Goal: Information Seeking & Learning: Learn about a topic

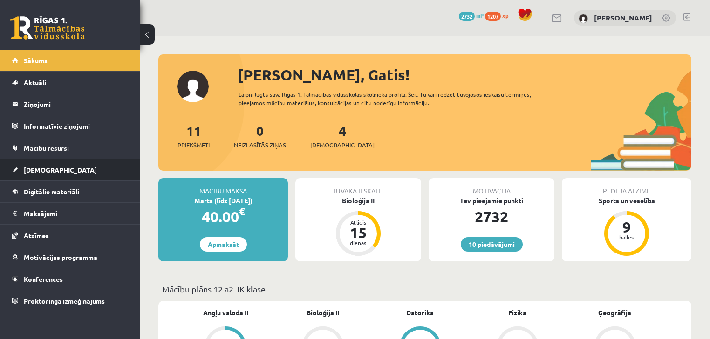
click at [73, 171] on link "[DEMOGRAPHIC_DATA]" at bounding box center [70, 169] width 116 height 21
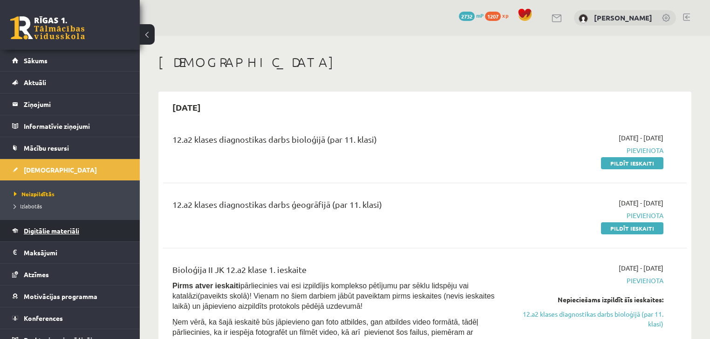
click at [62, 226] on link "Digitālie materiāli" at bounding box center [70, 230] width 116 height 21
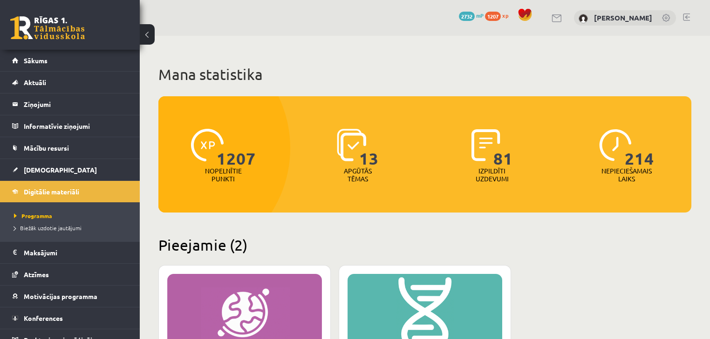
drag, startPoint x: 62, startPoint y: 226, endPoint x: 207, endPoint y: 222, distance: 144.9
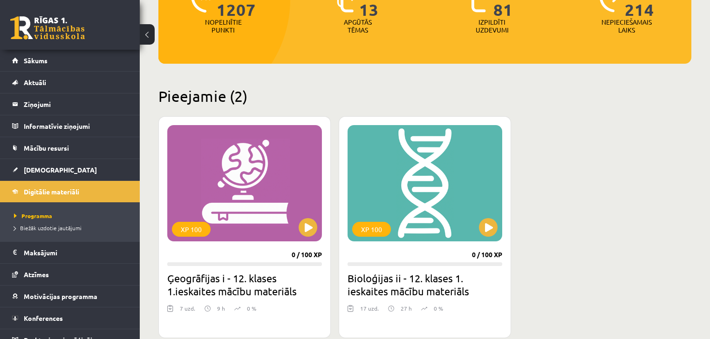
scroll to position [74, 0]
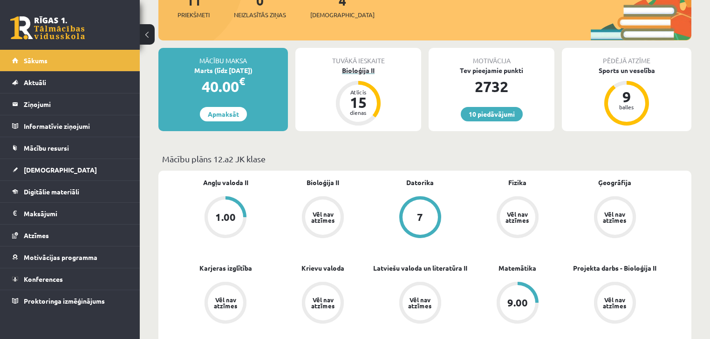
scroll to position [149, 0]
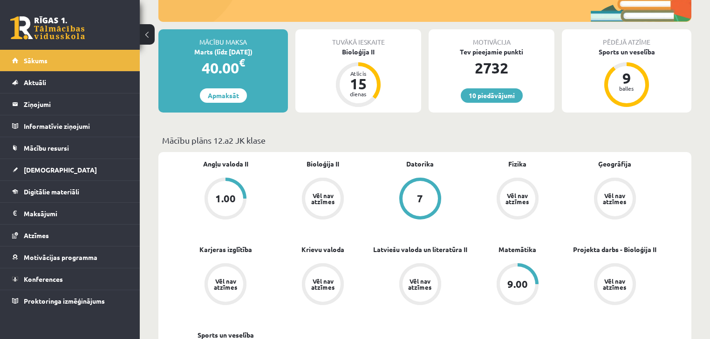
click at [237, 179] on link "1.00" at bounding box center [225, 200] width 97 height 44
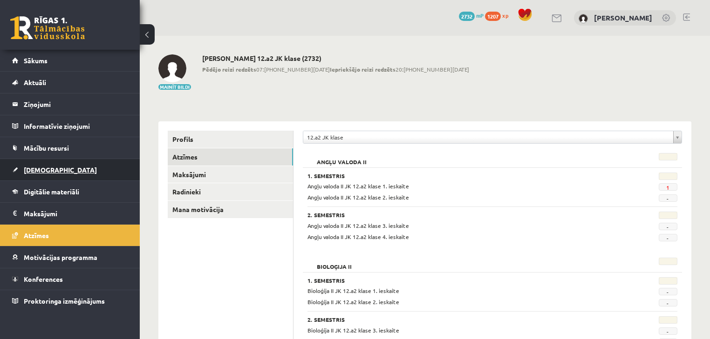
click at [79, 171] on link "[DEMOGRAPHIC_DATA]" at bounding box center [70, 169] width 116 height 21
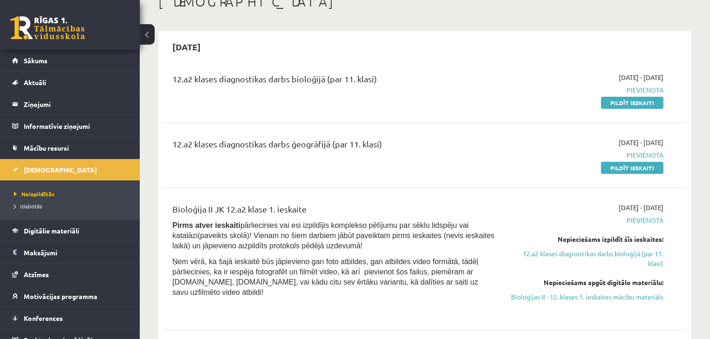
scroll to position [74, 0]
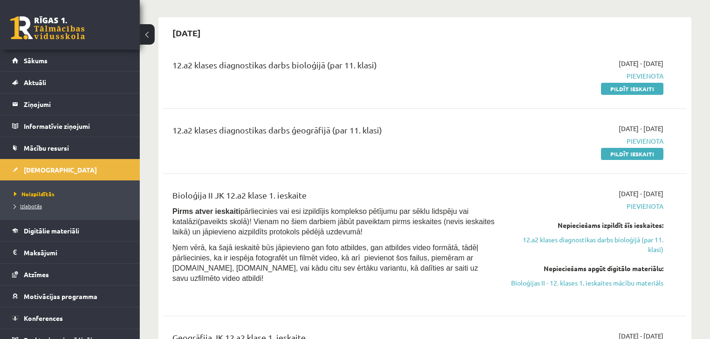
click at [35, 205] on span "Izlabotās" at bounding box center [28, 206] width 28 height 7
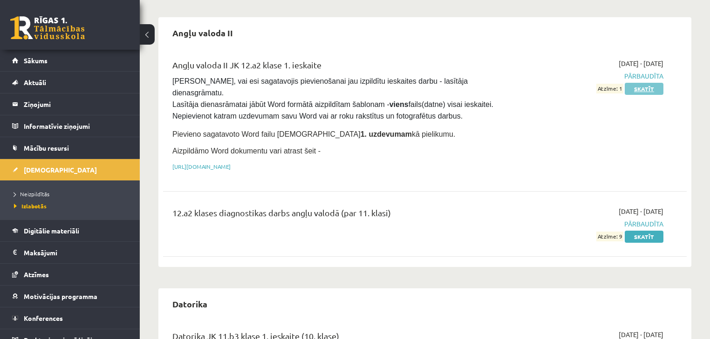
click at [631, 89] on link "Skatīt" at bounding box center [643, 89] width 39 height 12
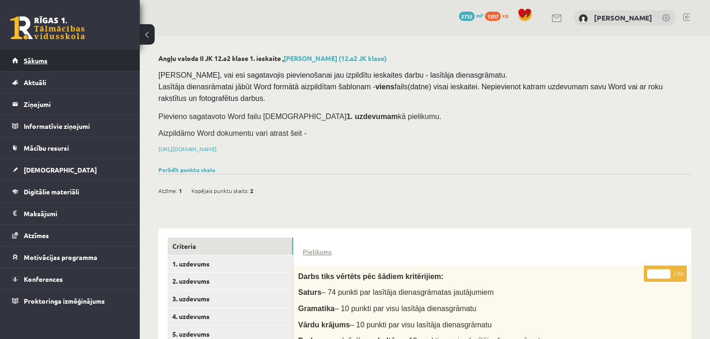
click at [73, 59] on link "Sākums" at bounding box center [70, 60] width 116 height 21
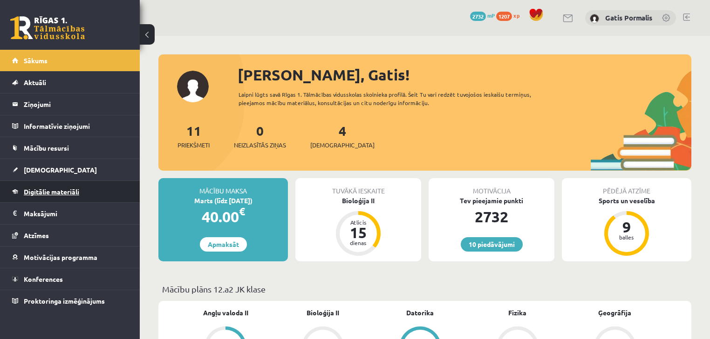
click at [73, 187] on link "Digitālie materiāli" at bounding box center [70, 191] width 116 height 21
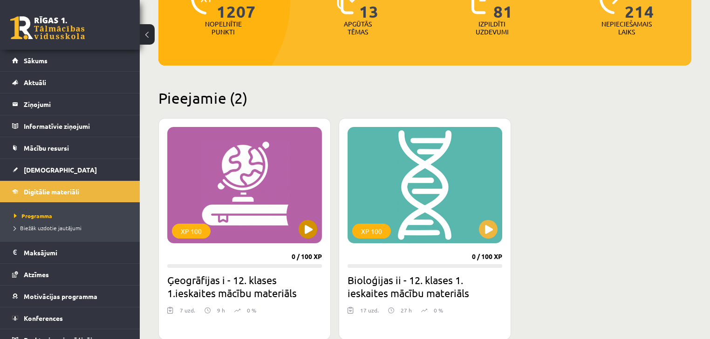
scroll to position [149, 0]
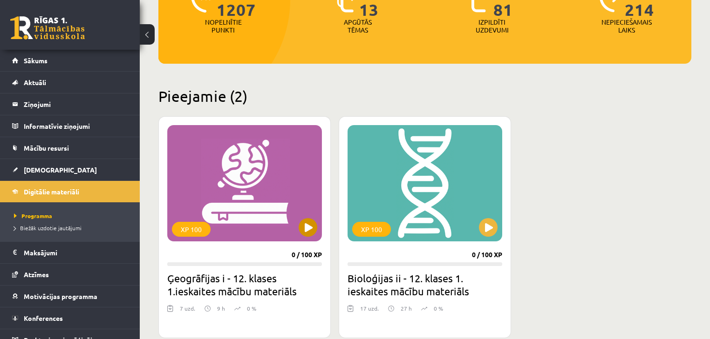
click at [304, 218] on div "XP 100" at bounding box center [244, 183] width 155 height 116
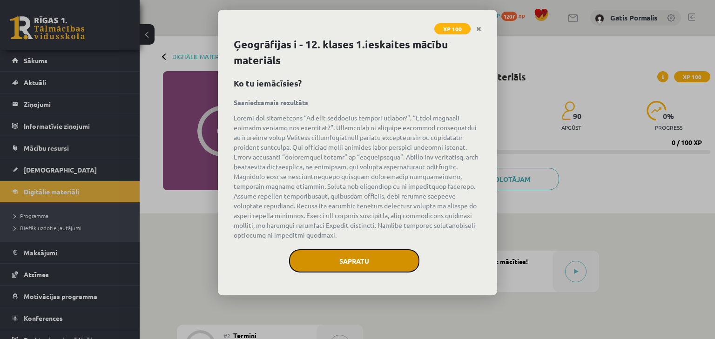
click at [362, 254] on button "Sapratu" at bounding box center [354, 261] width 130 height 23
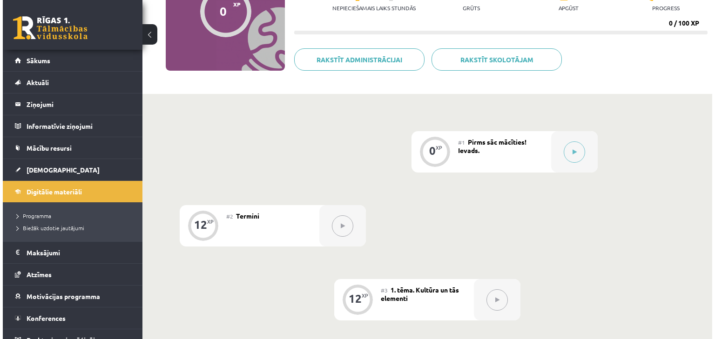
scroll to position [74, 0]
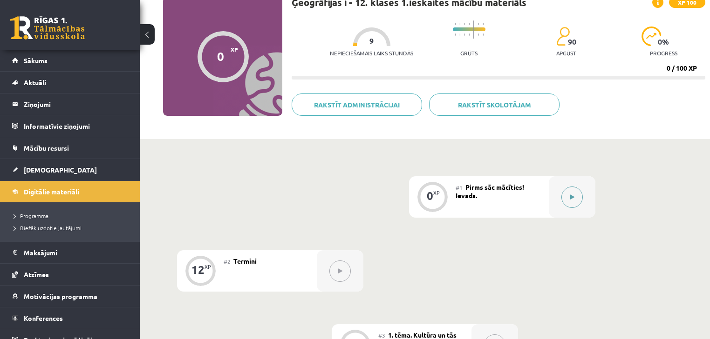
click at [555, 192] on div at bounding box center [571, 196] width 47 height 41
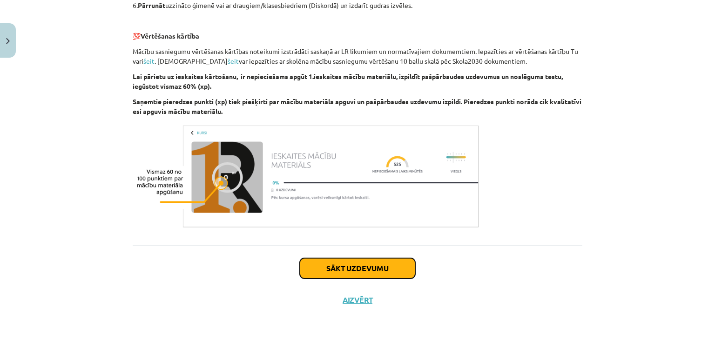
click at [387, 264] on button "Sākt uzdevumu" at bounding box center [357, 268] width 115 height 20
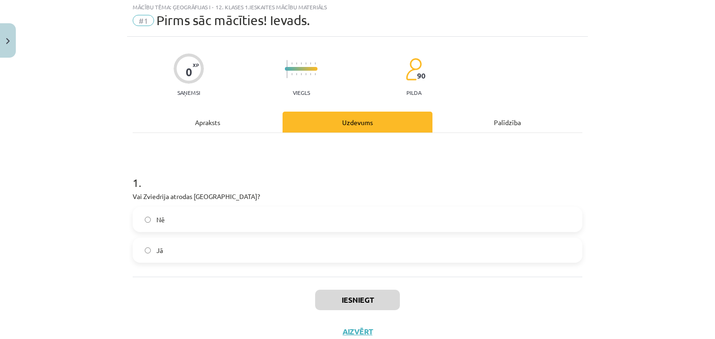
scroll to position [23, 0]
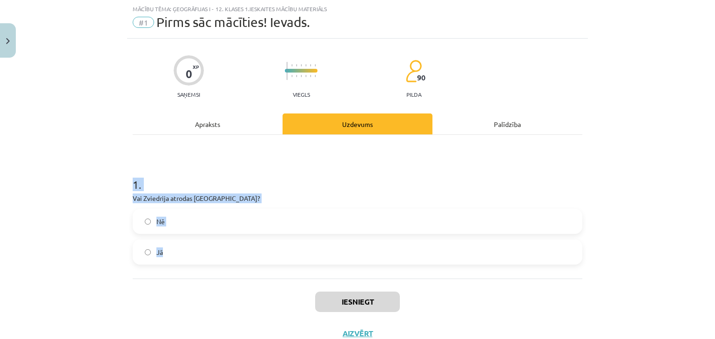
drag, startPoint x: 130, startPoint y: 184, endPoint x: 212, endPoint y: 260, distance: 111.7
click at [212, 260] on div "1 . Vai Zviedrija atrodas Ziemeļeiropā? Nē Jā" at bounding box center [358, 213] width 450 height 103
copy div "1 . Vai Zviedrija atrodas Ziemeļeiropā? Nē Jā"
click at [240, 237] on div "Nē Jā" at bounding box center [358, 237] width 450 height 56
click at [255, 253] on label "Jā" at bounding box center [358, 252] width 448 height 23
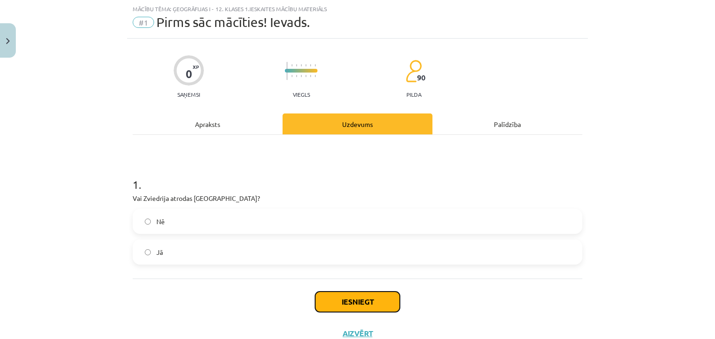
click at [347, 305] on button "Iesniegt" at bounding box center [357, 302] width 85 height 20
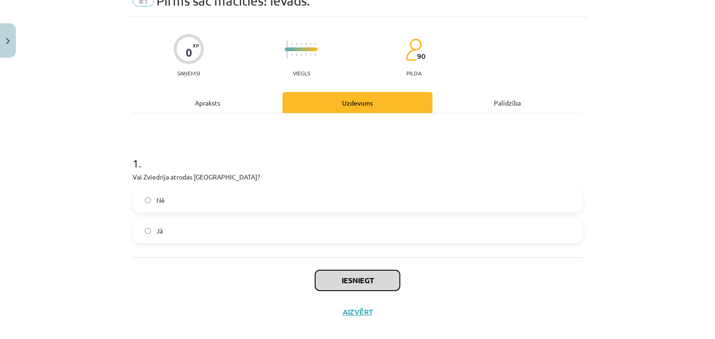
scroll to position [56, 0]
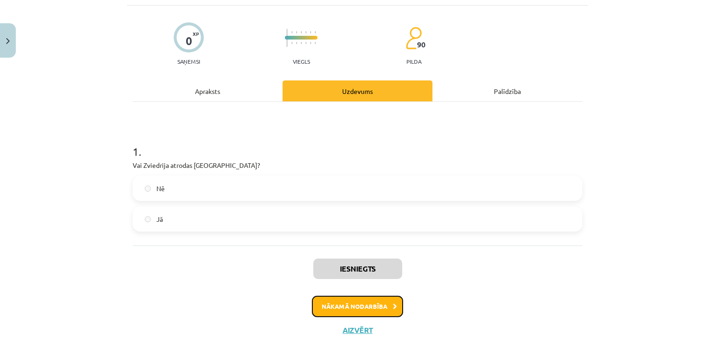
click at [337, 303] on button "Nākamā nodarbība" at bounding box center [357, 306] width 91 height 21
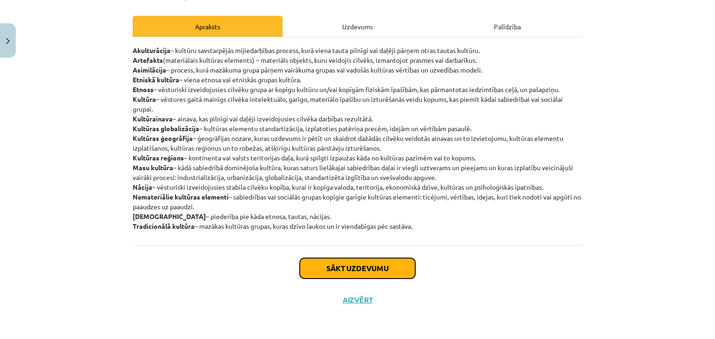
click at [315, 265] on button "Sākt uzdevumu" at bounding box center [357, 268] width 115 height 20
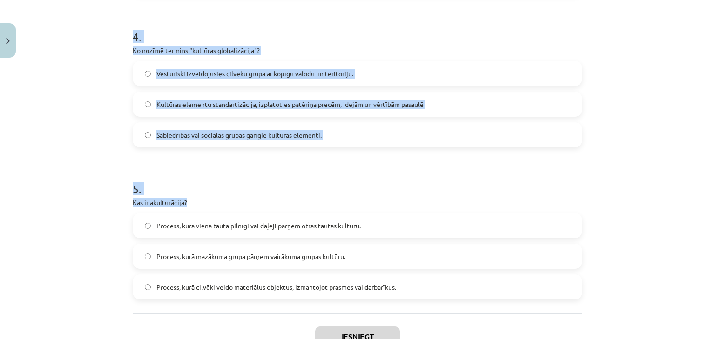
scroll to position [697, 0]
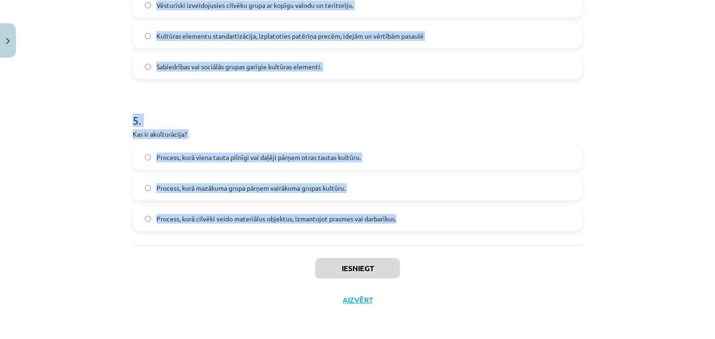
drag, startPoint x: 117, startPoint y: 177, endPoint x: 442, endPoint y: 209, distance: 326.5
click at [442, 209] on div "Mācību tēma: Ģeogrāfijas i - 12. klases 1.ieskaites mācību materiāls #2 Termini…" at bounding box center [357, 169] width 715 height 339
copy form "1 . Kas ir masu kultūra? Tradicionālā kultūra, kas tiek praktizēta laukos. Kult…"
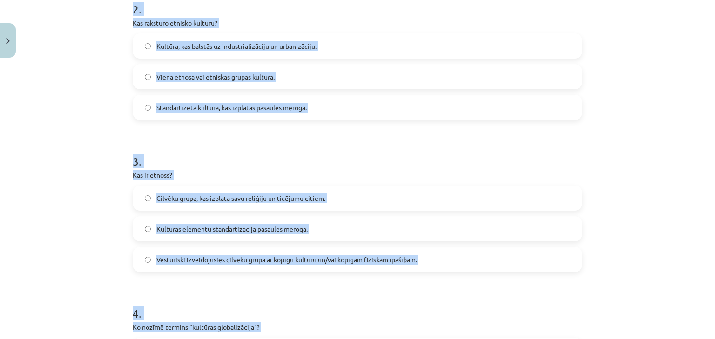
scroll to position [250, 0]
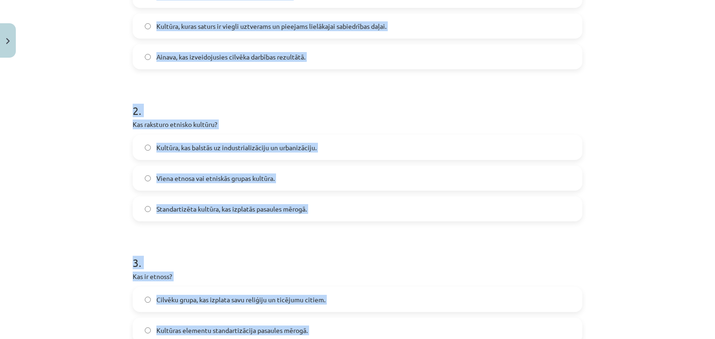
click at [92, 64] on div "Mācību tēma: Ģeogrāfijas i - 12. klases 1.ieskaites mācību materiāls #2 Termini…" at bounding box center [357, 169] width 715 height 339
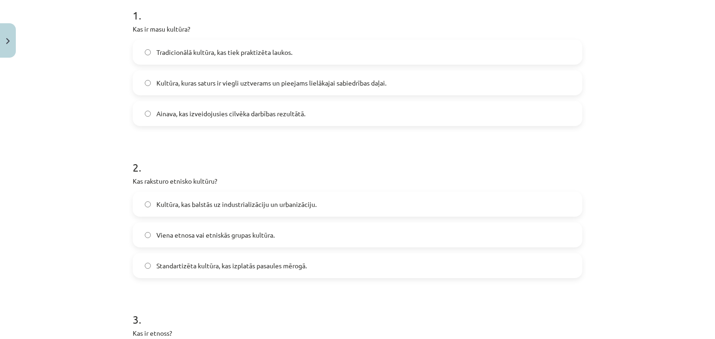
scroll to position [175, 0]
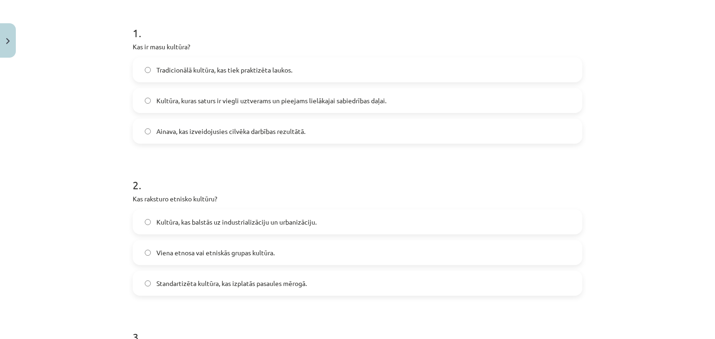
click at [181, 96] on span "Kultūra, kuras saturs ir viegli uztverams un pieejams lielākajai sabiedrības da…" at bounding box center [271, 101] width 230 height 10
click at [298, 250] on label "Viena etnosa vai etniskās grupas kultūra." at bounding box center [358, 252] width 448 height 23
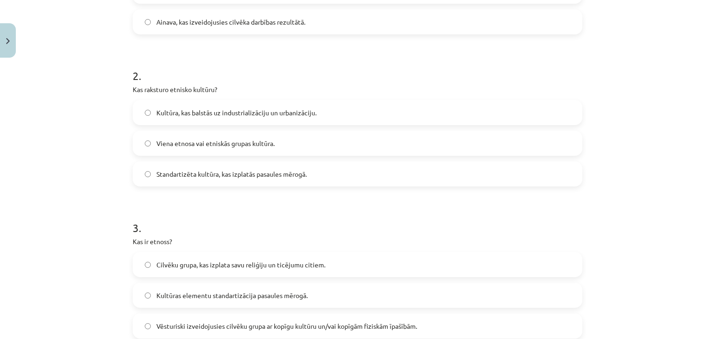
scroll to position [324, 0]
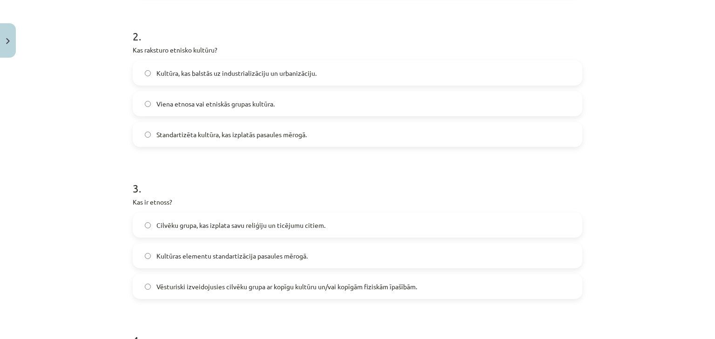
click at [321, 280] on label "Vēsturiski izveidojusies cilvēku grupa ar kopīgu kultūru un/vai kopīgām fiziskā…" at bounding box center [358, 286] width 448 height 23
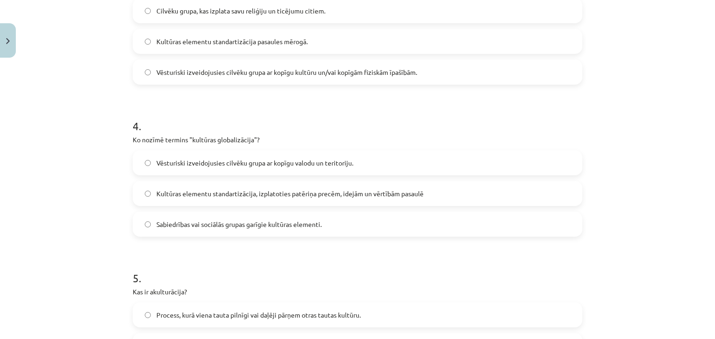
scroll to position [548, 0]
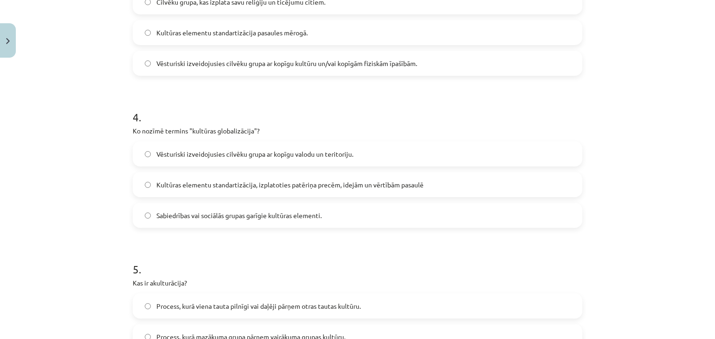
click at [290, 184] on span "Kultūras elementu standartizācija, izplatoties patēriņa precēm, idejām un vērtī…" at bounding box center [289, 185] width 267 height 10
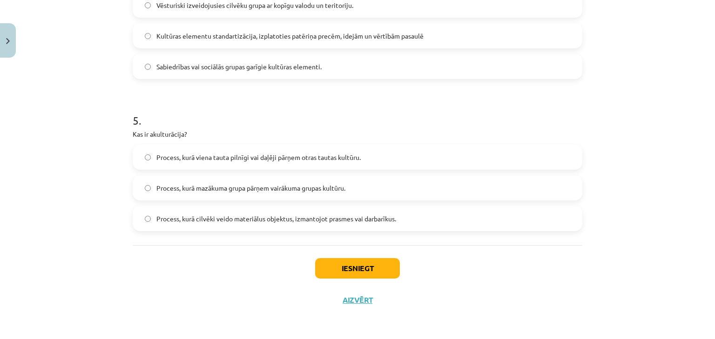
click at [265, 162] on span "Process, kurā viena tauta pilnīgi vai daļēji pārņem otras tautas kultūru." at bounding box center [258, 158] width 204 height 10
click at [329, 274] on button "Iesniegt" at bounding box center [357, 268] width 85 height 20
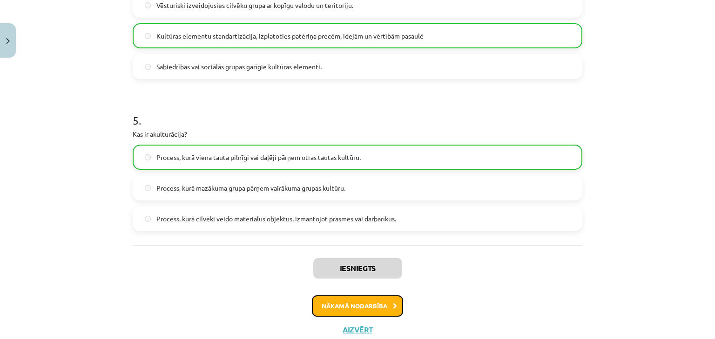
click at [335, 298] on button "Nākamā nodarbība" at bounding box center [357, 306] width 91 height 21
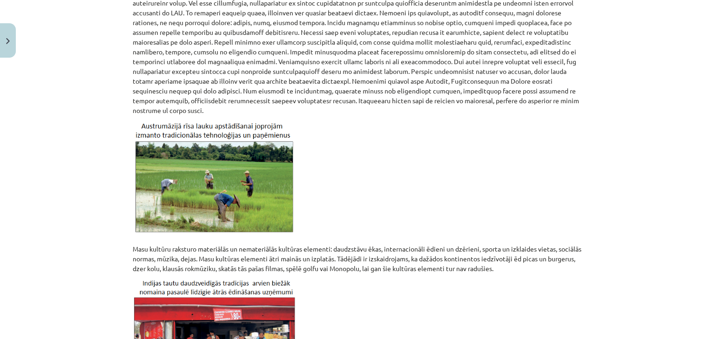
scroll to position [819, 0]
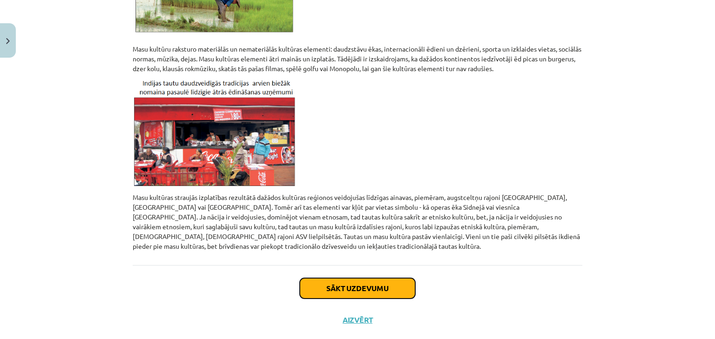
click at [332, 278] on button "Sākt uzdevumu" at bounding box center [357, 288] width 115 height 20
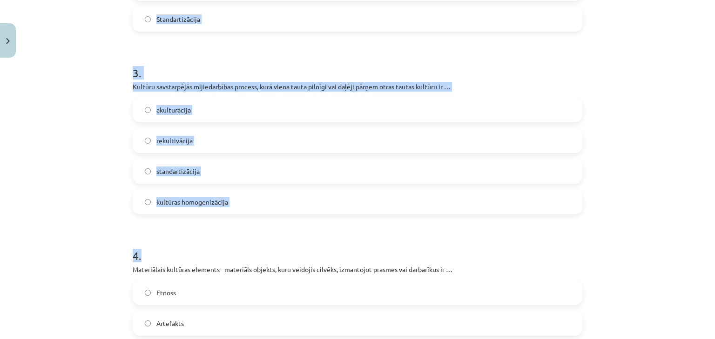
scroll to position [798, 0]
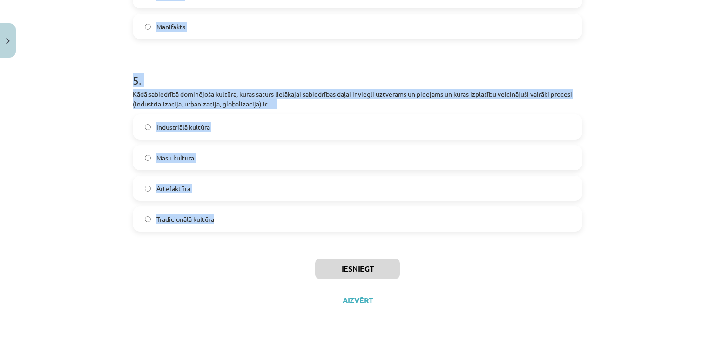
drag, startPoint x: 113, startPoint y: 184, endPoint x: 230, endPoint y: 214, distance: 121.2
click at [230, 214] on div "Mācību tēma: Ģeogrāfijas i - 12. klases 1.ieskaites mācību materiāls #3 1. tēma…" at bounding box center [357, 169] width 715 height 339
copy form "1 . Vēsturiski izveidojusies cilvēku grupa ar kopīgu kultūru un/vai kopīgām fiz…"
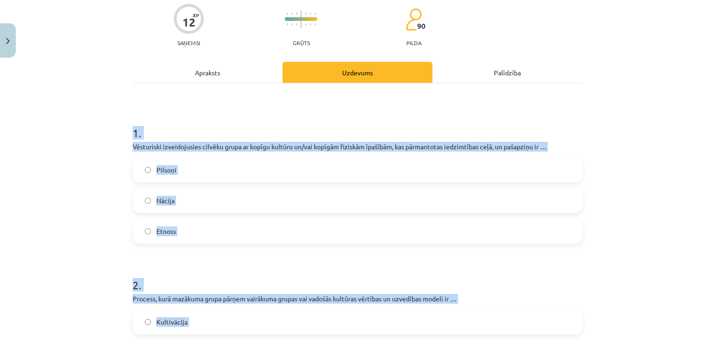
scroll to position [0, 0]
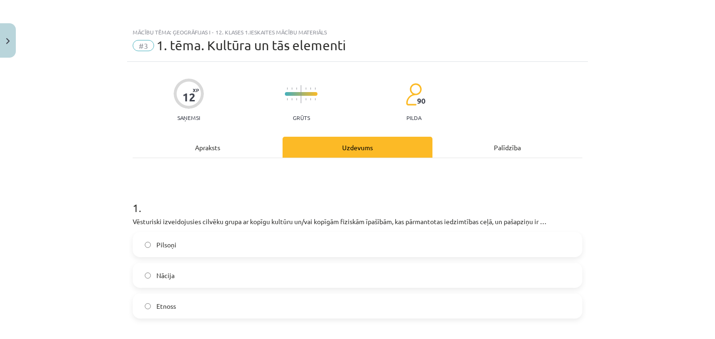
click at [91, 155] on div "Mācību tēma: Ģeogrāfijas i - 12. klases 1.ieskaites mācību materiāls #3 1. tēma…" at bounding box center [357, 169] width 715 height 339
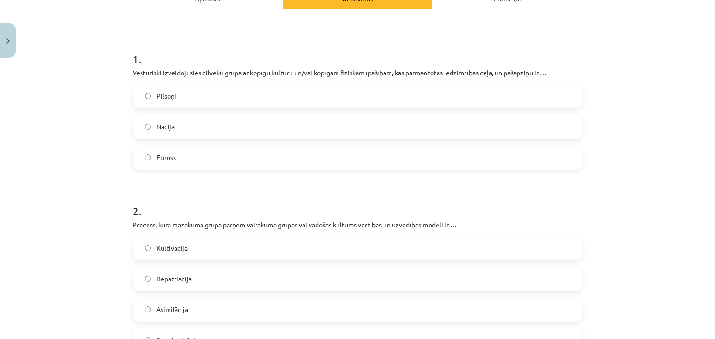
click at [162, 149] on label "Etnoss" at bounding box center [358, 157] width 448 height 23
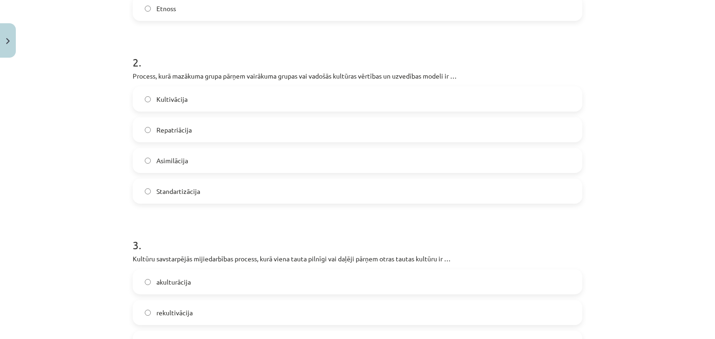
drag, startPoint x: 165, startPoint y: 164, endPoint x: 151, endPoint y: 94, distance: 71.7
click at [165, 164] on span "Asimilācija" at bounding box center [172, 161] width 32 height 10
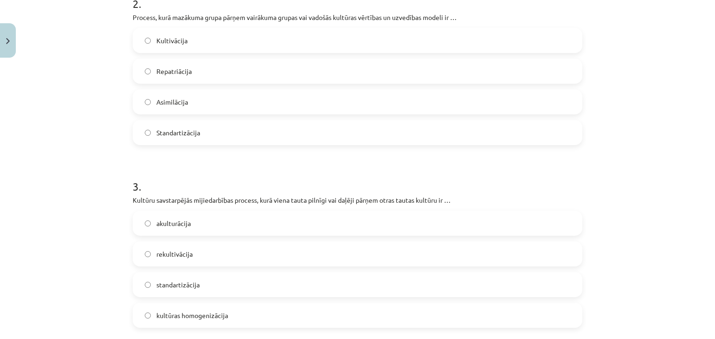
scroll to position [372, 0]
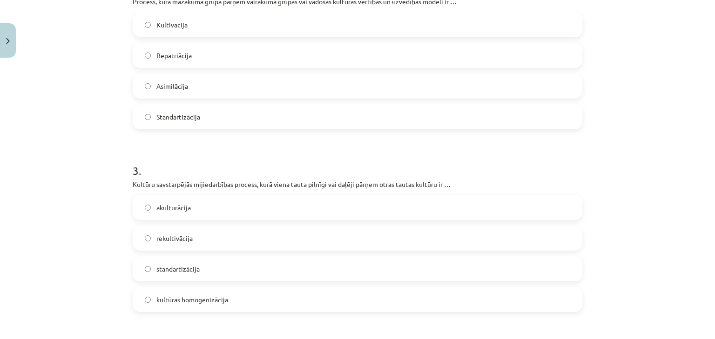
click at [184, 211] on span "akulturācija" at bounding box center [173, 208] width 34 height 10
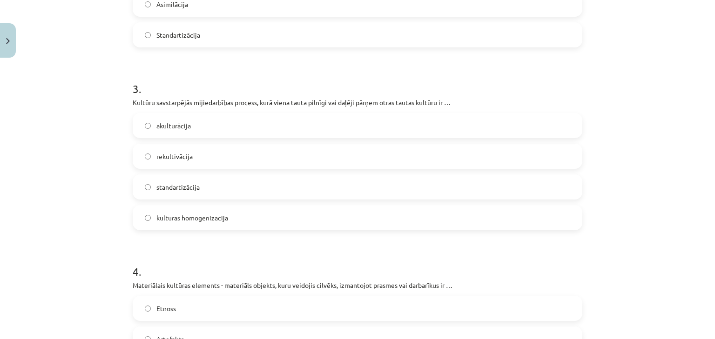
scroll to position [596, 0]
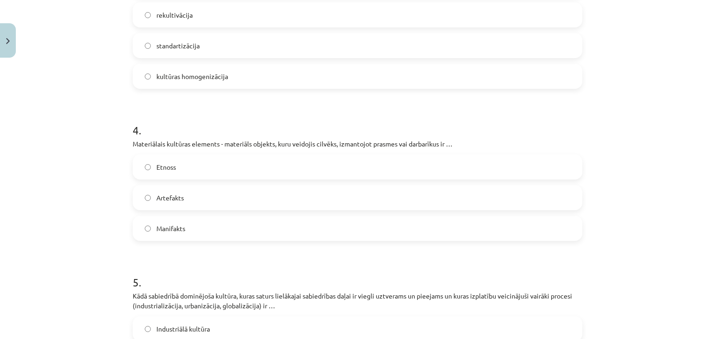
click at [190, 196] on label "Artefakts" at bounding box center [358, 197] width 448 height 23
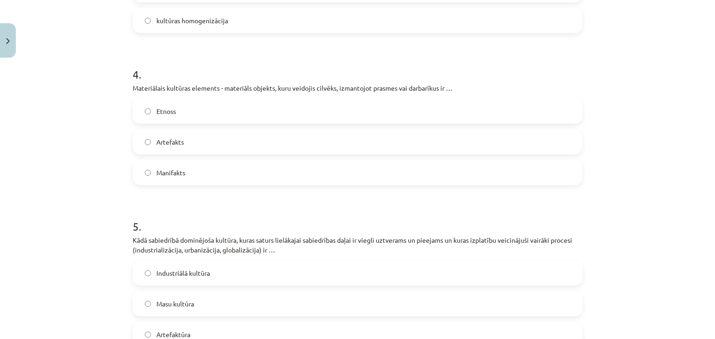
scroll to position [670, 0]
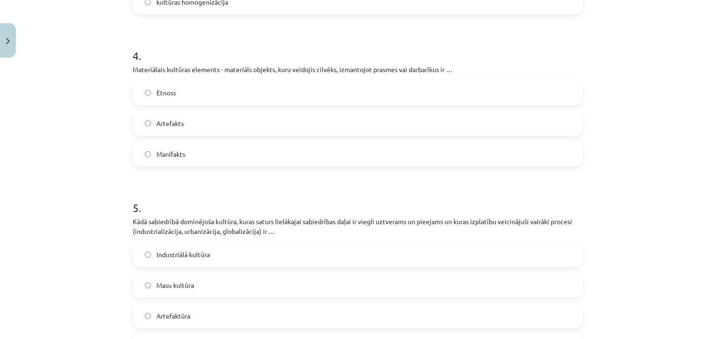
click at [190, 279] on label "Masu kultūra" at bounding box center [358, 285] width 448 height 23
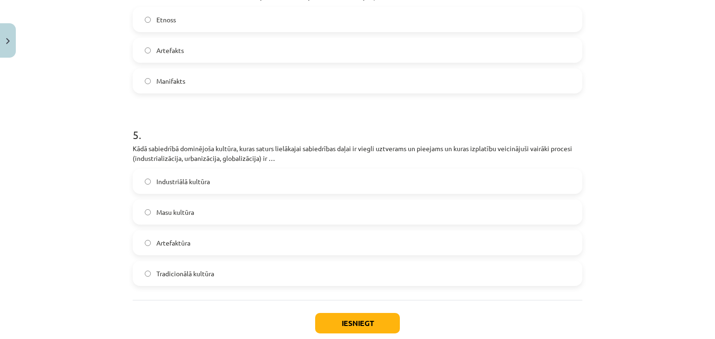
scroll to position [798, 0]
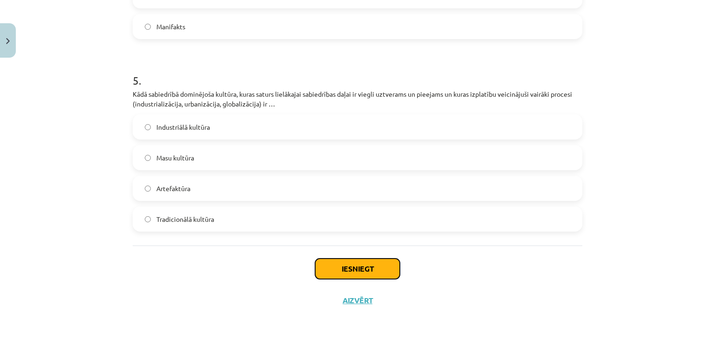
click at [391, 269] on button "Iesniegt" at bounding box center [357, 269] width 85 height 20
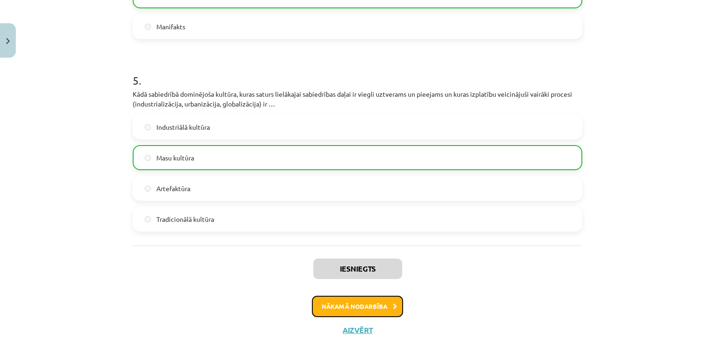
click at [359, 300] on button "Nākamā nodarbība" at bounding box center [357, 306] width 91 height 21
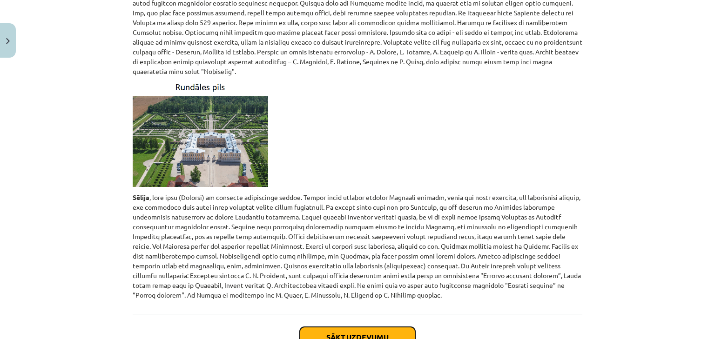
click at [331, 327] on button "Sākt uzdevumu" at bounding box center [357, 337] width 115 height 20
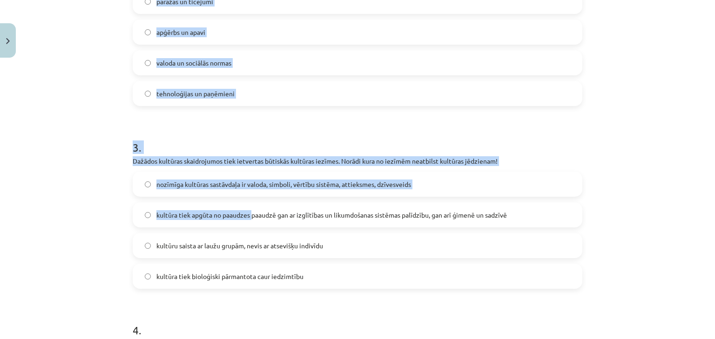
scroll to position [605, 0]
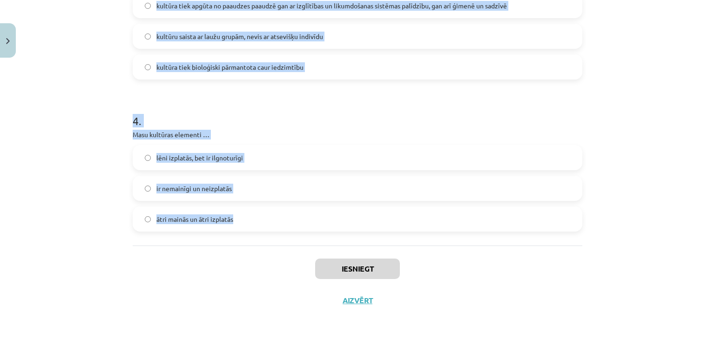
drag, startPoint x: 134, startPoint y: 178, endPoint x: 270, endPoint y: 210, distance: 139.1
click at [270, 210] on div "Mācību tēma: Ģeogrāfijas i - 12. klases 1.ieskaites mācību materiāls #4 2. tēma…" at bounding box center [357, 169] width 715 height 339
copy form "1 . Mūsdienās lielākā daļa Eiropas, Ziemeļamerikas un Āzijas pilsētu iedzīvotāj…"
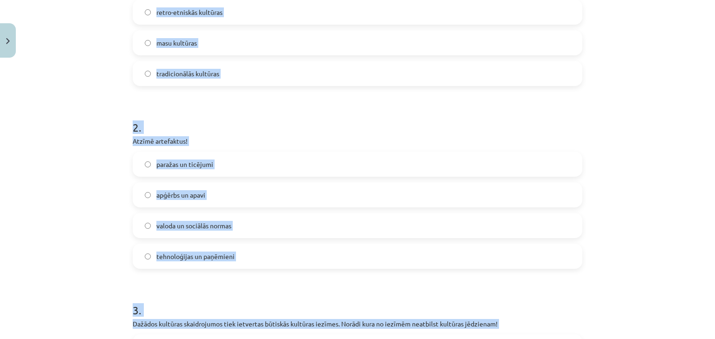
scroll to position [0, 0]
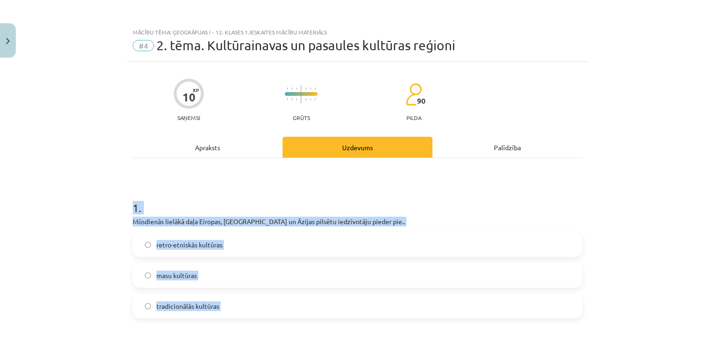
click at [78, 202] on div "Mācību tēma: Ģeogrāfijas i - 12. klases 1.ieskaites mācību materiāls #4 2. tēma…" at bounding box center [357, 169] width 715 height 339
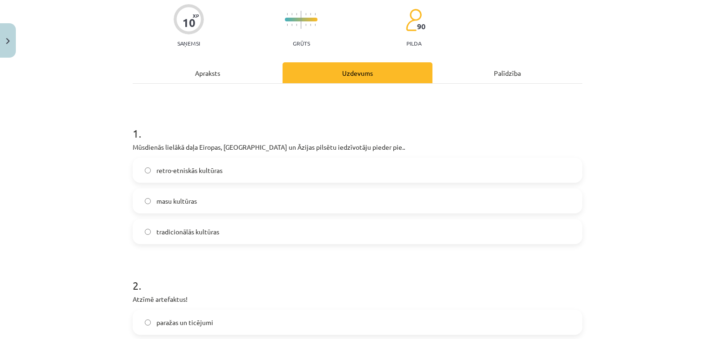
scroll to position [149, 0]
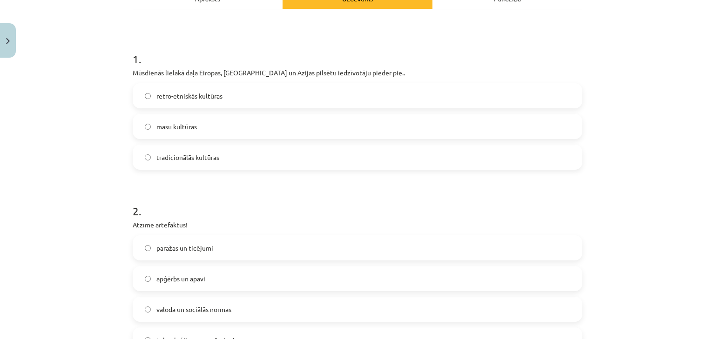
drag, startPoint x: 180, startPoint y: 125, endPoint x: 171, endPoint y: 5, distance: 120.9
click at [180, 125] on span "masu kultūras" at bounding box center [176, 127] width 41 height 10
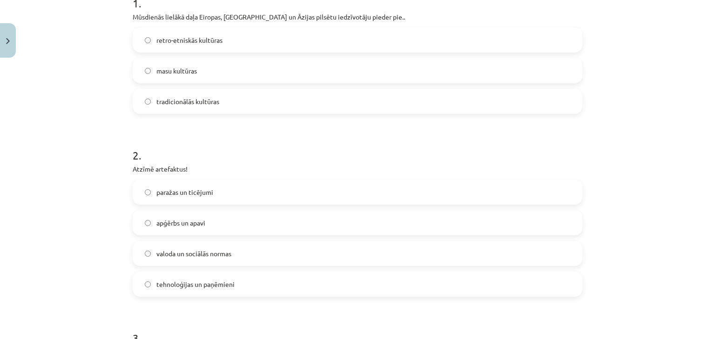
scroll to position [223, 0]
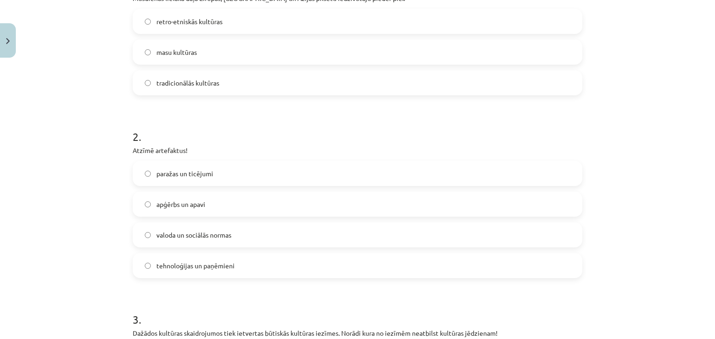
click at [183, 210] on label "apģērbs un apavi" at bounding box center [358, 204] width 448 height 23
click at [186, 234] on span "valoda un sociālās normas" at bounding box center [193, 235] width 75 height 10
click at [161, 198] on label "apģērbs un apavi" at bounding box center [358, 204] width 448 height 23
click at [195, 263] on span "tehnoloģijas un paņēmieni" at bounding box center [195, 266] width 78 height 10
click at [173, 212] on label "apģērbs un apavi" at bounding box center [358, 204] width 448 height 23
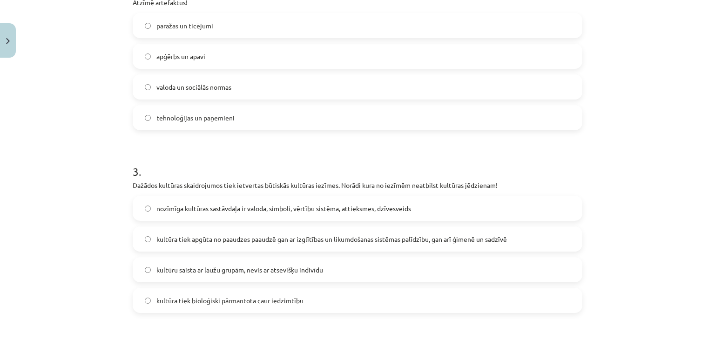
scroll to position [447, 0]
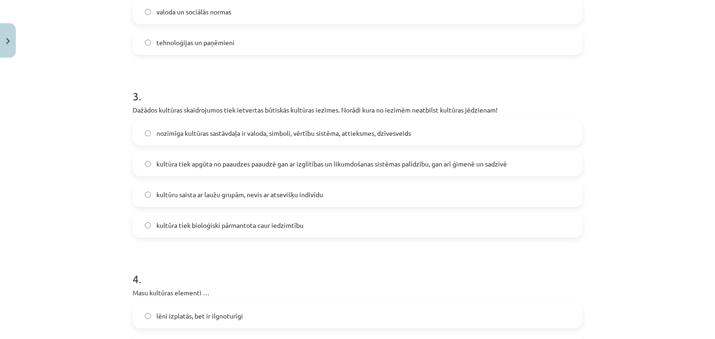
click at [246, 224] on span "kultūra tiek bioloģiski pārmantota caur iedzimtību" at bounding box center [229, 226] width 147 height 10
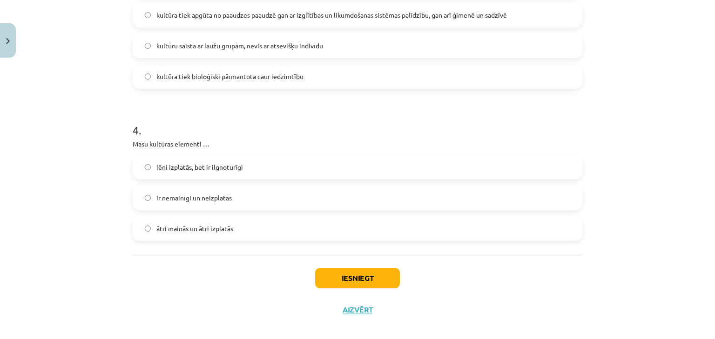
drag, startPoint x: 189, startPoint y: 229, endPoint x: 216, endPoint y: 237, distance: 28.7
click at [189, 229] on span "ātri mainās un ātri izplatās" at bounding box center [194, 229] width 77 height 10
click at [329, 274] on button "Iesniegt" at bounding box center [357, 278] width 85 height 20
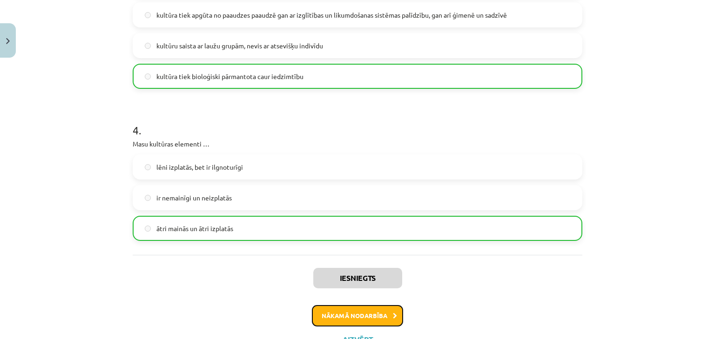
click at [364, 310] on button "Nākamā nodarbība" at bounding box center [357, 315] width 91 height 21
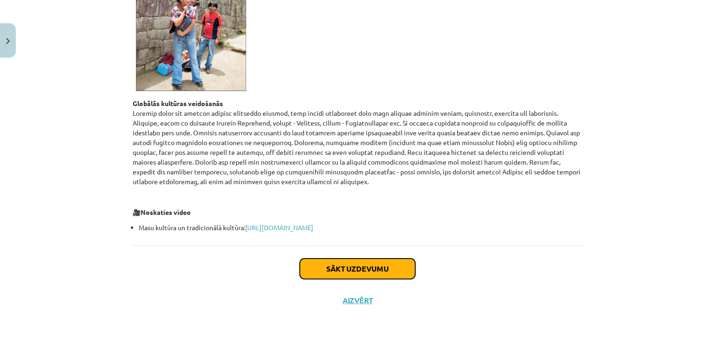
click at [354, 274] on button "Sākt uzdevumu" at bounding box center [357, 269] width 115 height 20
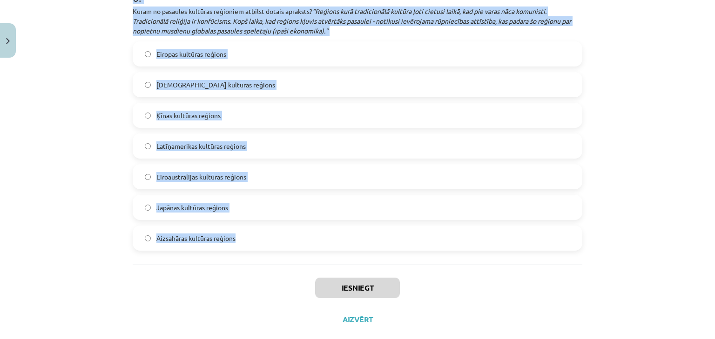
scroll to position [1506, 0]
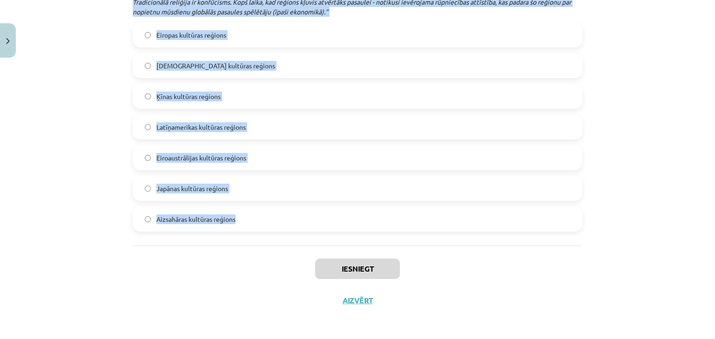
drag, startPoint x: 110, startPoint y: 200, endPoint x: 257, endPoint y: 216, distance: 147.9
click at [257, 216] on div "Mācību tēma: Ģeogrāfijas i - 12. klases 1.ieskaites mācību materiāls #5 3. tēma…" at bounding box center [357, 169] width 715 height 339
copy form "1 . Kā sauc organizāciju ,kas veido Pasaules dabas un kultūras mantojuma saraks…"
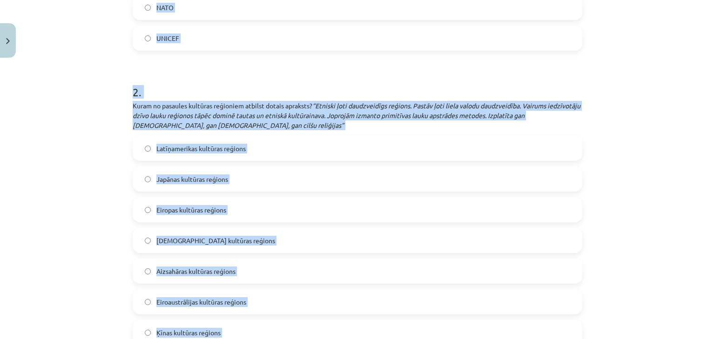
scroll to position [0, 0]
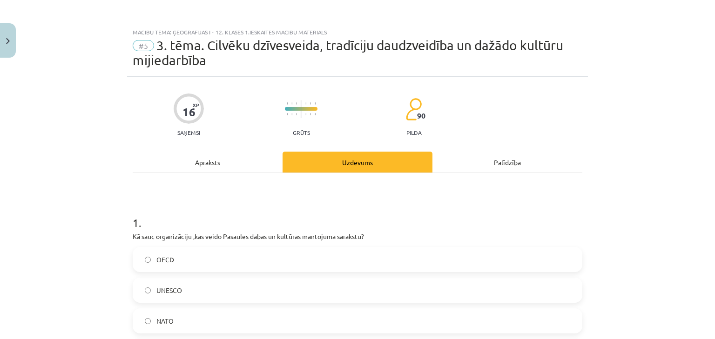
click at [96, 66] on div "Mācību tēma: Ģeogrāfijas i - 12. klases 1.ieskaites mācību materiāls #5 3. tēma…" at bounding box center [357, 169] width 715 height 339
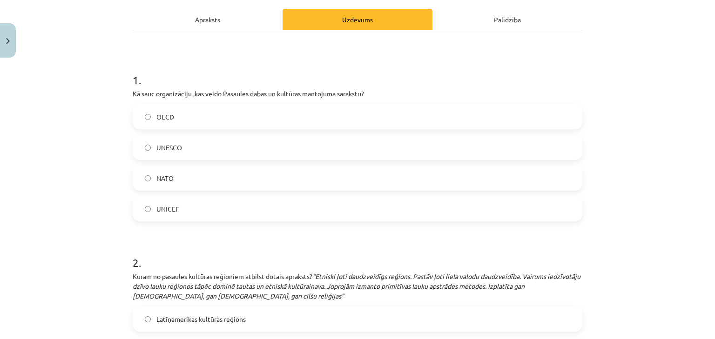
scroll to position [149, 0]
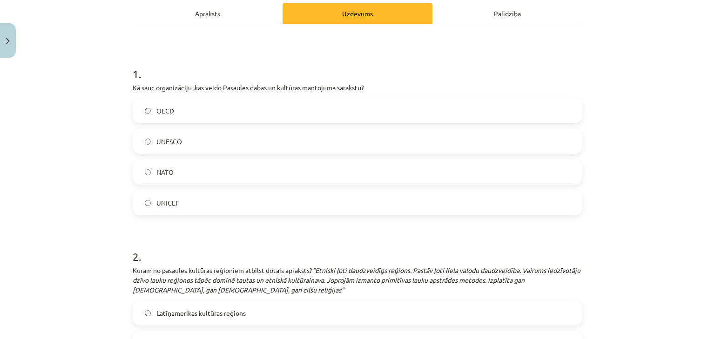
click at [170, 144] on span "UNESCO" at bounding box center [169, 142] width 26 height 10
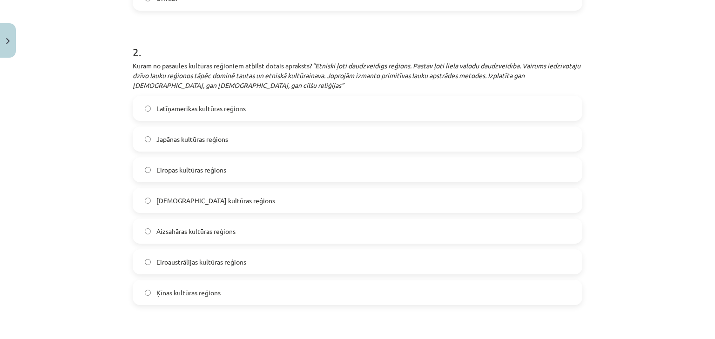
scroll to position [372, 0]
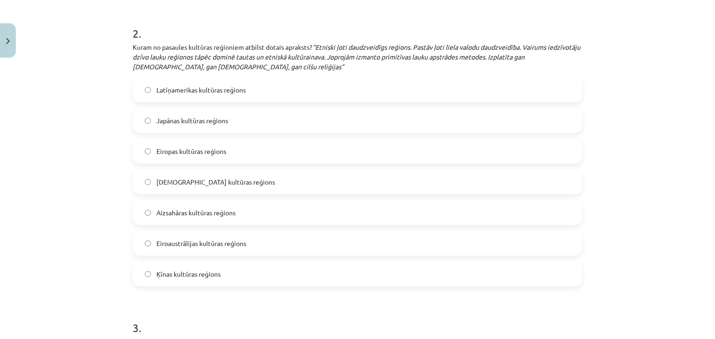
click at [200, 216] on span "Aizsahāras kultūras reģions" at bounding box center [195, 213] width 79 height 10
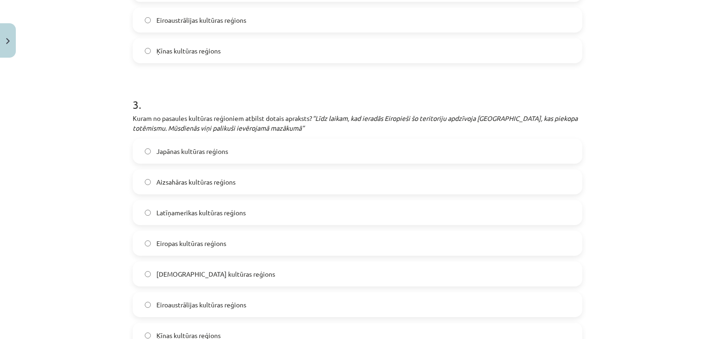
scroll to position [670, 0]
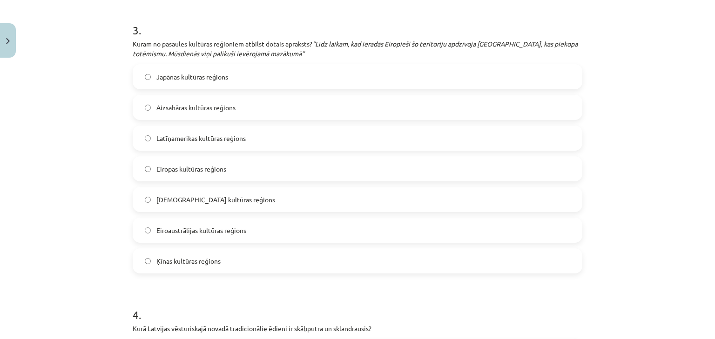
click at [185, 229] on span "Eiroaustrālijas kultūras reģions" at bounding box center [201, 231] width 90 height 10
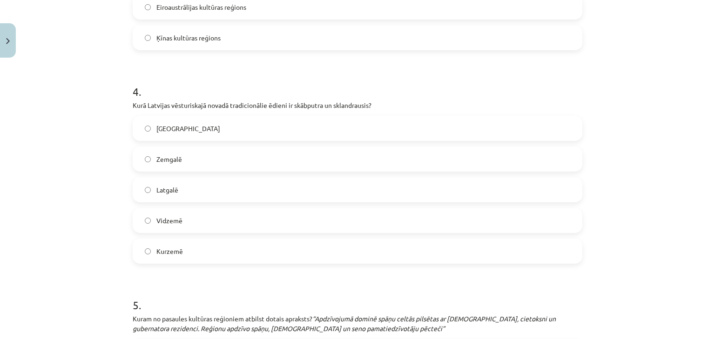
scroll to position [819, 0]
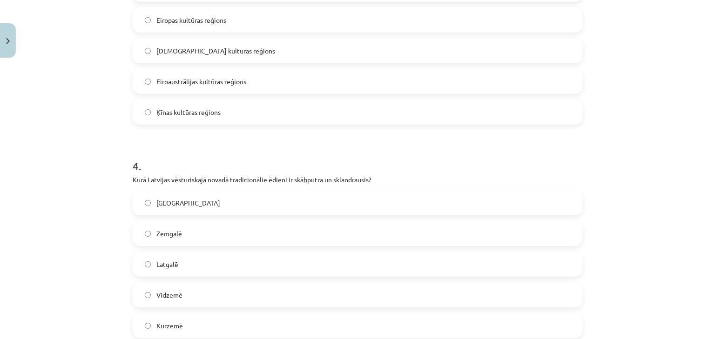
click at [188, 318] on label "Kurzemē" at bounding box center [358, 325] width 448 height 23
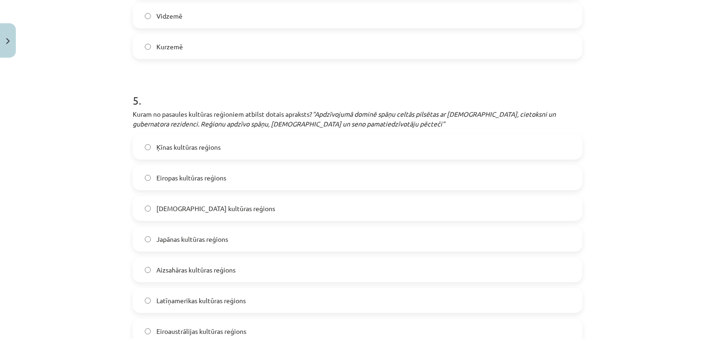
scroll to position [1117, 0]
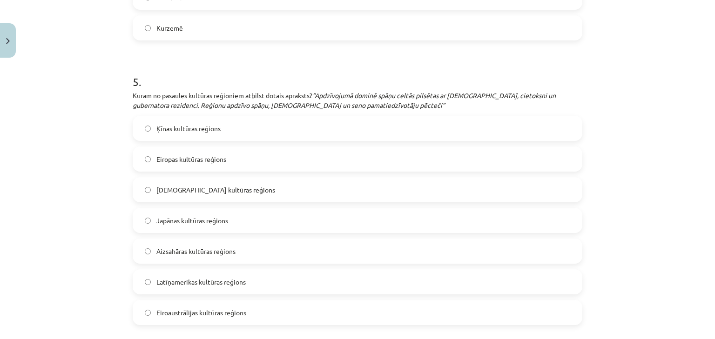
click at [184, 280] on span "Latīņamerikas kultūras reģions" at bounding box center [200, 283] width 89 height 10
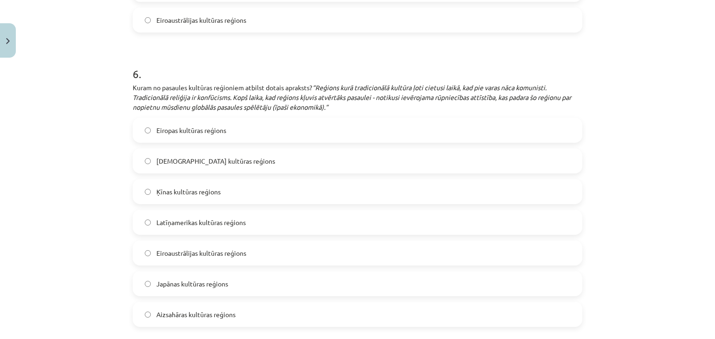
scroll to position [1415, 0]
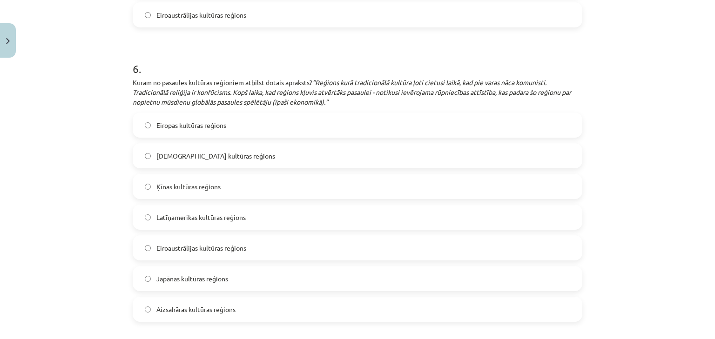
click at [200, 190] on span "Ķīnas kultūras reģions" at bounding box center [188, 187] width 64 height 10
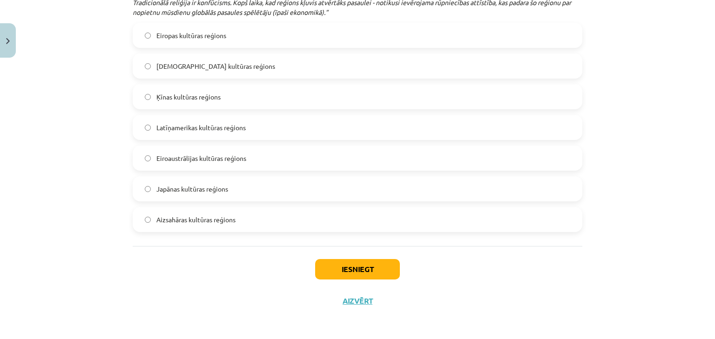
scroll to position [1506, 0]
click at [343, 264] on button "Iesniegt" at bounding box center [357, 269] width 85 height 20
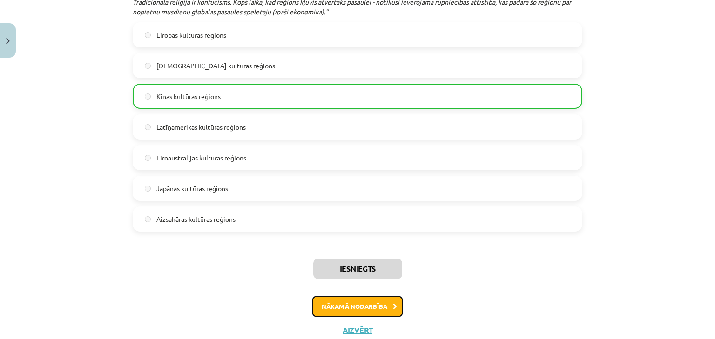
click at [352, 305] on button "Nākamā nodarbība" at bounding box center [357, 306] width 91 height 21
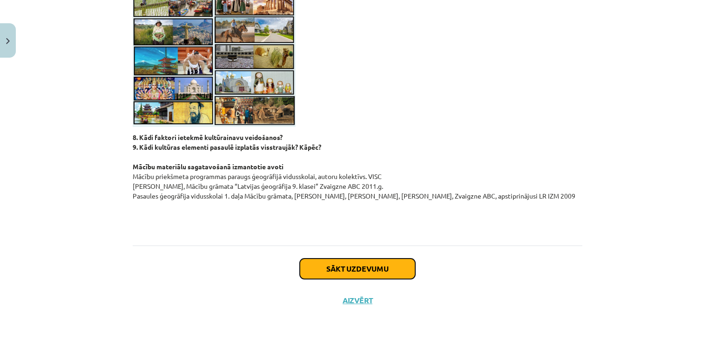
click at [326, 261] on button "Sākt uzdevumu" at bounding box center [357, 269] width 115 height 20
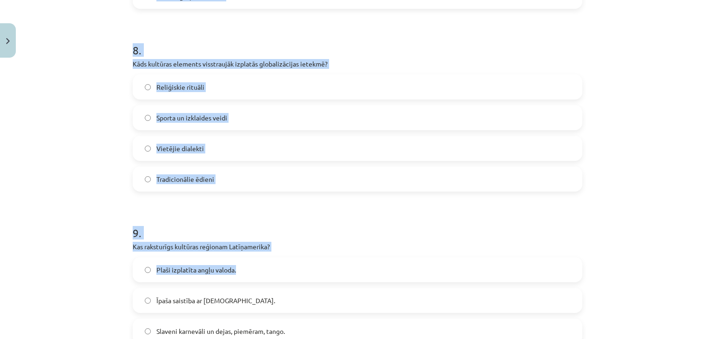
scroll to position [1765, 0]
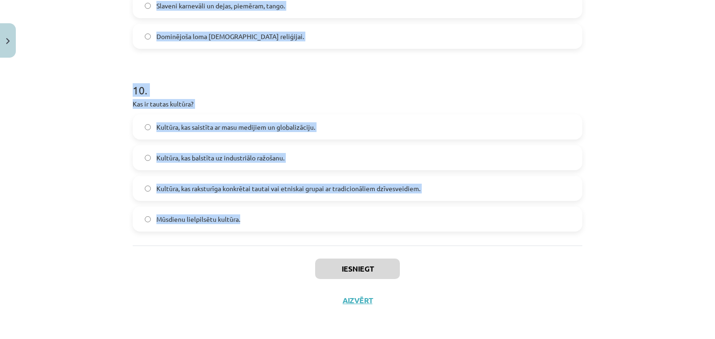
drag, startPoint x: 122, startPoint y: 187, endPoint x: 268, endPoint y: 224, distance: 151.3
click at [268, 224] on div "Mācību tēma: Ģeogrāfijas i - 12. klases 1.ieskaites mācību materiāls #6 Patstāv…" at bounding box center [357, 169] width 715 height 339
copy form "1 . Kuri faktori visvairāk ietekmē kultūrainavas veidošanos? Izglītības līmenis…"
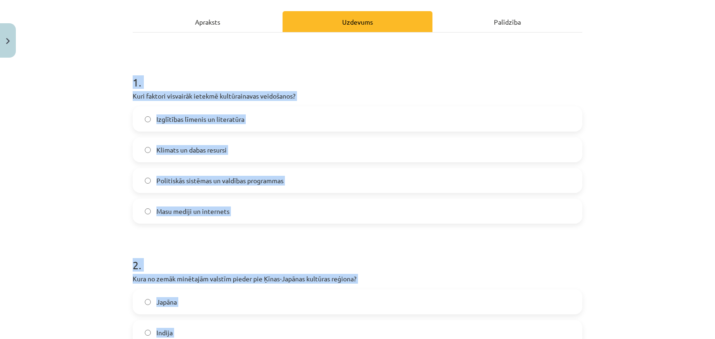
scroll to position [0, 0]
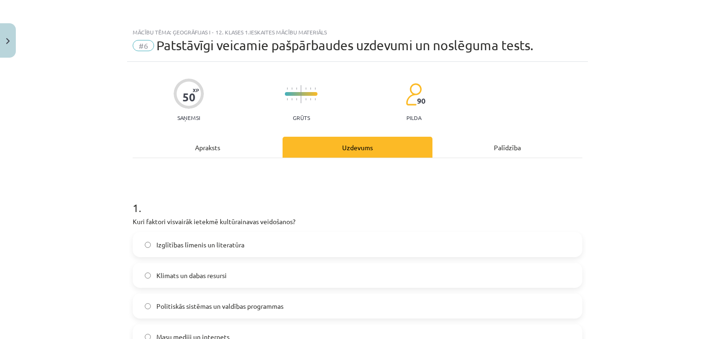
click at [85, 115] on div "Mācību tēma: Ģeogrāfijas i - 12. klases 1.ieskaites mācību materiāls #6 Patstāv…" at bounding box center [357, 169] width 715 height 339
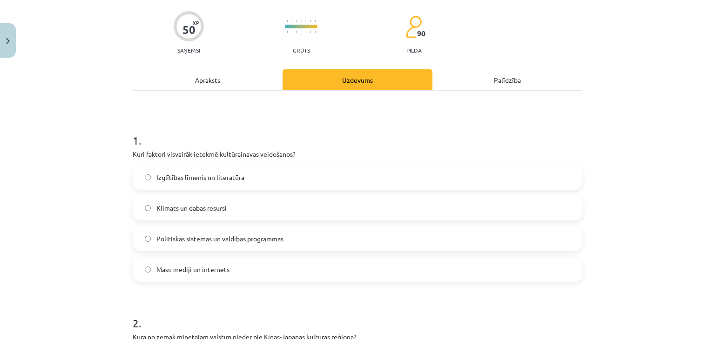
scroll to position [149, 0]
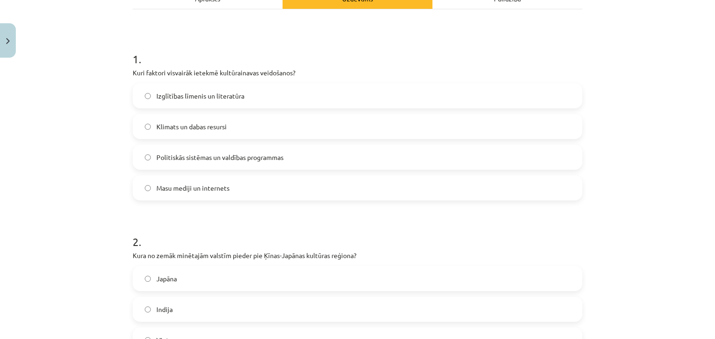
click at [145, 134] on label "Klimats un dabas resursi" at bounding box center [358, 126] width 448 height 23
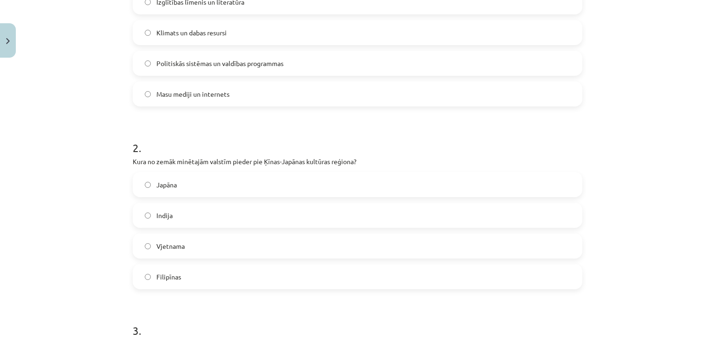
scroll to position [298, 0]
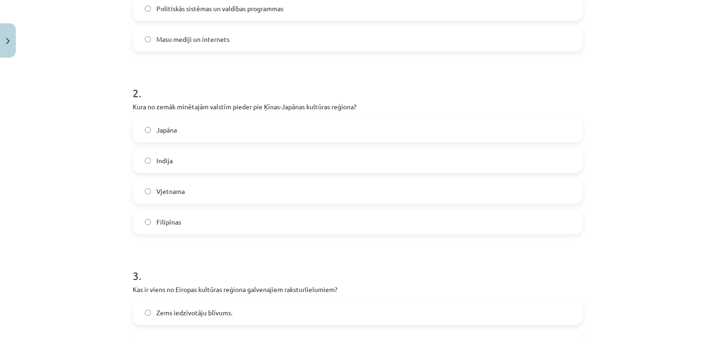
click at [153, 138] on label "Japāna" at bounding box center [358, 129] width 448 height 23
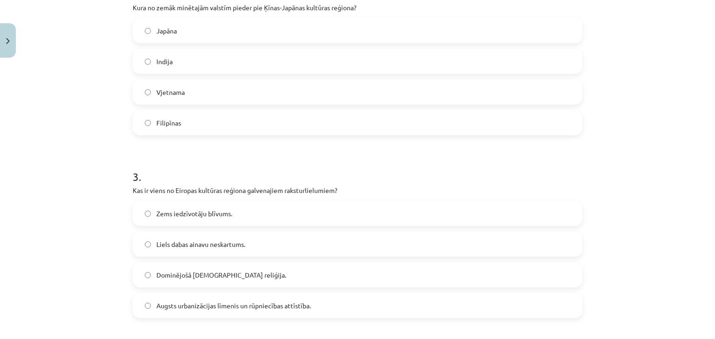
scroll to position [447, 0]
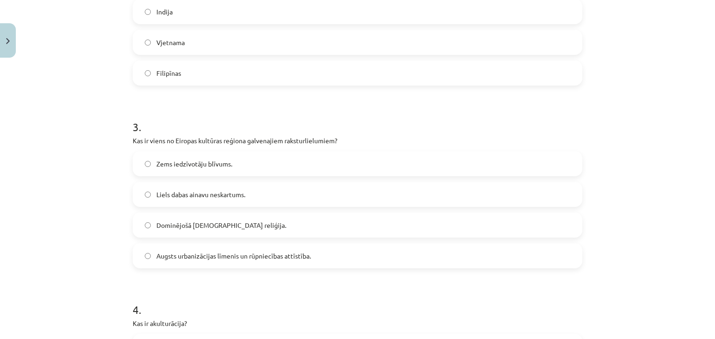
click at [186, 251] on span "Augsts urbanizācijas līmenis un rūpniecības attīstība." at bounding box center [233, 256] width 155 height 10
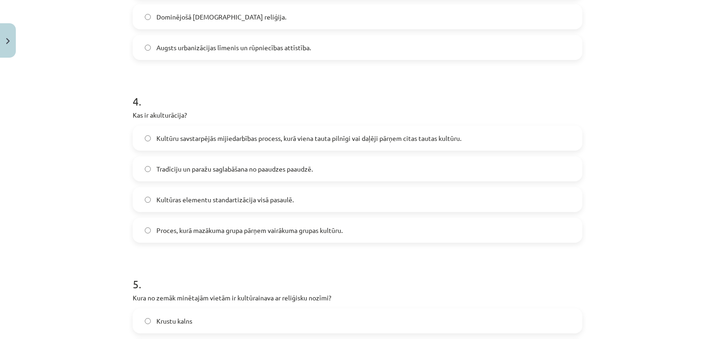
scroll to position [670, 0]
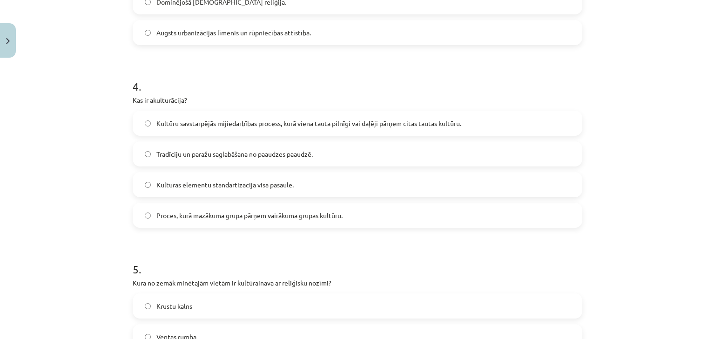
click at [222, 130] on label "Kultūru savstarpējās mijiedarbības process, kurā viena tauta pilnīgi vai daļēji…" at bounding box center [358, 123] width 448 height 23
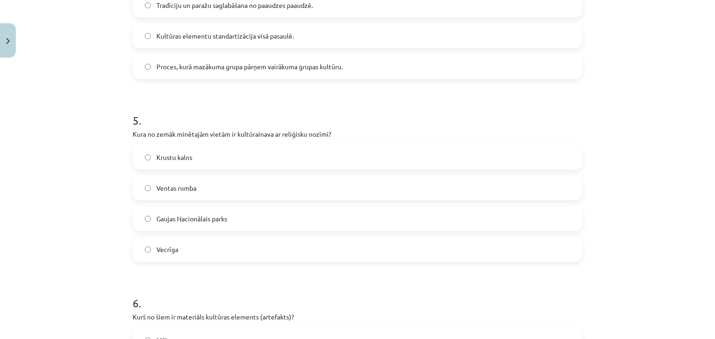
click at [173, 161] on span "Krustu kalns" at bounding box center [174, 158] width 36 height 10
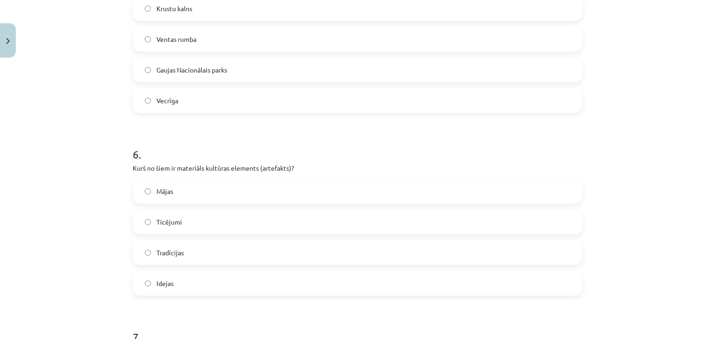
click at [179, 196] on label "Mājas" at bounding box center [358, 191] width 448 height 23
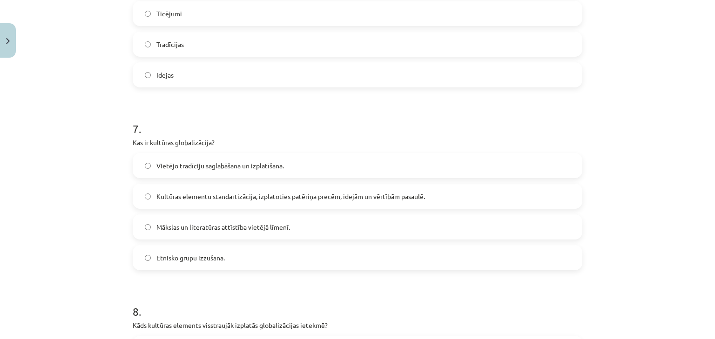
scroll to position [1192, 0]
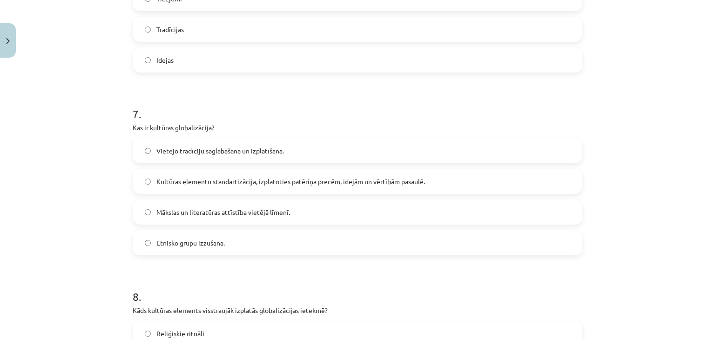
click at [196, 183] on span "Kultūras elementu standartizācija, izplatoties patēriņa precēm, idejām un vērtī…" at bounding box center [290, 182] width 269 height 10
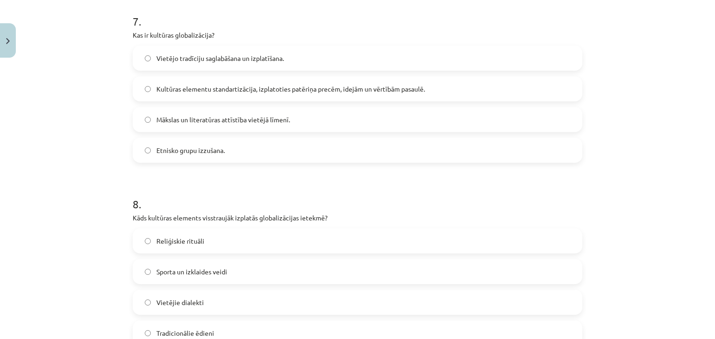
scroll to position [1341, 0]
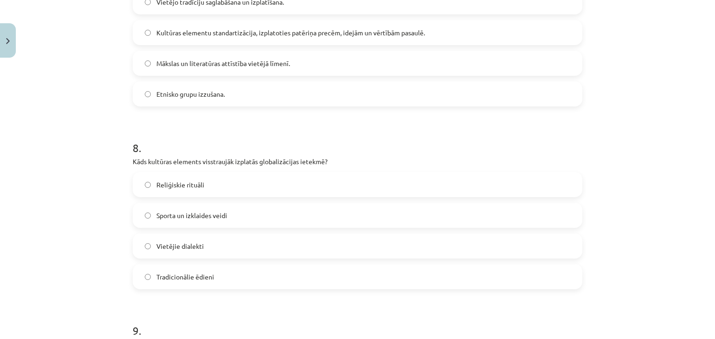
click at [181, 213] on span "Sporta un izklaides veidi" at bounding box center [191, 216] width 71 height 10
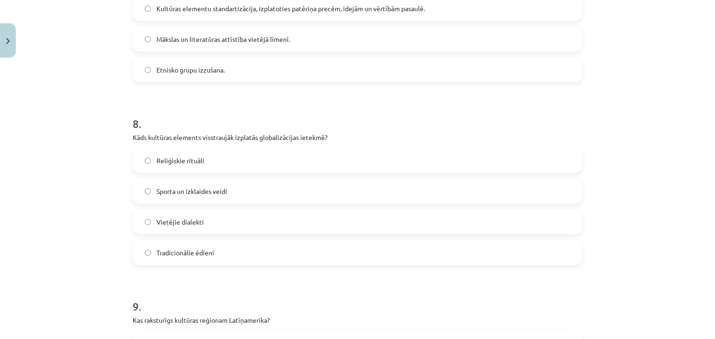
scroll to position [1490, 0]
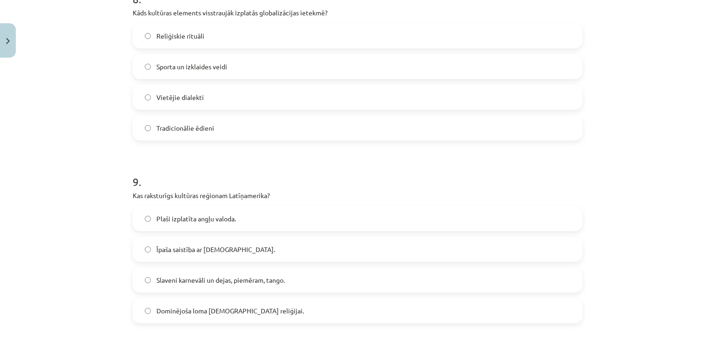
click at [197, 270] on label "Slaveni karnevāli un dejas, piemēram, tango." at bounding box center [358, 280] width 448 height 23
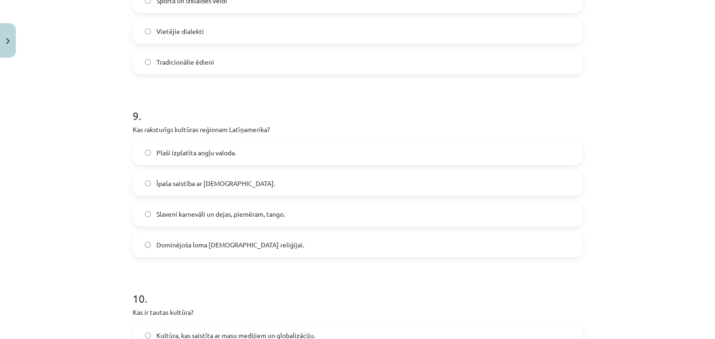
scroll to position [1765, 0]
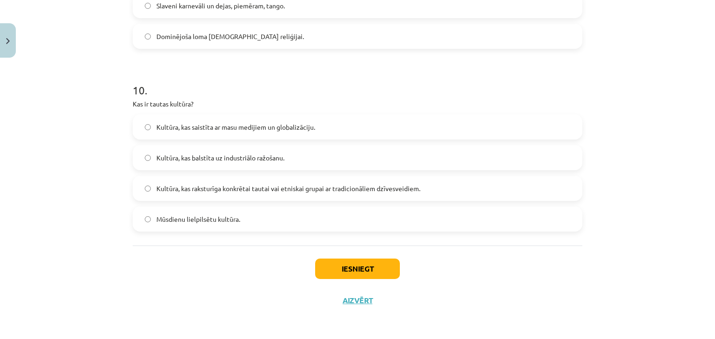
click at [235, 191] on span "Kultūra, kas raksturīga konkrētai tautai vai etniskai grupai ar tradicionāliem …" at bounding box center [288, 189] width 264 height 10
click at [352, 272] on button "Iesniegt" at bounding box center [357, 269] width 85 height 20
drag, startPoint x: 235, startPoint y: 223, endPoint x: 216, endPoint y: 281, distance: 60.8
click at [216, 281] on div "Iesniegt Aizvērt" at bounding box center [358, 278] width 450 height 65
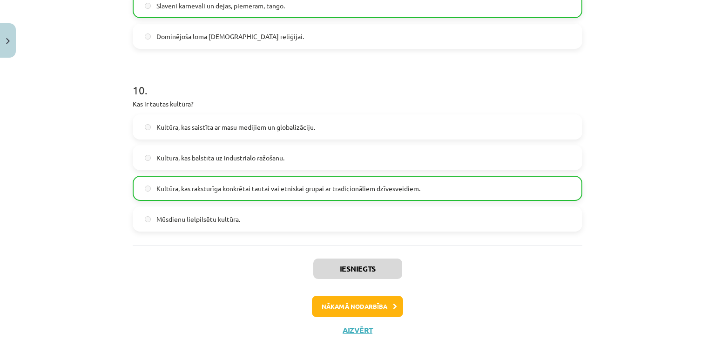
click at [342, 292] on div "Iesniegts Nākamā nodarbība Aizvērt" at bounding box center [358, 293] width 450 height 95
click at [344, 296] on button "Nākamā nodarbība" at bounding box center [357, 306] width 91 height 21
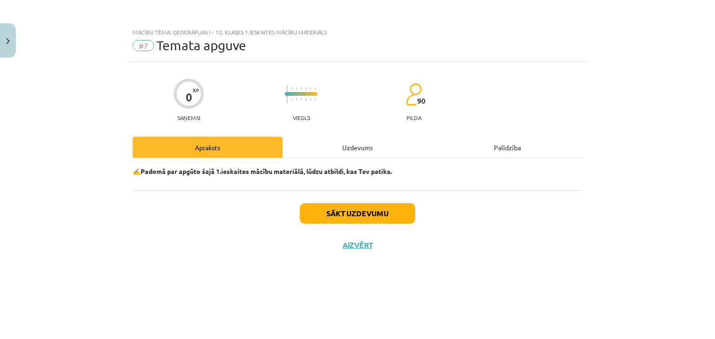
scroll to position [0, 0]
drag, startPoint x: 344, startPoint y: 296, endPoint x: 269, endPoint y: 261, distance: 82.9
click at [266, 266] on div "0 XP Saņemsi Viegls 90 pilda Apraksts Uzdevums Palīdzība ✍️Padomā par apgūto ša…" at bounding box center [357, 189] width 461 height 254
click at [316, 221] on button "Sākt uzdevumu" at bounding box center [357, 213] width 115 height 20
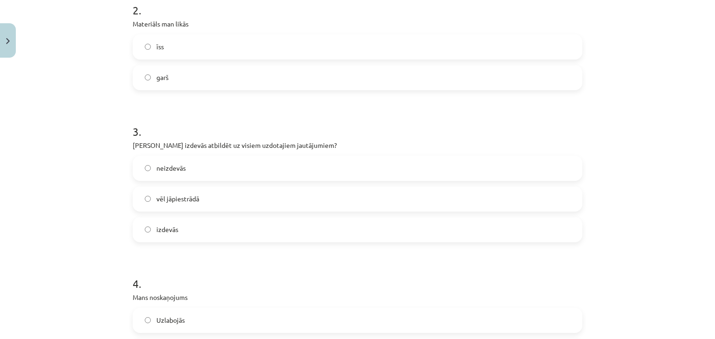
scroll to position [822, 0]
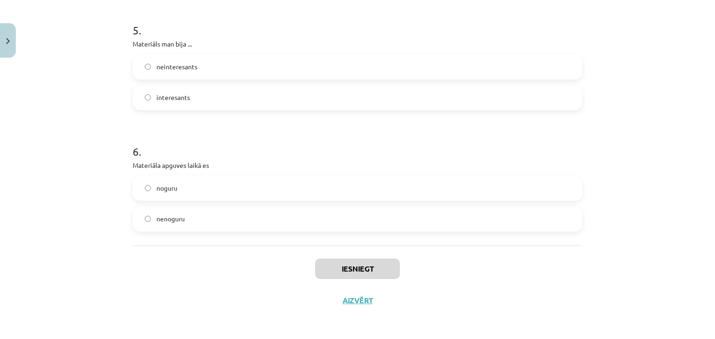
click at [284, 225] on label "nenoguru" at bounding box center [358, 219] width 448 height 23
click at [260, 194] on label "noguru" at bounding box center [358, 188] width 448 height 23
click at [299, 228] on label "nenoguru" at bounding box center [358, 219] width 448 height 23
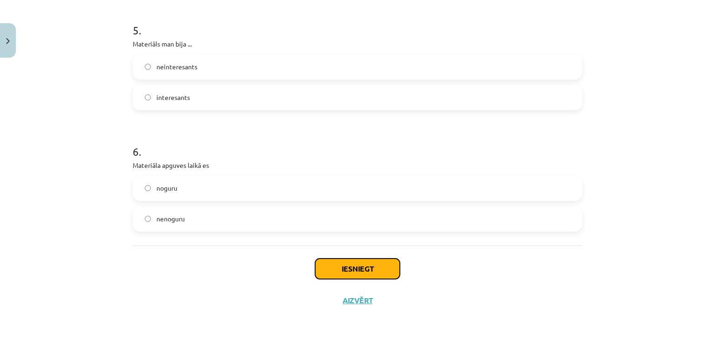
click at [331, 268] on button "Iesniegt" at bounding box center [357, 269] width 85 height 20
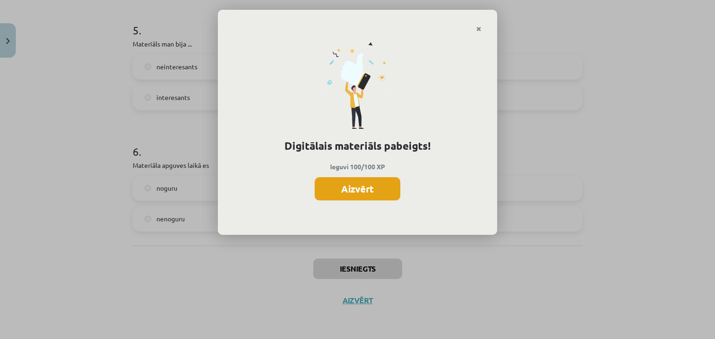
click at [342, 194] on button "Aizvērt" at bounding box center [358, 188] width 86 height 23
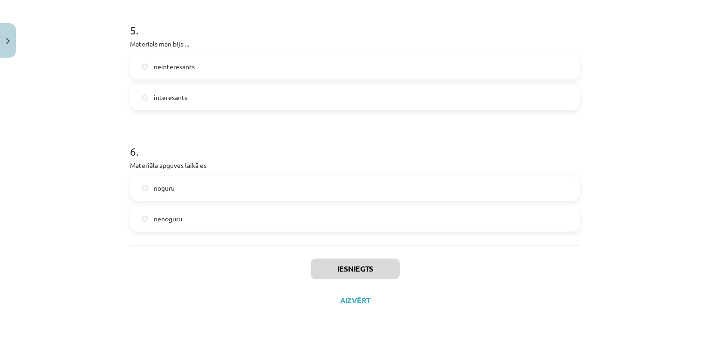
scroll to position [447, 0]
click at [347, 301] on button "Aizvērt" at bounding box center [354, 300] width 35 height 9
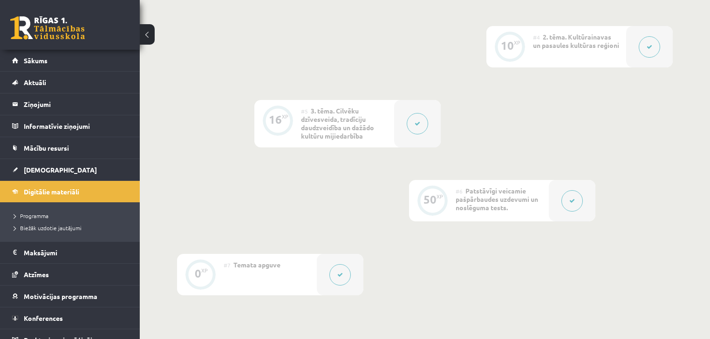
scroll to position [0, 0]
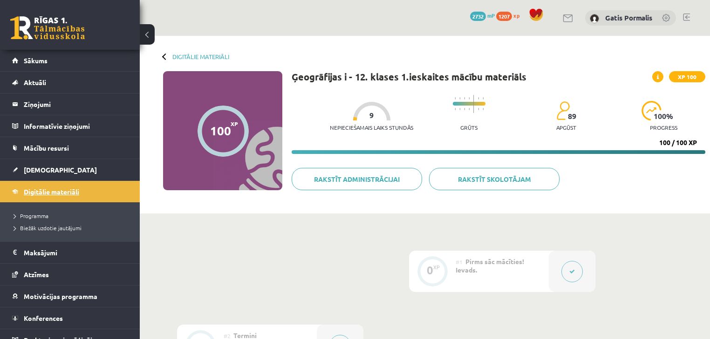
click at [62, 193] on span "Digitālie materiāli" at bounding box center [51, 192] width 55 height 8
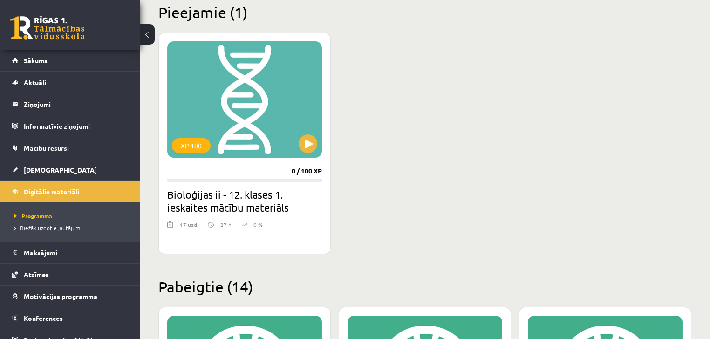
scroll to position [250, 0]
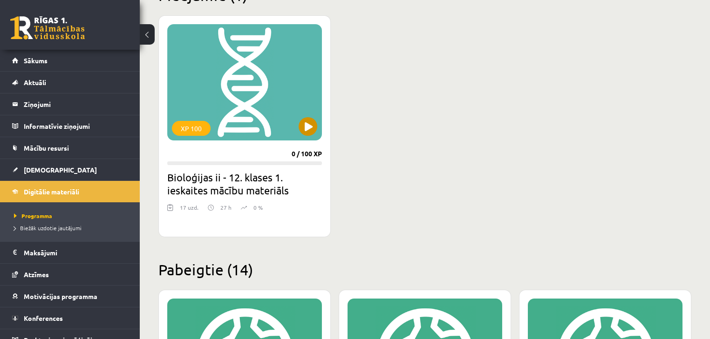
click at [260, 123] on div "XP 100" at bounding box center [244, 82] width 155 height 116
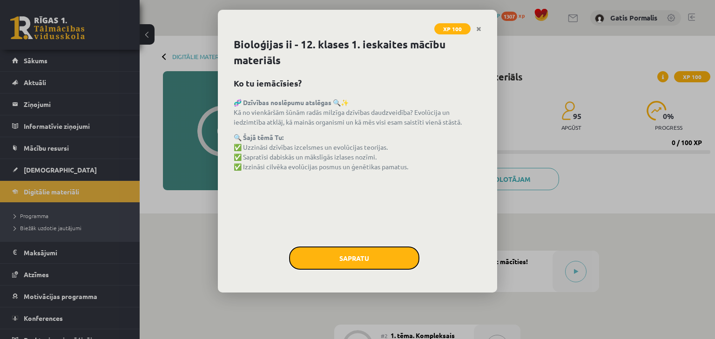
drag, startPoint x: 320, startPoint y: 257, endPoint x: 392, endPoint y: 229, distance: 77.0
click at [320, 257] on button "Sapratu" at bounding box center [354, 258] width 130 height 23
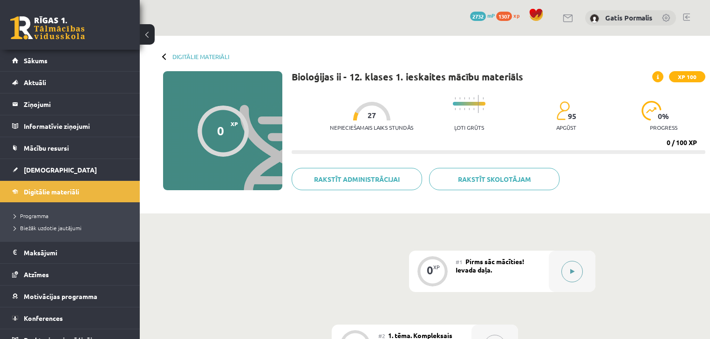
click at [591, 267] on div at bounding box center [571, 271] width 47 height 41
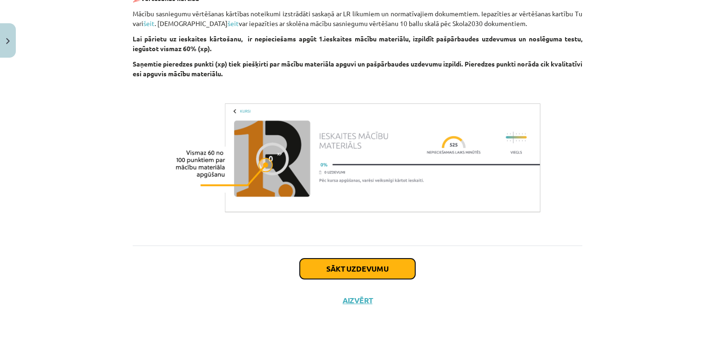
click at [384, 261] on button "Sākt uzdevumu" at bounding box center [357, 269] width 115 height 20
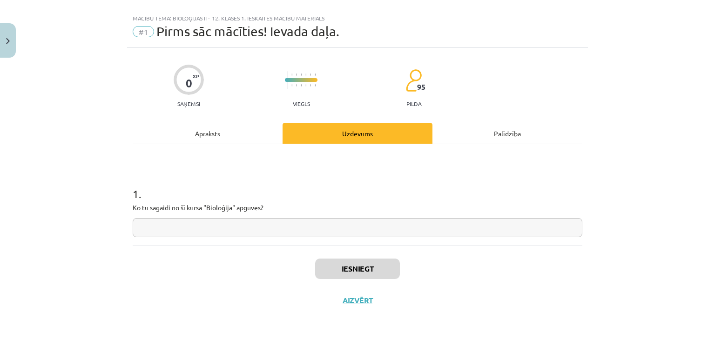
click at [354, 231] on input "text" at bounding box center [358, 227] width 450 height 19
type input "*"
click at [354, 254] on div "Iesniegt Aizvērt" at bounding box center [358, 278] width 450 height 65
click at [354, 259] on button "Iesniegt" at bounding box center [357, 269] width 85 height 20
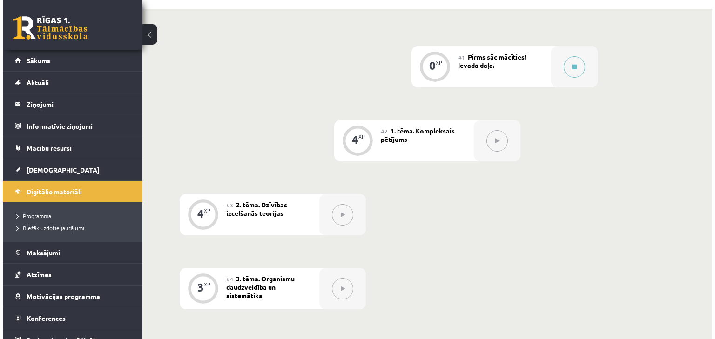
scroll to position [223, 0]
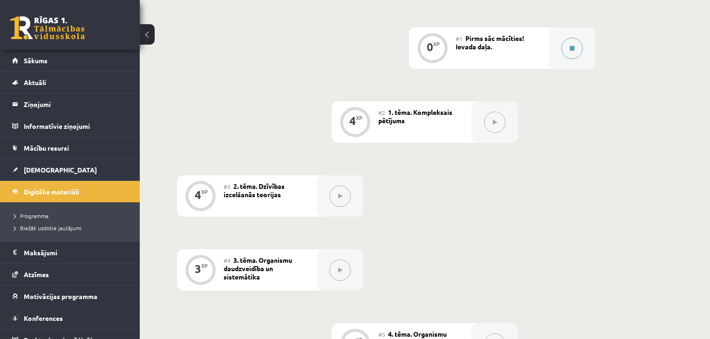
click at [570, 49] on icon at bounding box center [571, 49] width 5 height 6
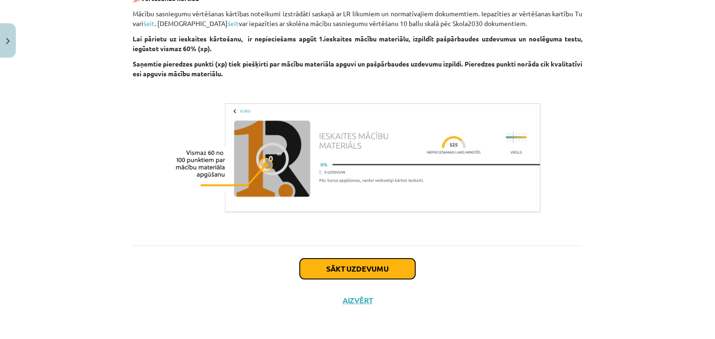
click at [389, 265] on button "Sākt uzdevumu" at bounding box center [357, 269] width 115 height 20
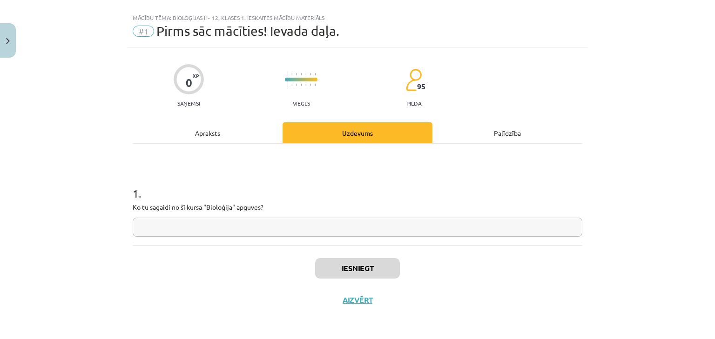
scroll to position [14, 0]
click at [360, 230] on input "text" at bounding box center [358, 227] width 450 height 19
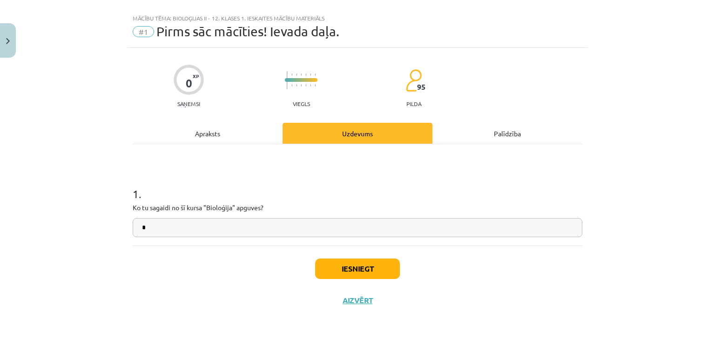
type input "*"
click at [344, 266] on button "Iesniegt" at bounding box center [357, 269] width 85 height 20
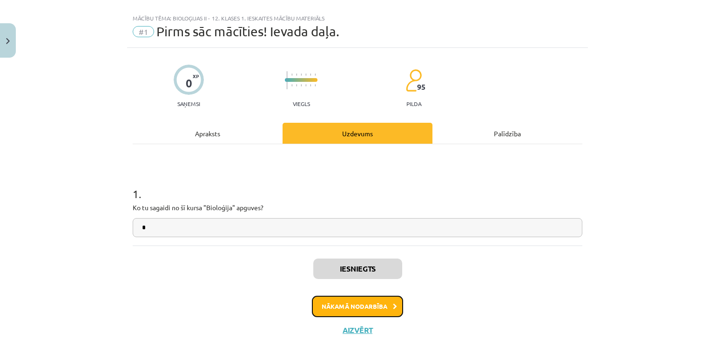
click at [361, 301] on button "Nākamā nodarbība" at bounding box center [357, 306] width 91 height 21
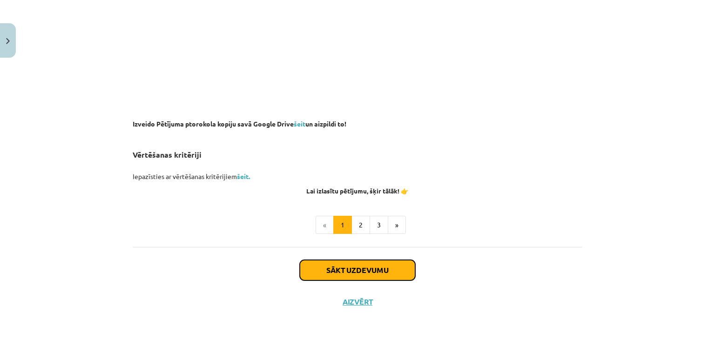
click at [332, 272] on button "Sākt uzdevumu" at bounding box center [357, 270] width 115 height 20
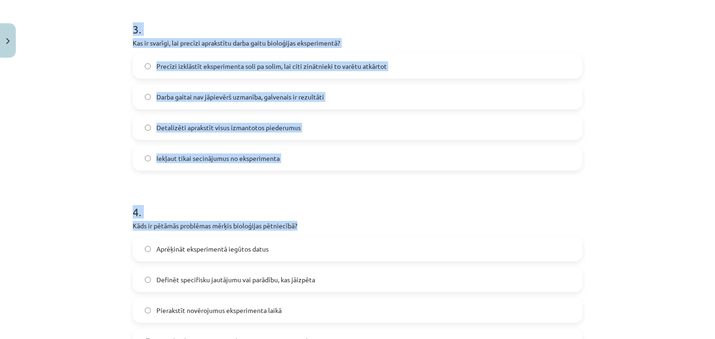
scroll to position [667, 0]
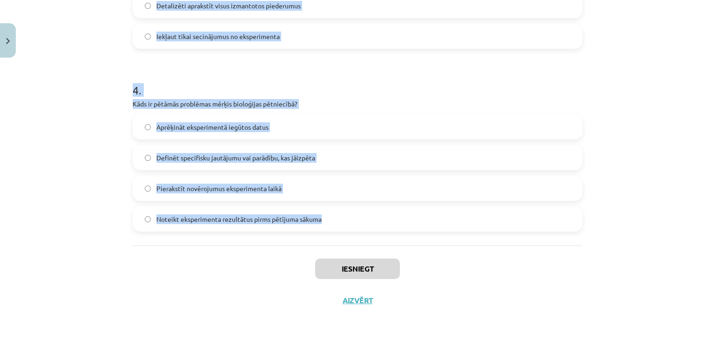
drag, startPoint x: 130, startPoint y: 183, endPoint x: 352, endPoint y: 224, distance: 224.9
click at [352, 224] on div "Mācību tēma: Bioloģijas ii - 12. klases 1. ieskaites mācību materiāls #2 1. tēm…" at bounding box center [357, 169] width 715 height 339
copy form "1 . Kāds ir galvenais mērķis hipotēzes izvirzīšanā pētnieciskā eksperimentā? Hi…"
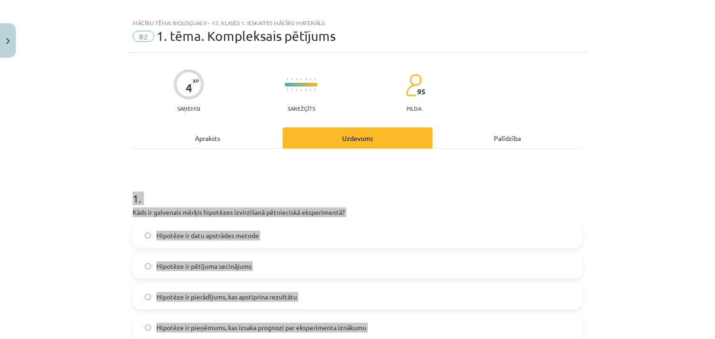
scroll to position [0, 0]
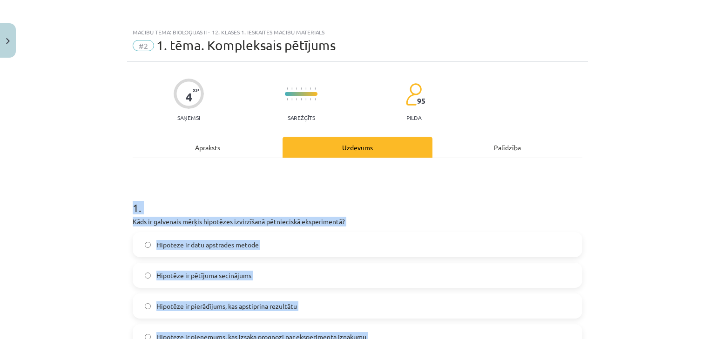
click at [434, 186] on h1 "1 ." at bounding box center [358, 199] width 450 height 29
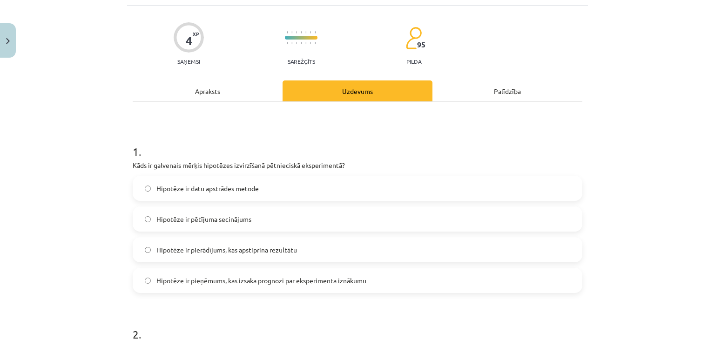
scroll to position [74, 0]
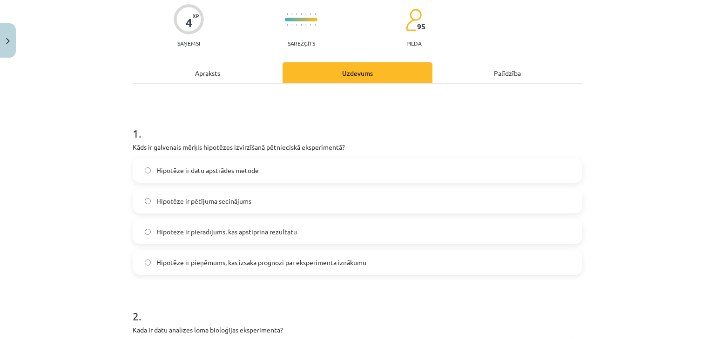
click at [230, 262] on span "Hipotēze ir pieņēmums, kas izsaka prognozi par eksperimenta iznākumu" at bounding box center [261, 263] width 210 height 10
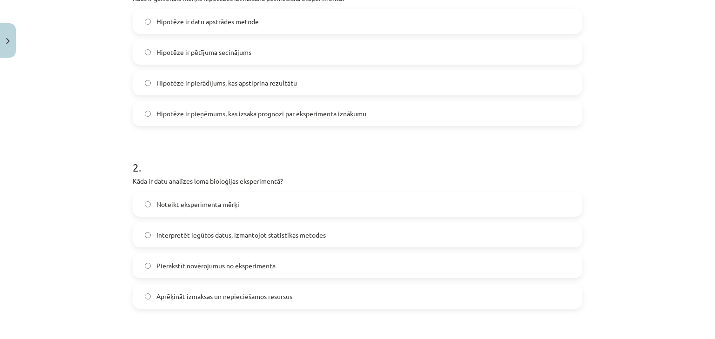
click at [244, 240] on label "Interpretēt iegūtos datus, izmantojot statistikas metodes" at bounding box center [358, 234] width 448 height 23
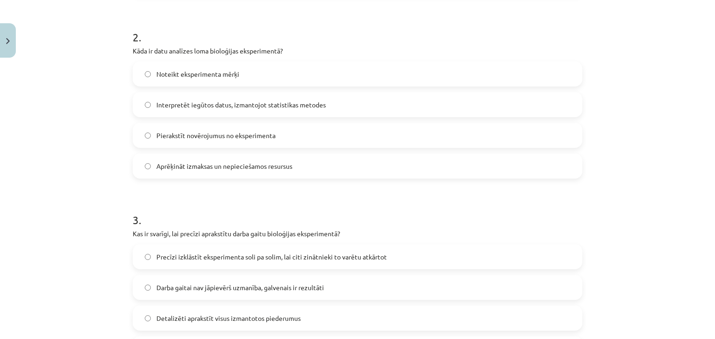
scroll to position [372, 0]
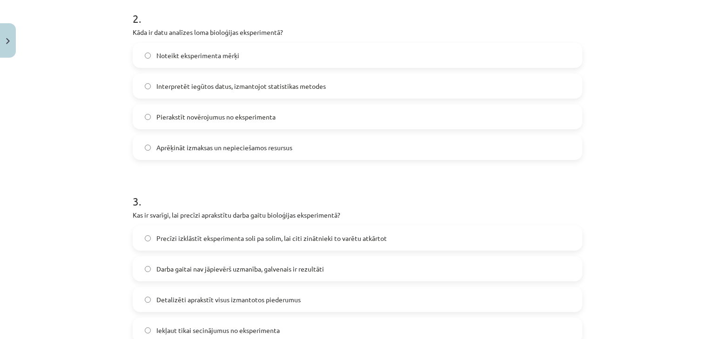
click at [244, 240] on span "Precīzi izklāstīt eksperimenta soli pa solim, lai citi zinātnieki to varētu atk…" at bounding box center [271, 239] width 230 height 10
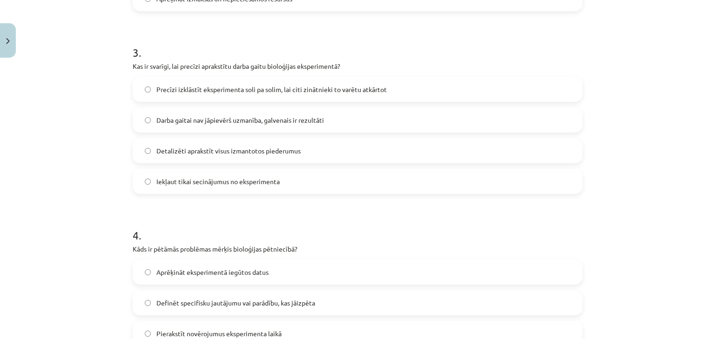
scroll to position [596, 0]
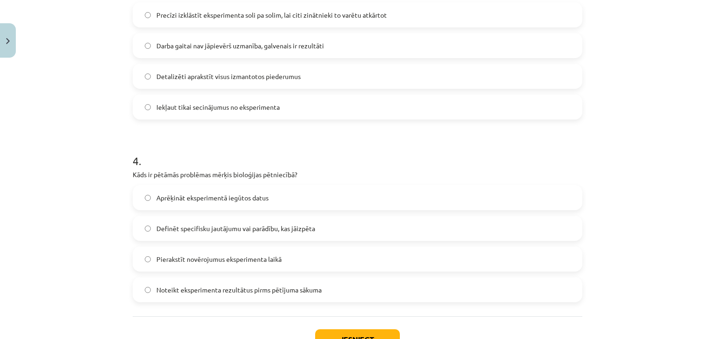
click at [246, 232] on span "Definēt specifisku jautājumu vai parādību, kas jāizpēta" at bounding box center [235, 229] width 159 height 10
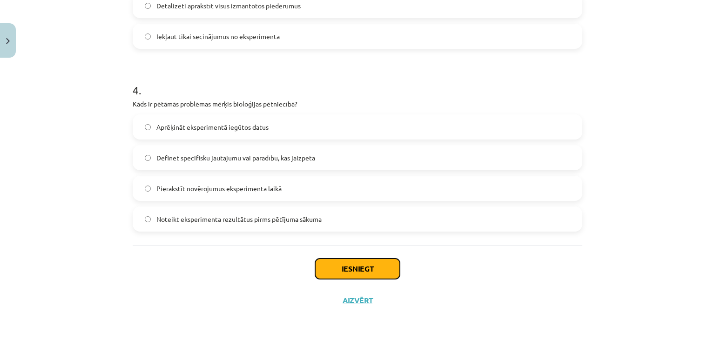
click at [352, 270] on button "Iesniegt" at bounding box center [357, 269] width 85 height 20
drag, startPoint x: 352, startPoint y: 270, endPoint x: 300, endPoint y: 266, distance: 51.8
click at [300, 266] on div "Iesniegt Aizvērt" at bounding box center [358, 278] width 450 height 65
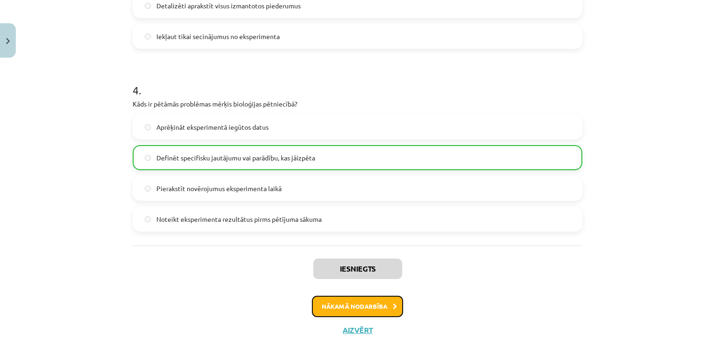
click at [333, 305] on button "Nākamā nodarbība" at bounding box center [357, 306] width 91 height 21
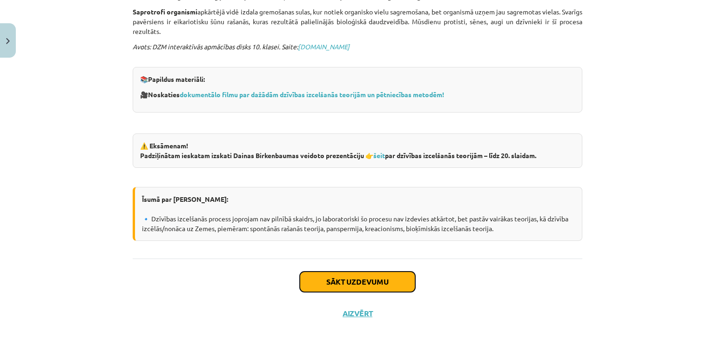
click at [331, 272] on button "Sākt uzdevumu" at bounding box center [357, 282] width 115 height 20
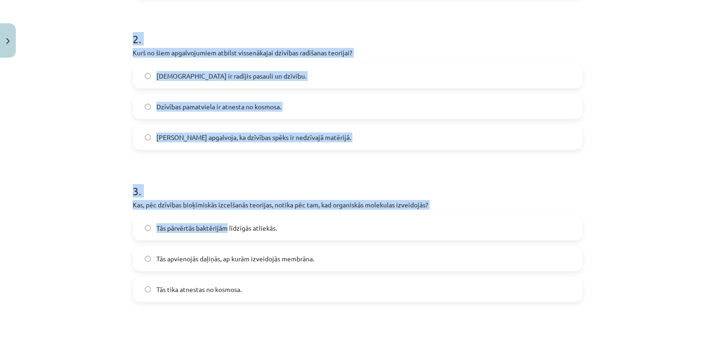
scroll to position [544, 0]
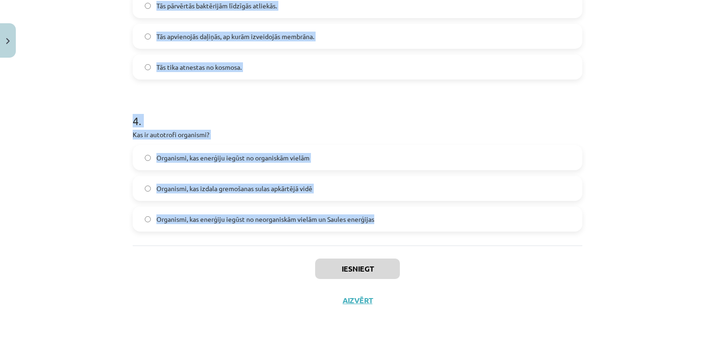
drag, startPoint x: 121, startPoint y: 183, endPoint x: 437, endPoint y: 220, distance: 318.3
click at [437, 220] on div "Mācību tēma: Bioloģijas ii - 12. klases 1. ieskaites mācību materiāls #3 2. tēm…" at bounding box center [357, 169] width 715 height 339
copy form "1 . Kas ir galvenais pierādījums panspermijas teorijai? Organisko vielu un bakt…"
click at [366, 164] on label "Organismi, kas enerģiju iegūst no organiskām vielām" at bounding box center [358, 157] width 448 height 23
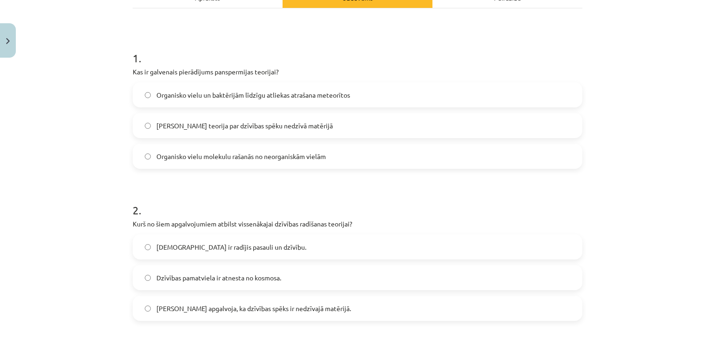
scroll to position [74, 0]
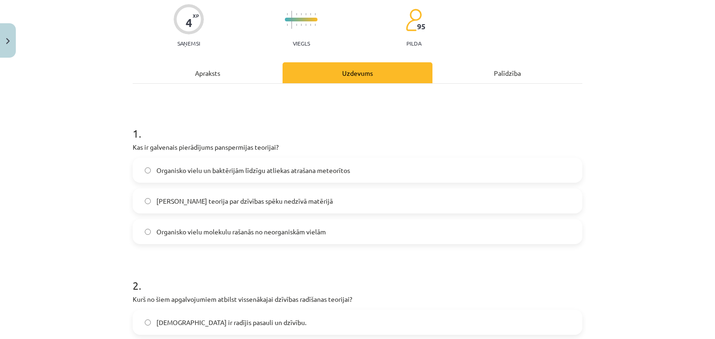
click at [302, 162] on label "Organisko vielu un baktērijām līdzīgu atliekas atrašana meteorītos" at bounding box center [358, 170] width 448 height 23
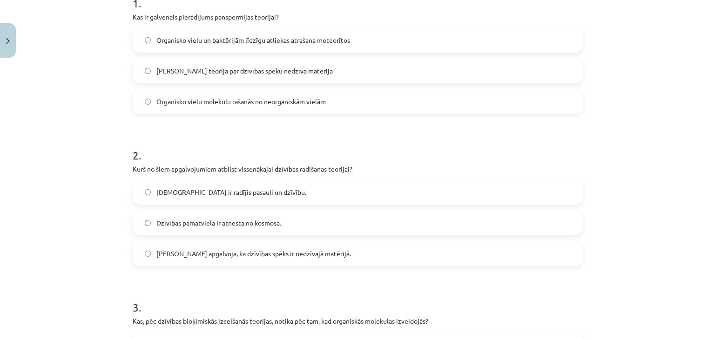
scroll to position [223, 0]
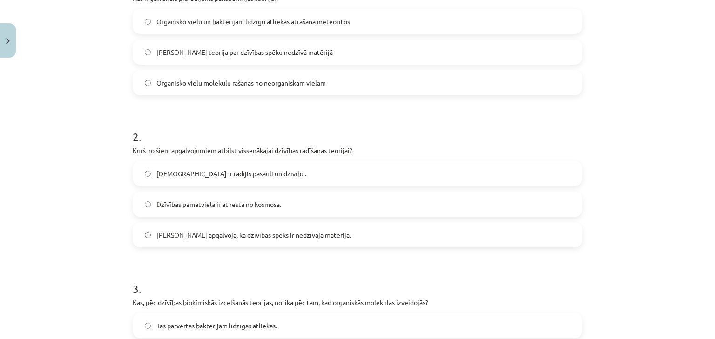
click at [333, 229] on label "Aristotelis apgalvoja, ka dzīvības spēks ir nedzīvajā matērijā." at bounding box center [358, 234] width 448 height 23
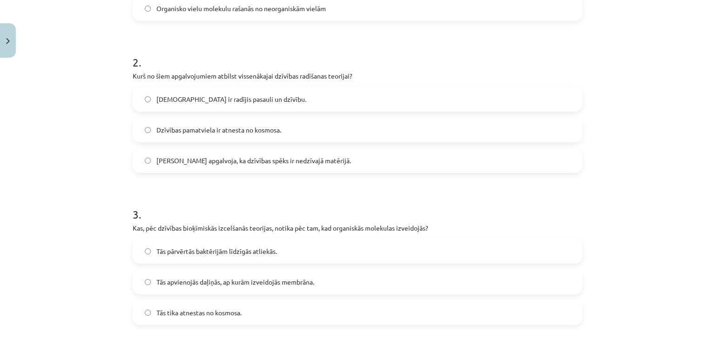
scroll to position [372, 0]
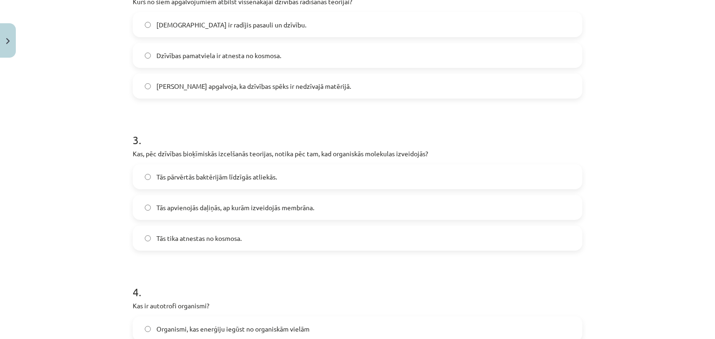
click at [327, 214] on label "Tās apvienojās daļiņās, ap kurām izveidojās membrāna." at bounding box center [358, 207] width 448 height 23
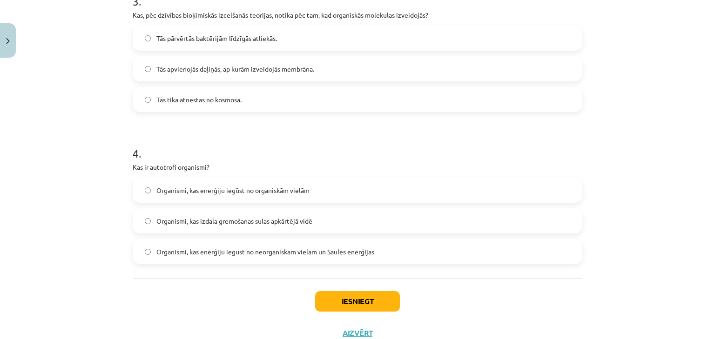
scroll to position [521, 0]
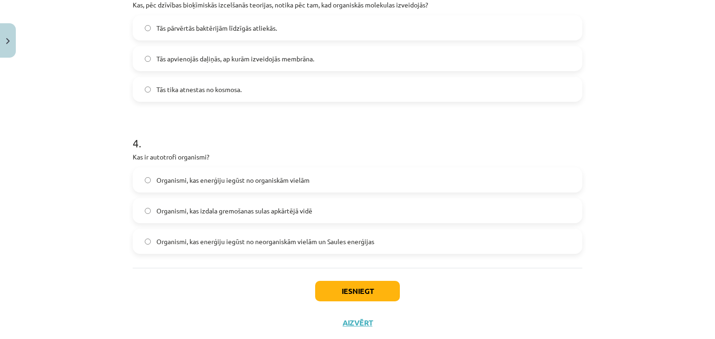
click at [330, 242] on span "Organismi, kas enerģiju iegūst no neorganiskām vielām un Saules enerģijas" at bounding box center [265, 242] width 218 height 10
click at [360, 287] on button "Iesniegt" at bounding box center [357, 291] width 85 height 20
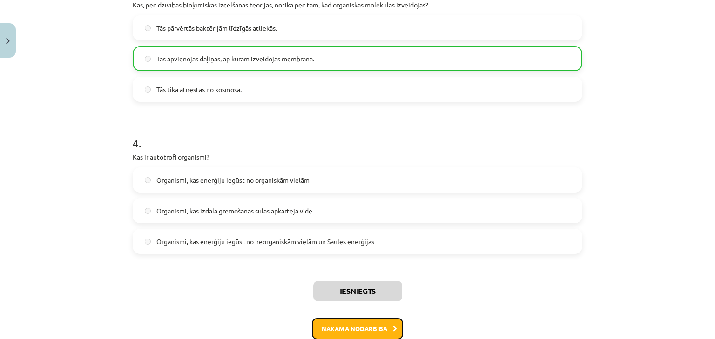
click at [355, 320] on button "Nākamā nodarbība" at bounding box center [357, 328] width 91 height 21
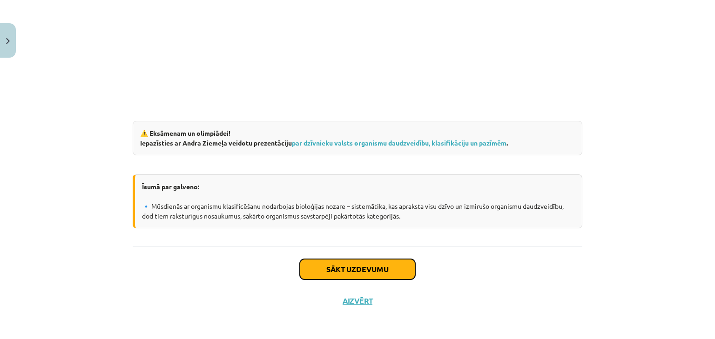
click at [326, 270] on button "Sākt uzdevumu" at bounding box center [357, 269] width 115 height 20
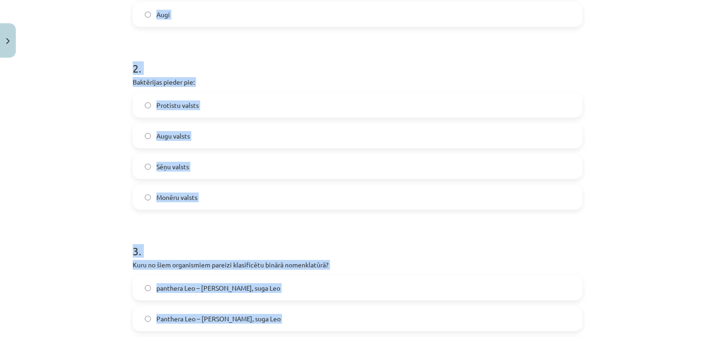
scroll to position [484, 0]
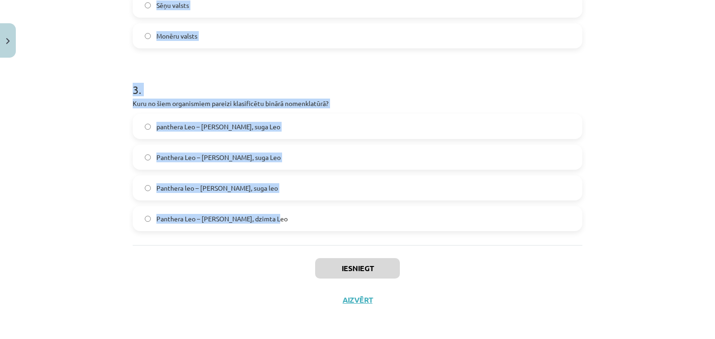
drag, startPoint x: 115, startPoint y: 168, endPoint x: 303, endPoint y: 210, distance: 192.8
click at [303, 210] on div "Mācību tēma: Bioloģijas ii - 12. klases 1. ieskaites mācību materiāls #4 3. tēm…" at bounding box center [357, 169] width 715 height 339
copy form "1 . Kurš no dotajiem organismiem nav autotrofs organisms? Daļa baktēriju Sēnes …"
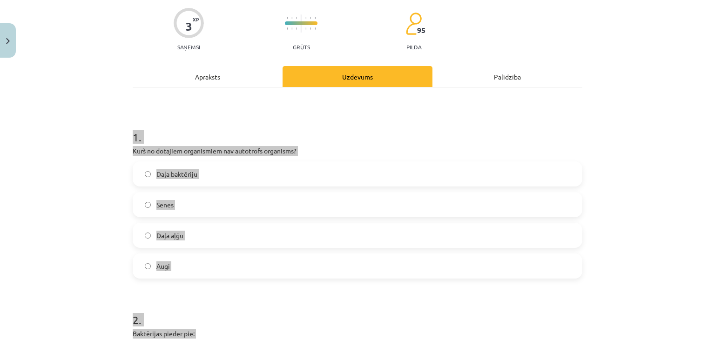
scroll to position [0, 0]
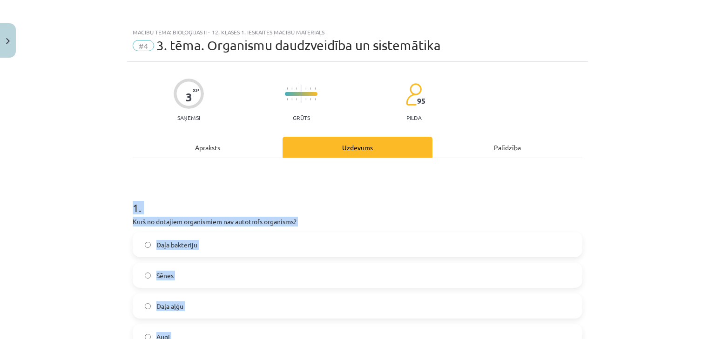
click at [344, 206] on h1 "1 ." at bounding box center [358, 199] width 450 height 29
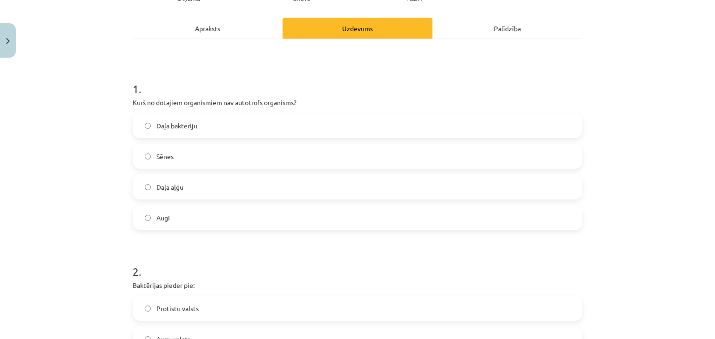
scroll to position [149, 0]
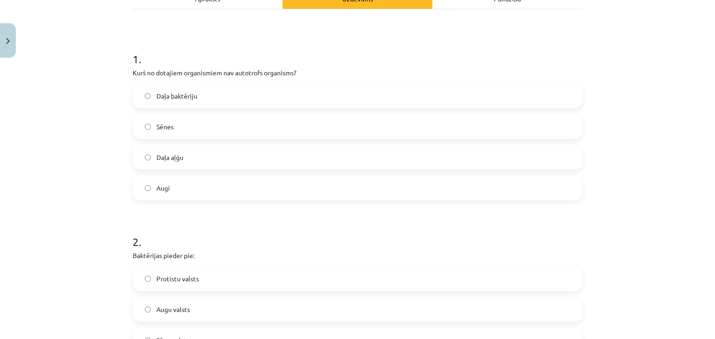
click at [211, 131] on label "Sēnes" at bounding box center [358, 126] width 448 height 23
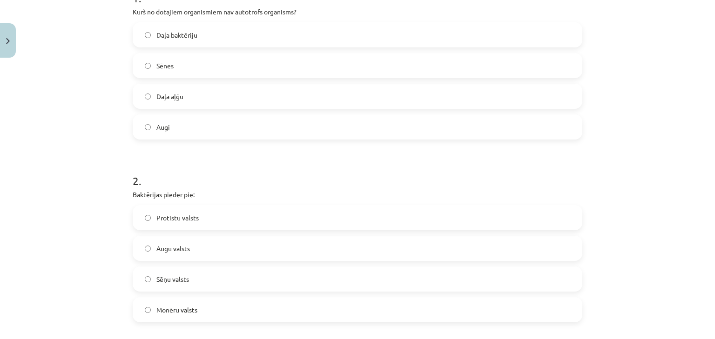
scroll to position [223, 0]
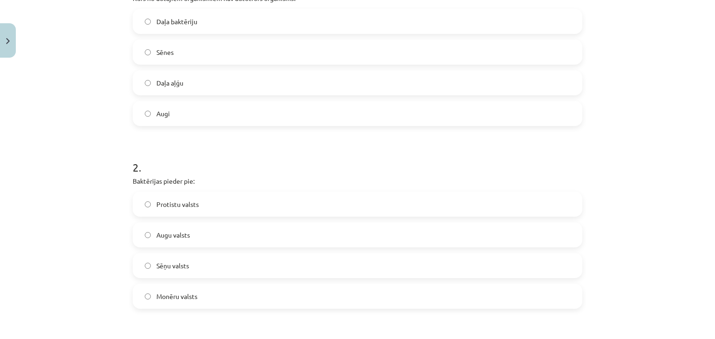
click at [184, 292] on span "Monēru valsts" at bounding box center [176, 297] width 41 height 10
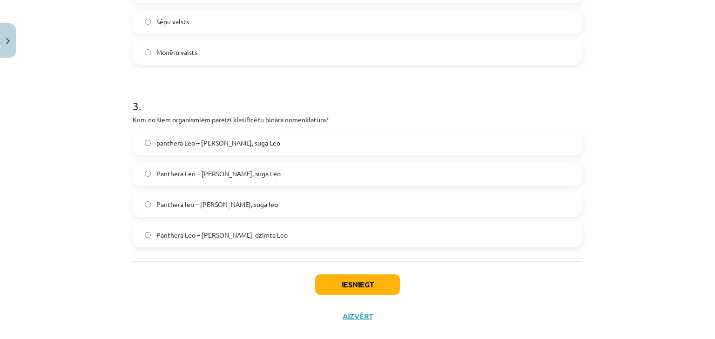
scroll to position [484, 0]
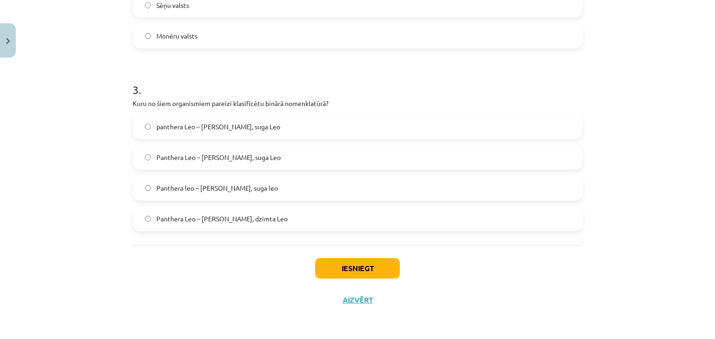
drag, startPoint x: 299, startPoint y: 219, endPoint x: 445, endPoint y: 257, distance: 150.1
click at [445, 257] on div "Iesniegt Aizvērt" at bounding box center [358, 277] width 450 height 65
click at [346, 187] on label "Panthera leo – Ģints Panthera, suga leo" at bounding box center [358, 187] width 448 height 23
click at [375, 264] on button "Iesniegt" at bounding box center [357, 268] width 85 height 20
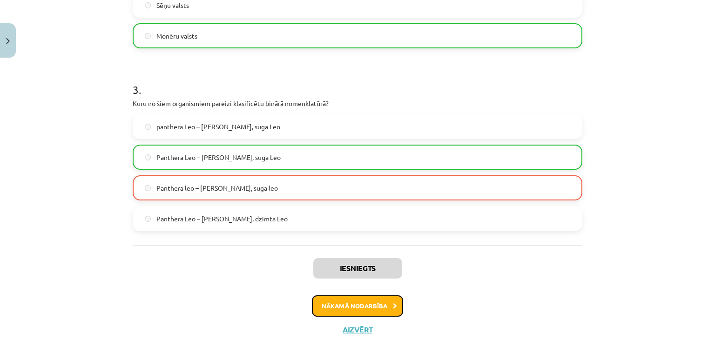
click at [350, 304] on button "Nākamā nodarbība" at bounding box center [357, 306] width 91 height 21
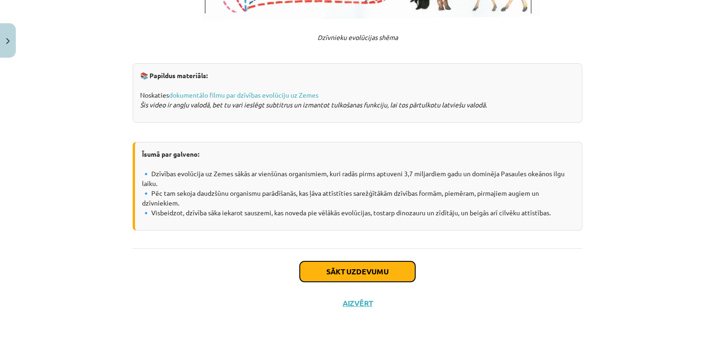
click at [352, 277] on button "Sākt uzdevumu" at bounding box center [357, 272] width 115 height 20
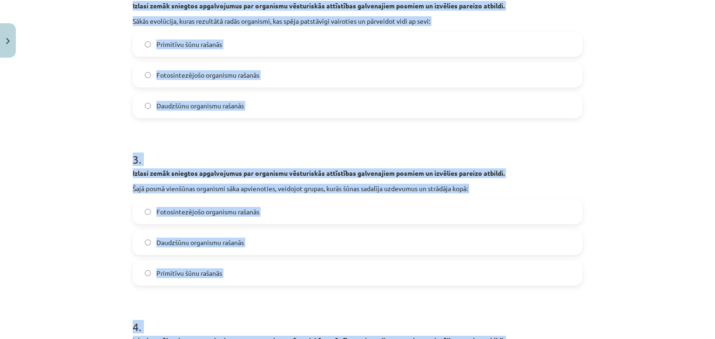
scroll to position [605, 0]
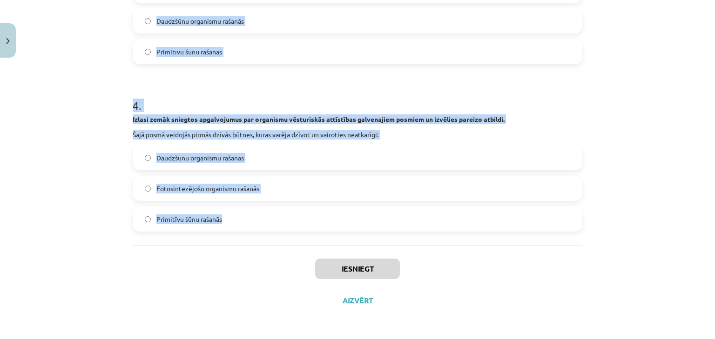
drag, startPoint x: 130, startPoint y: 184, endPoint x: 267, endPoint y: 225, distance: 142.9
click at [270, 227] on div "Mācību tēma: Bioloģijas ii - 12. klases 1. ieskaites mācību materiāls #5 4. tēm…" at bounding box center [357, 169] width 715 height 339
copy form "1 . Izlasi zemāk sniegtos apgalvojumus par organismu vēsturiskās attīstības gal…"
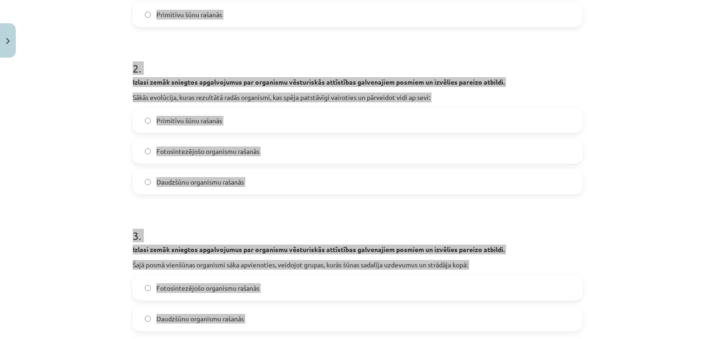
scroll to position [9, 0]
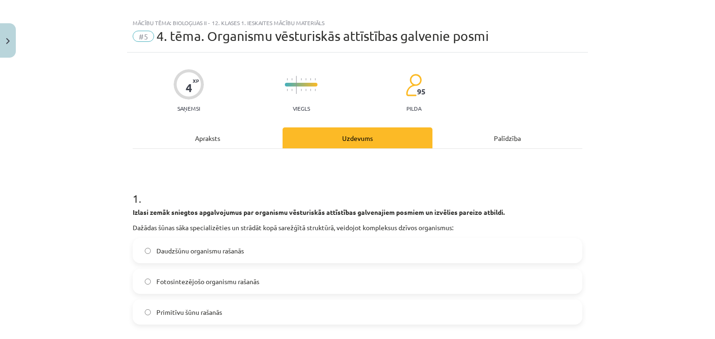
scroll to position [84, 0]
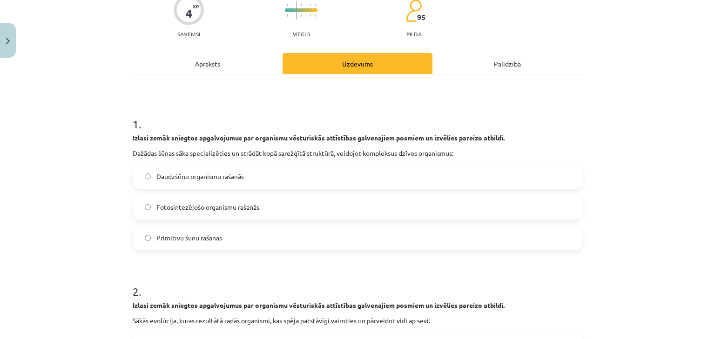
click at [230, 176] on span "Daudzšūnu organismu rašanās" at bounding box center [200, 177] width 88 height 10
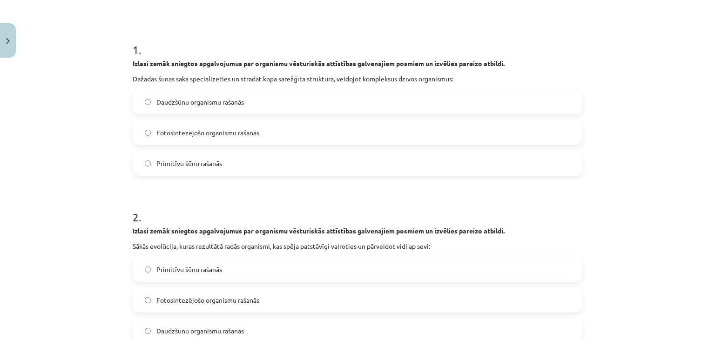
scroll to position [233, 0]
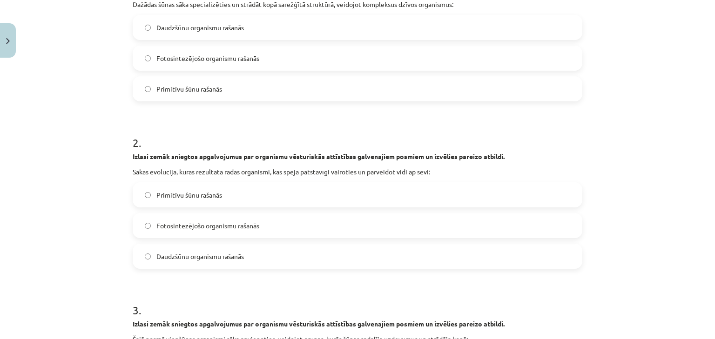
click at [233, 196] on label "Primitīvu šūnu rašanās" at bounding box center [358, 194] width 448 height 23
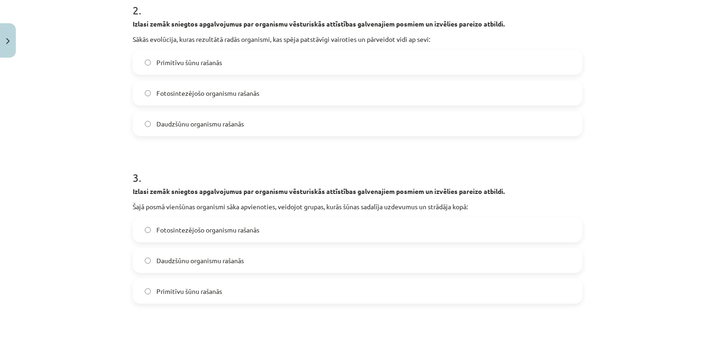
scroll to position [382, 0]
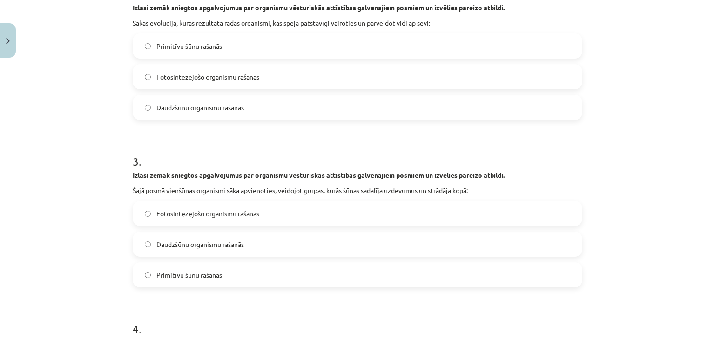
click at [260, 245] on label "Daudzšūnu organismu rašanās" at bounding box center [358, 244] width 448 height 23
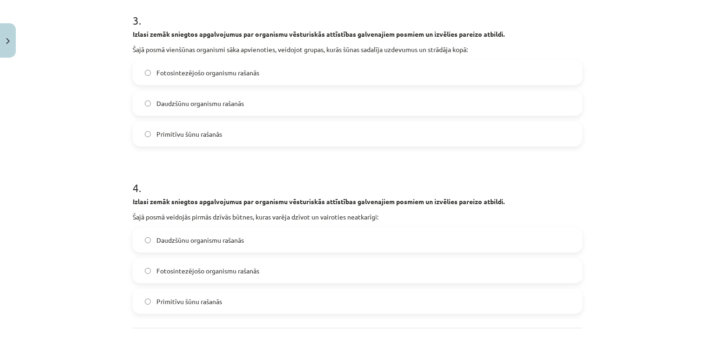
scroll to position [531, 0]
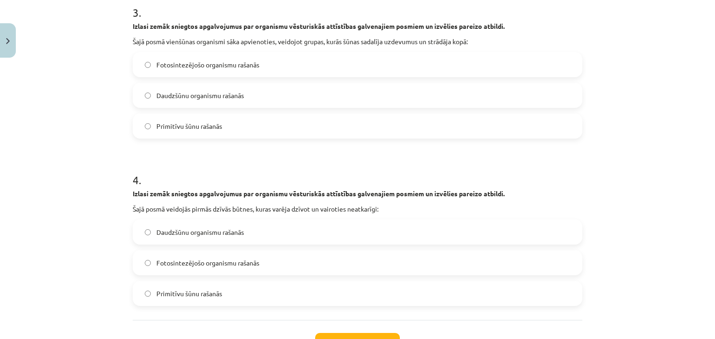
click at [251, 293] on label "Primitīvu šūnu rašanās" at bounding box center [358, 293] width 448 height 23
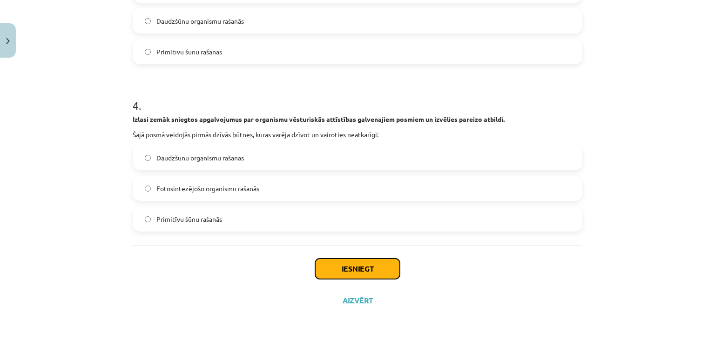
click at [354, 268] on button "Iesniegt" at bounding box center [357, 269] width 85 height 20
drag, startPoint x: 348, startPoint y: 269, endPoint x: 410, endPoint y: 288, distance: 64.5
click at [410, 288] on div "Iesniegt Aizvērt" at bounding box center [358, 278] width 450 height 65
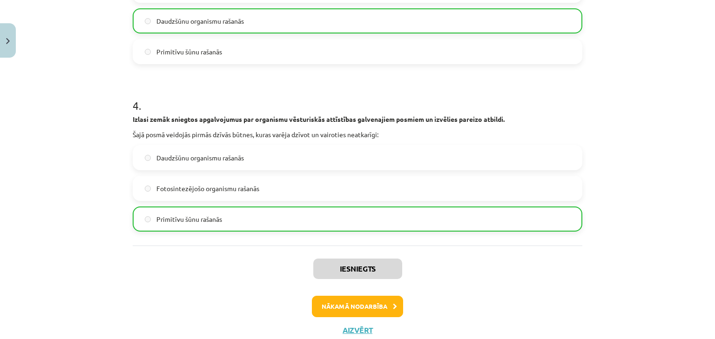
drag, startPoint x: 404, startPoint y: 287, endPoint x: 413, endPoint y: 322, distance: 36.5
click at [413, 322] on div "Iesniegts Nākamā nodarbība Aizvērt" at bounding box center [358, 293] width 450 height 95
click at [367, 300] on button "Nākamā nodarbība" at bounding box center [357, 306] width 91 height 21
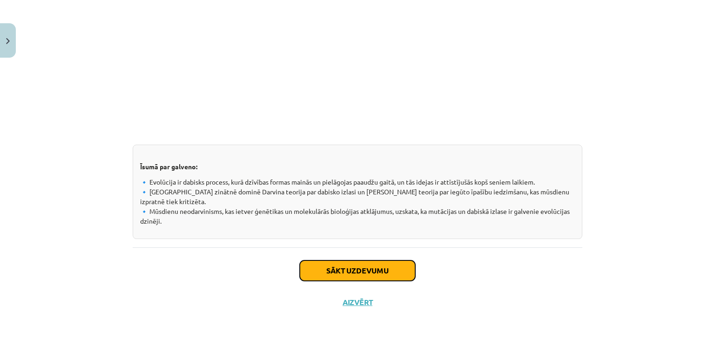
click at [343, 269] on button "Sākt uzdevumu" at bounding box center [357, 271] width 115 height 20
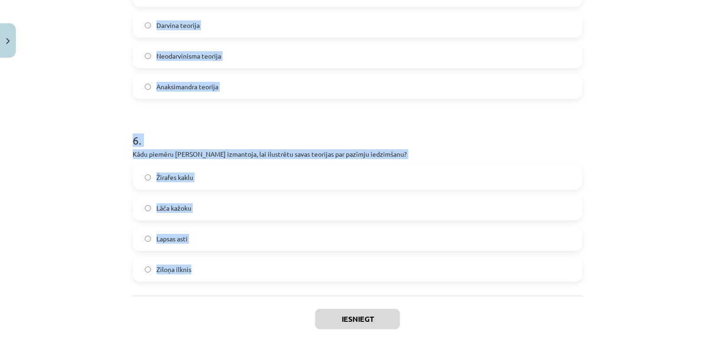
scroll to position [1033, 0]
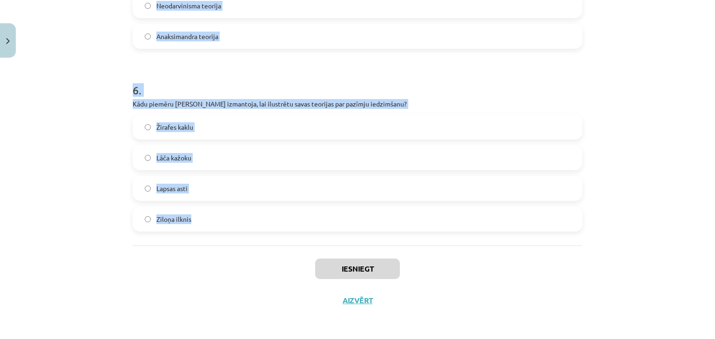
drag, startPoint x: 195, startPoint y: 192, endPoint x: 264, endPoint y: 206, distance: 70.3
click at [264, 206] on div "Mācību tēma: Bioloģijas ii - 12. klases 1. ieskaites mācību materiāls #6 5. tēm…" at bounding box center [357, 169] width 715 height 339
copy form "1 . Kurš sengrieķu filozofs uzskatīja, ka cilvēks cēlies no zivīm? Aristotelis …"
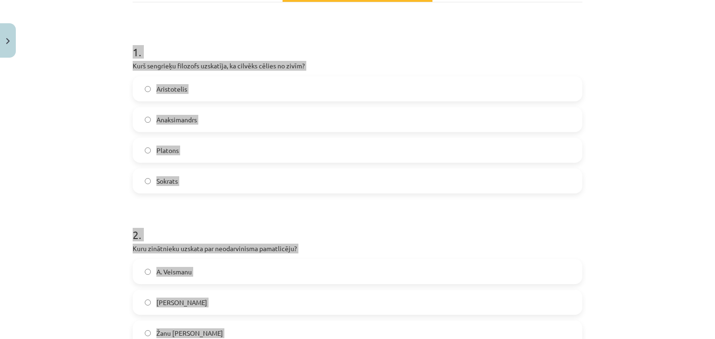
scroll to position [139, 0]
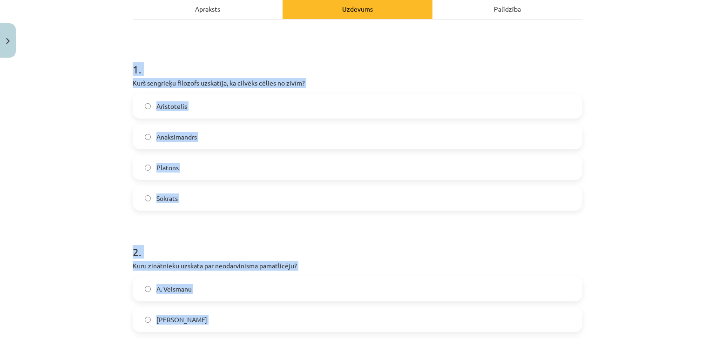
click at [315, 131] on label "Anaksimandrs" at bounding box center [358, 136] width 448 height 23
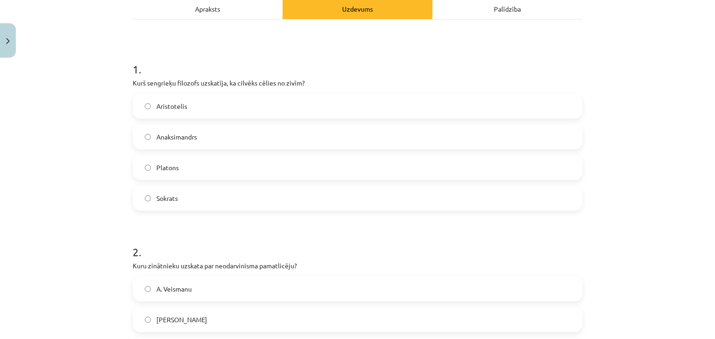
click at [229, 291] on label "A. Veismanu" at bounding box center [358, 289] width 448 height 23
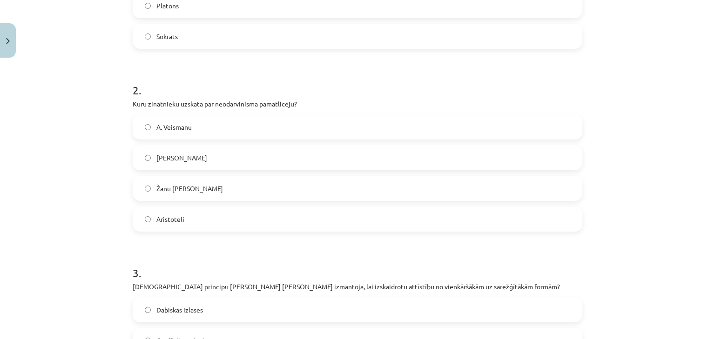
scroll to position [362, 0]
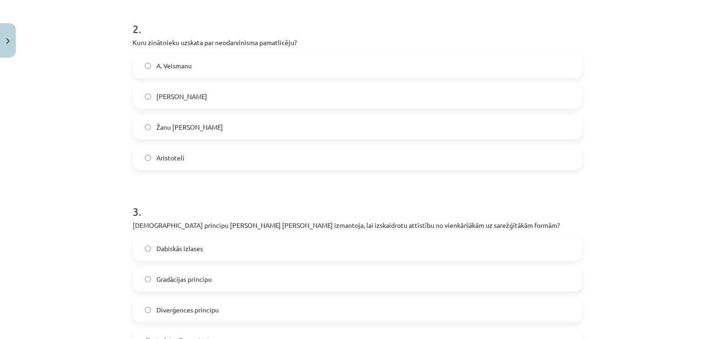
click at [206, 280] on span "Gradācijas principu" at bounding box center [183, 280] width 55 height 10
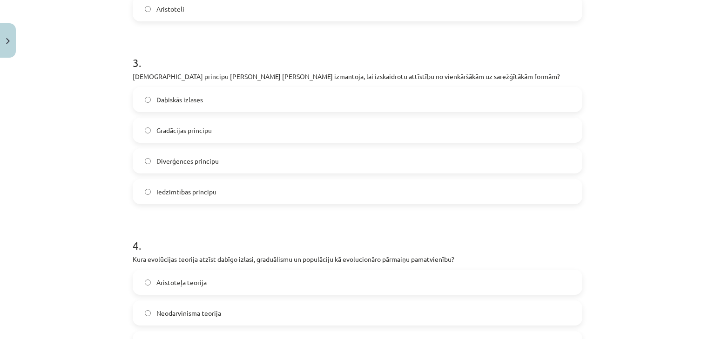
scroll to position [586, 0]
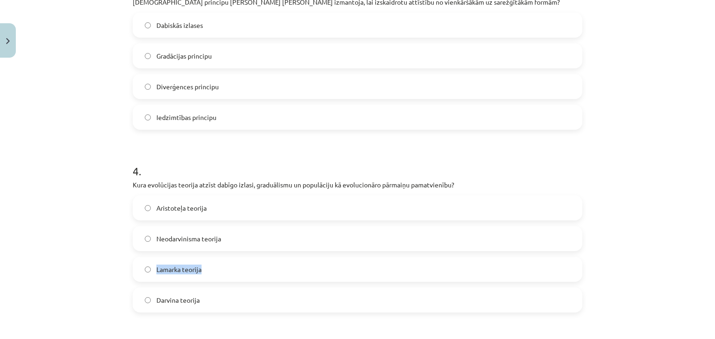
drag, startPoint x: 268, startPoint y: 269, endPoint x: 257, endPoint y: 240, distance: 30.5
click at [257, 240] on div "Aristoteļa teorija Neodarvinisma teorija Lamarka teorija Darvina teorija" at bounding box center [358, 254] width 450 height 117
click at [257, 235] on label "Neodarvinisma teorija" at bounding box center [358, 238] width 448 height 23
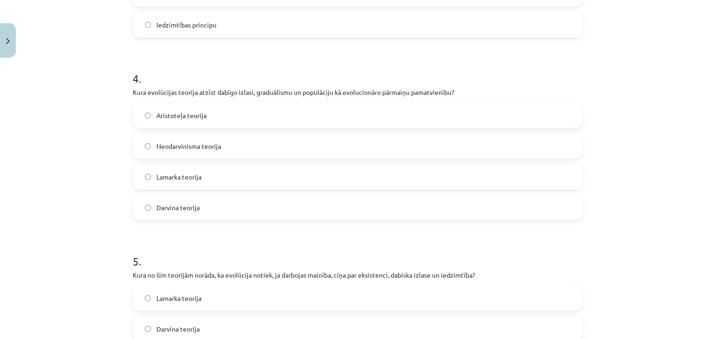
scroll to position [809, 0]
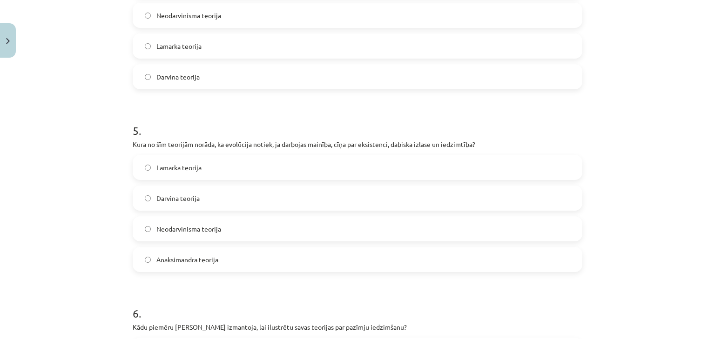
click at [218, 199] on label "Darvina teorija" at bounding box center [358, 198] width 448 height 23
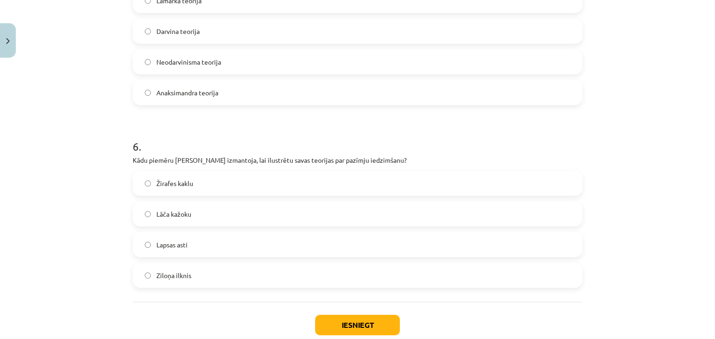
scroll to position [1033, 0]
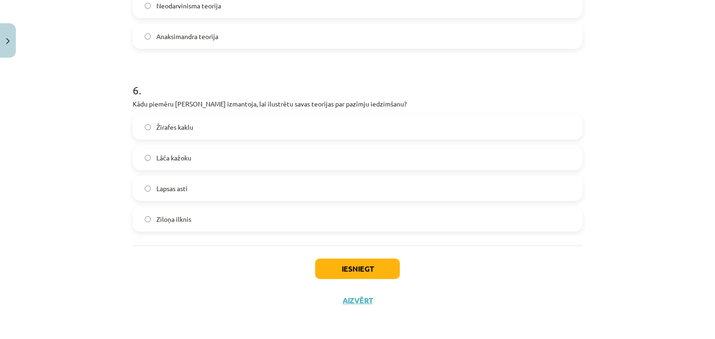
click at [201, 133] on label "Žirafes kaklu" at bounding box center [358, 126] width 448 height 23
click at [379, 271] on button "Iesniegt" at bounding box center [357, 269] width 85 height 20
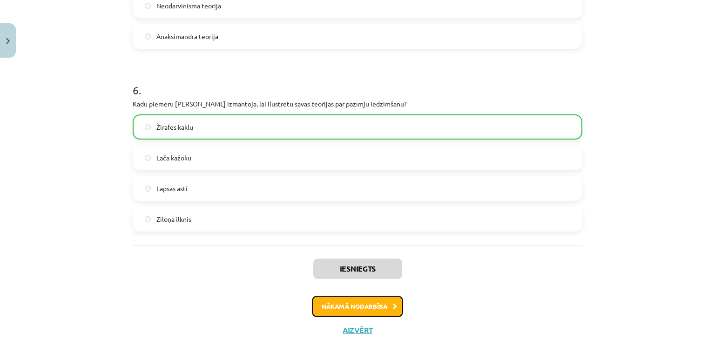
click at [376, 314] on button "Nākamā nodarbība" at bounding box center [357, 306] width 91 height 21
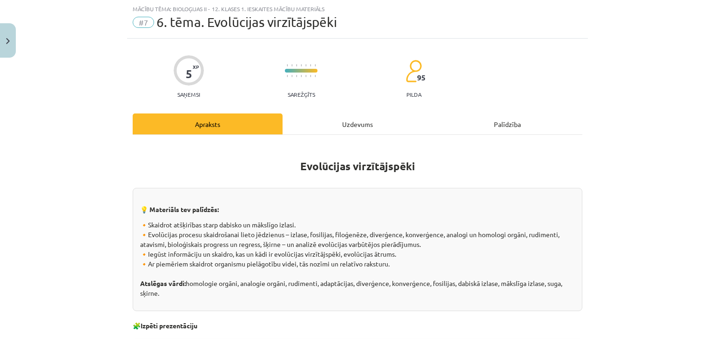
scroll to position [620, 0]
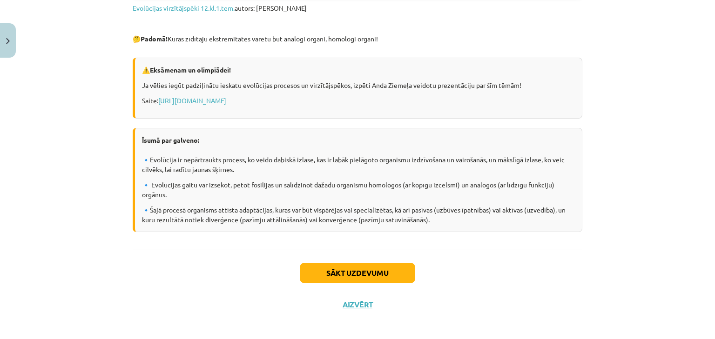
click at [353, 256] on div "Sākt uzdevumu Aizvērt" at bounding box center [358, 282] width 450 height 65
click at [354, 263] on button "Sākt uzdevumu" at bounding box center [357, 273] width 115 height 20
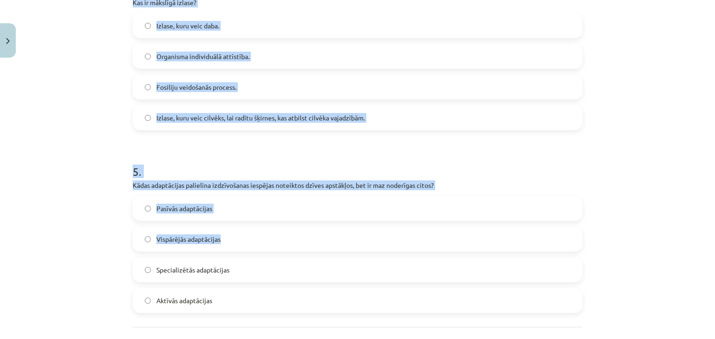
scroll to position [850, 0]
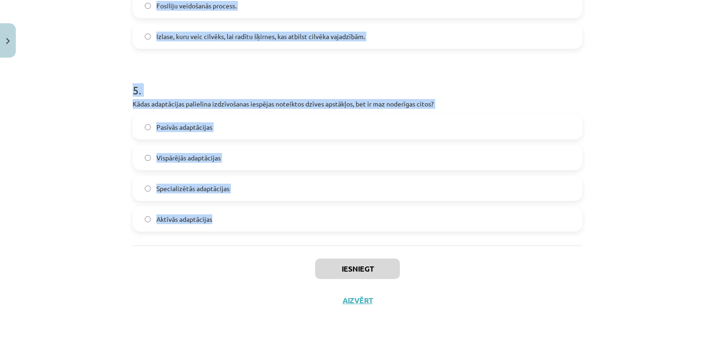
drag, startPoint x: 119, startPoint y: 180, endPoint x: 262, endPoint y: 232, distance: 151.6
click at [262, 232] on div "Mācību tēma: Bioloģijas ii - 12. klases 1. ieskaites mācību materiāls #7 6. tēm…" at bounding box center [357, 169] width 715 height 339
copy form "1 . Kas ir dabiskā izlase? Jaunu sugu veidošanās cilvēka iejaukšanās rezultātā.…"
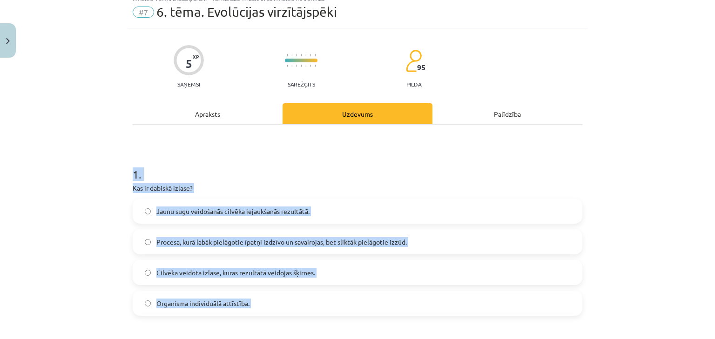
scroll to position [0, 0]
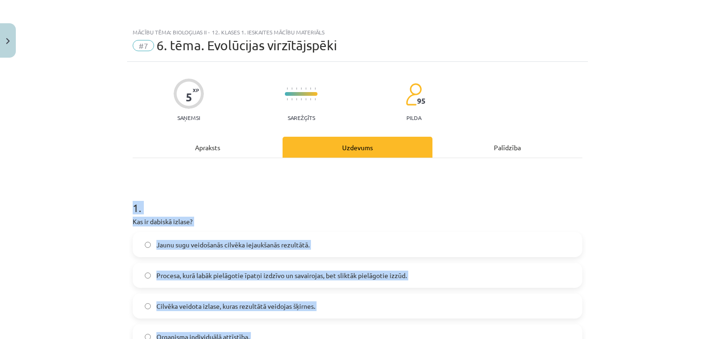
click at [440, 210] on h1 "1 ." at bounding box center [358, 199] width 450 height 29
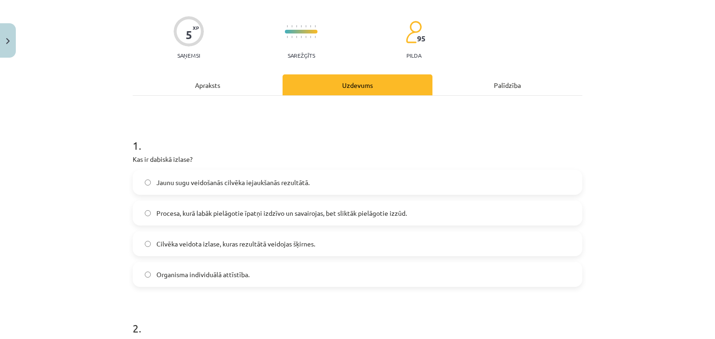
scroll to position [149, 0]
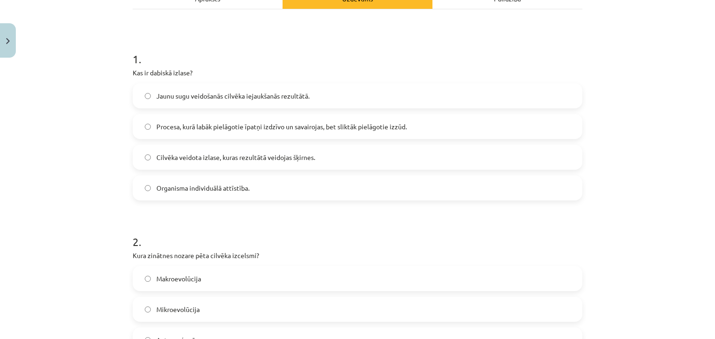
click at [231, 130] on span "Procesa, kurā labāk pielāgotie īpatņi izdzīvo un savairojas, bet sliktāk pielāg…" at bounding box center [281, 127] width 251 height 10
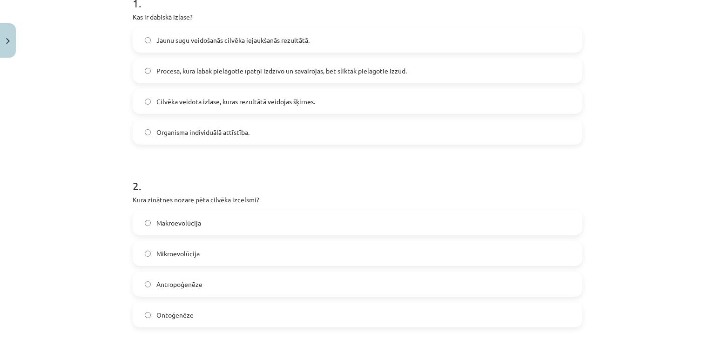
scroll to position [223, 0]
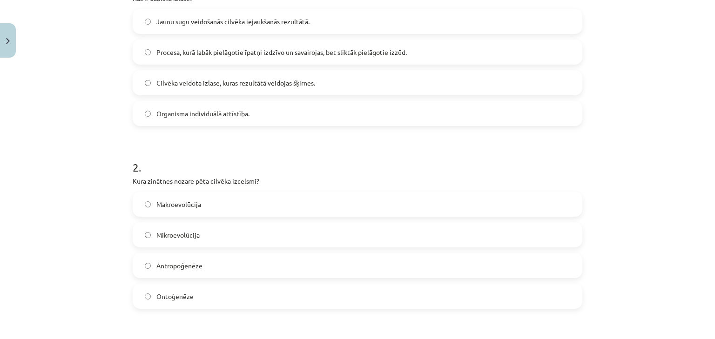
click at [223, 265] on label "Antropoģenēze" at bounding box center [358, 265] width 448 height 23
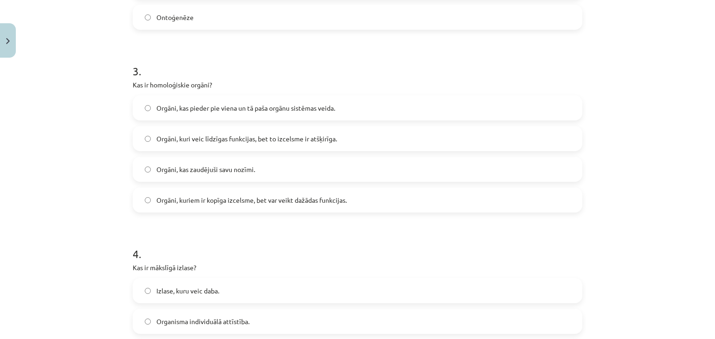
scroll to position [521, 0]
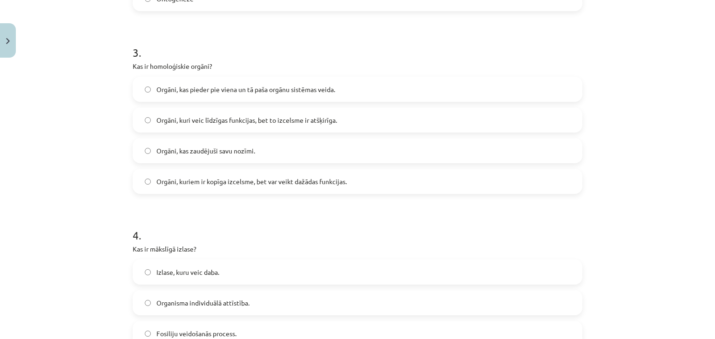
click at [231, 177] on span "Orgāni, kuriem ir kopīga izcelsme, bet var veikt dažādas funkcijas." at bounding box center [251, 182] width 190 height 10
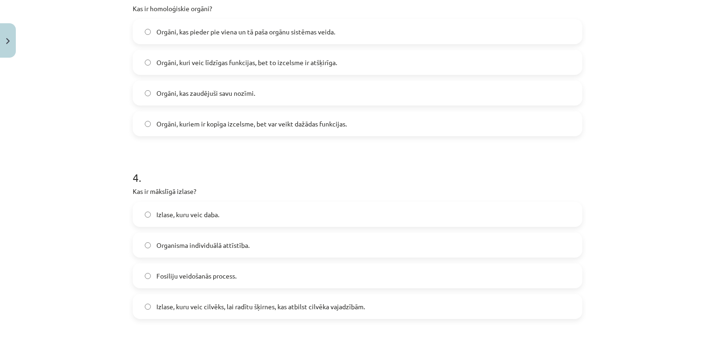
scroll to position [596, 0]
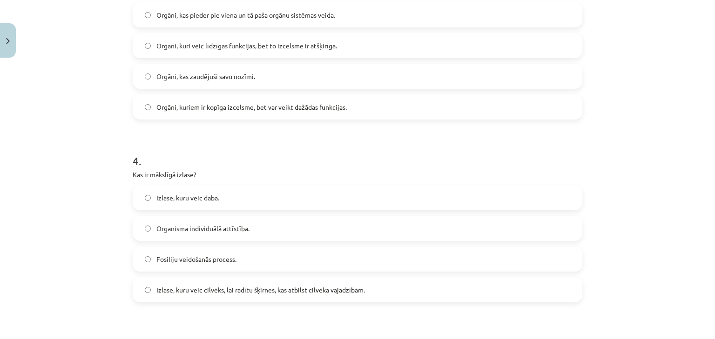
click at [292, 291] on span "Izlase, kuru veic cilvēks, lai radītu šķirnes, kas atbilst cilvēka vajadzībām." at bounding box center [260, 290] width 209 height 10
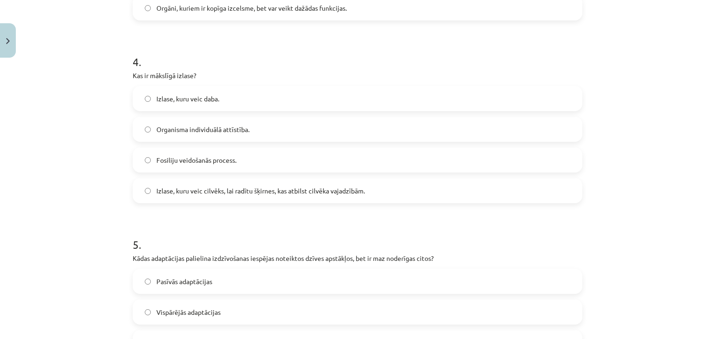
scroll to position [819, 0]
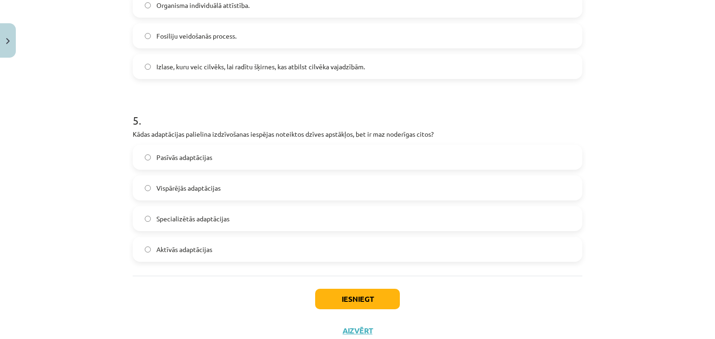
click at [235, 224] on label "Specializētās adaptācijas" at bounding box center [358, 218] width 448 height 23
click at [363, 303] on button "Iesniegt" at bounding box center [357, 299] width 85 height 20
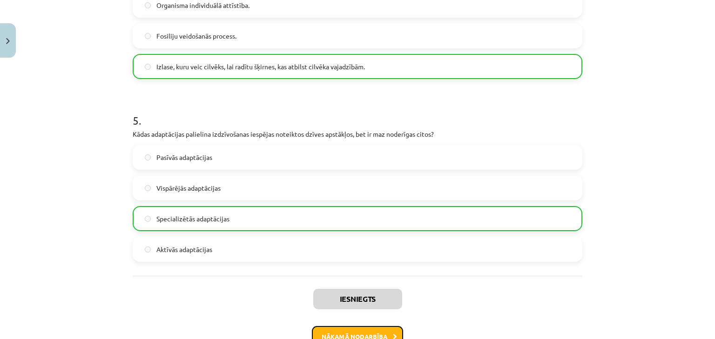
click at [326, 333] on button "Nākamā nodarbība" at bounding box center [357, 336] width 91 height 21
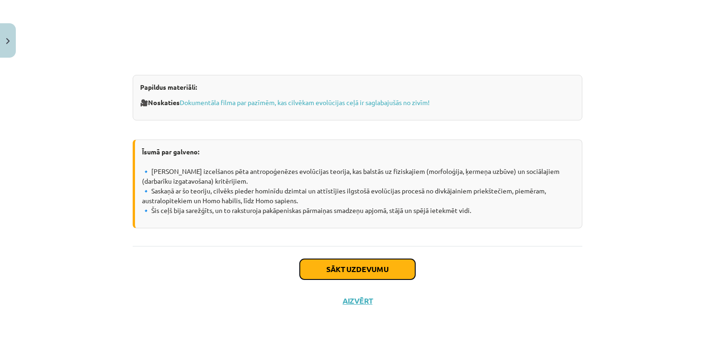
click at [330, 272] on button "Sākt uzdevumu" at bounding box center [357, 269] width 115 height 20
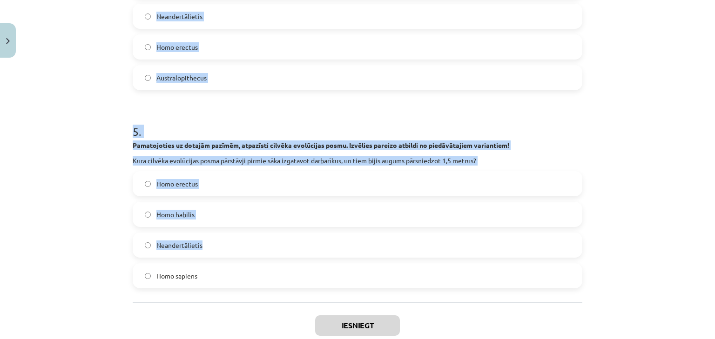
scroll to position [927, 0]
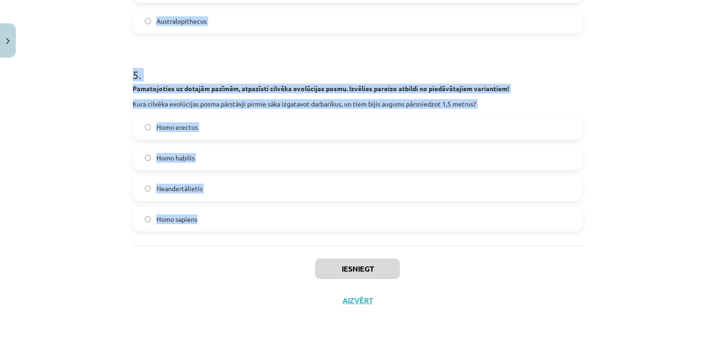
drag, startPoint x: 150, startPoint y: 181, endPoint x: 219, endPoint y: 214, distance: 76.4
click at [219, 214] on div "Mācību tēma: Bioloģijas ii - 12. klases 1. ieskaites mācību materiāls #8 7. tēm…" at bounding box center [357, 169] width 715 height 339
copy form "1 . Pamatojoties uz dotajām pazīmēm, atpazīsti cilvēka evolūcijas posmu. Izvēli…"
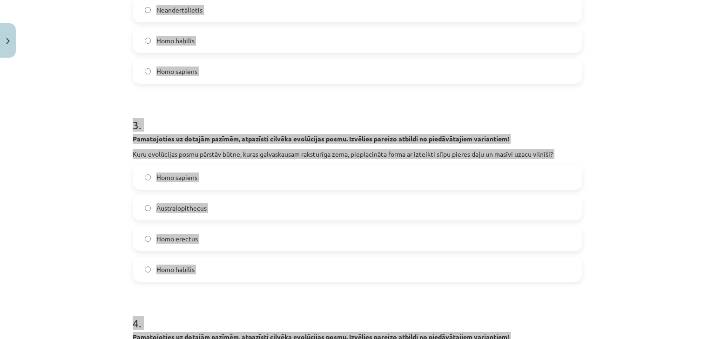
scroll to position [107, 0]
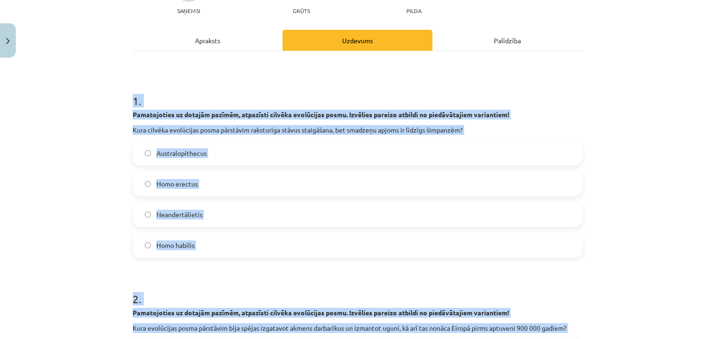
click at [648, 246] on div "Mācību tēma: Bioloģijas ii - 12. klases 1. ieskaites mācību materiāls #8 7. tēm…" at bounding box center [357, 169] width 715 height 339
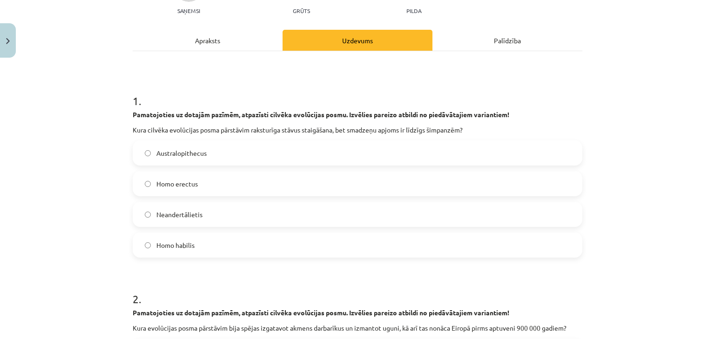
click at [194, 157] on span "Australopithecus" at bounding box center [181, 154] width 50 height 10
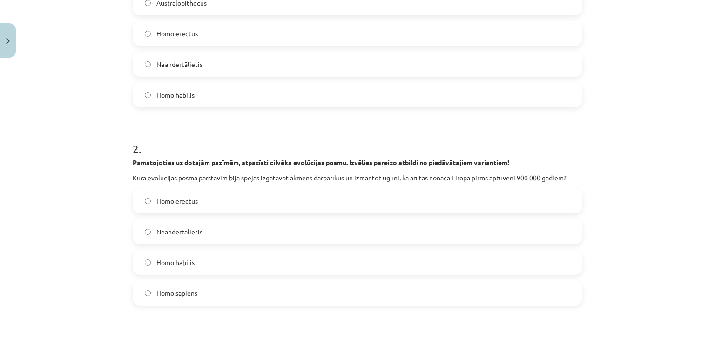
scroll to position [331, 0]
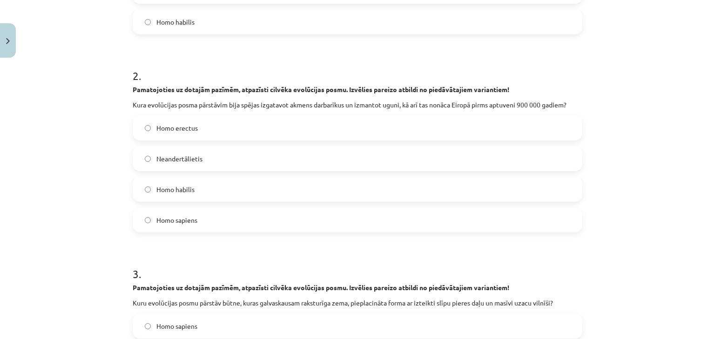
click at [217, 129] on label "Homo erectus" at bounding box center [358, 127] width 448 height 23
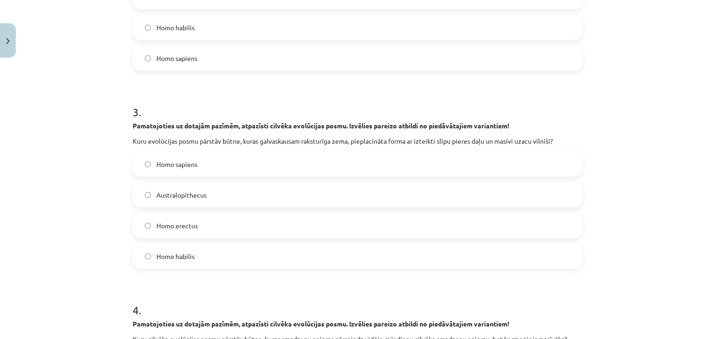
scroll to position [554, 0]
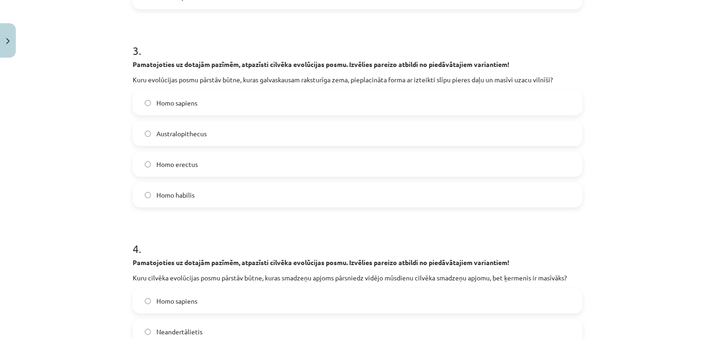
click at [212, 165] on label "Homo erectus" at bounding box center [358, 164] width 448 height 23
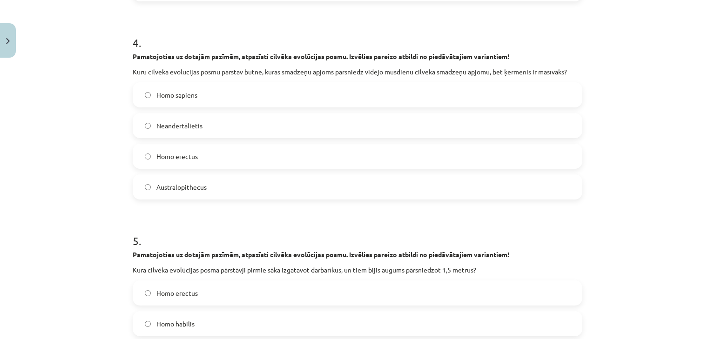
scroll to position [778, 0]
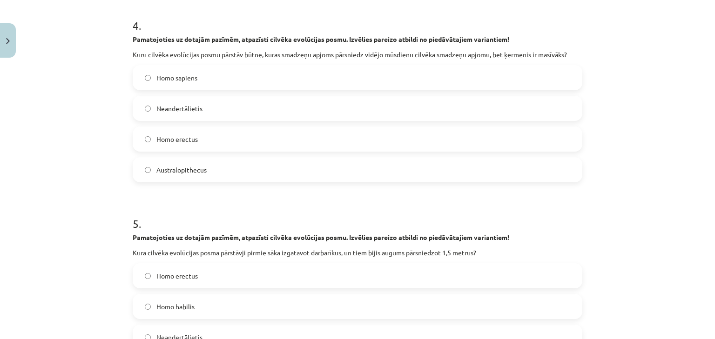
click at [183, 108] on span "Neandertālietis" at bounding box center [179, 109] width 46 height 10
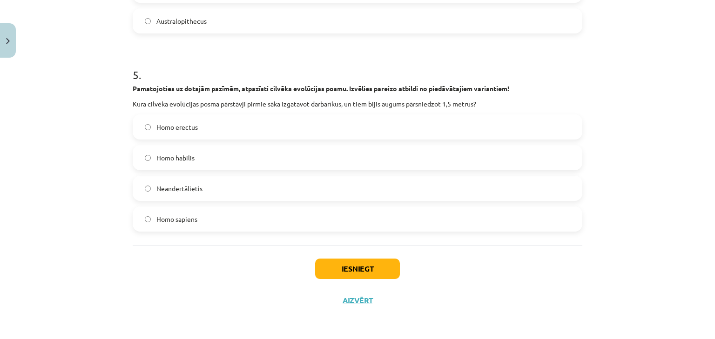
click at [217, 135] on label "Homo erectus" at bounding box center [358, 126] width 448 height 23
drag, startPoint x: 185, startPoint y: 158, endPoint x: 261, endPoint y: 207, distance: 89.6
click at [186, 158] on span "Homo habilis" at bounding box center [175, 158] width 38 height 10
click at [358, 268] on button "Iesniegt" at bounding box center [357, 269] width 85 height 20
drag, startPoint x: 352, startPoint y: 268, endPoint x: 318, endPoint y: 268, distance: 34.0
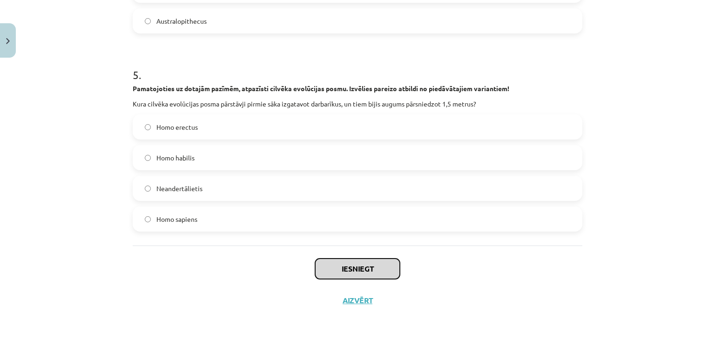
click at [318, 268] on button "Iesniegt" at bounding box center [357, 269] width 85 height 20
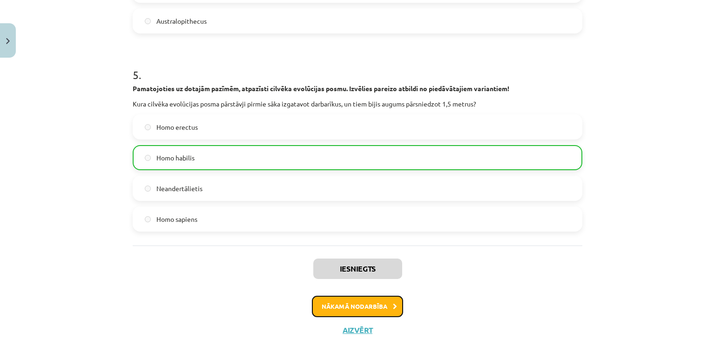
click at [348, 303] on button "Nākamā nodarbība" at bounding box center [357, 306] width 91 height 21
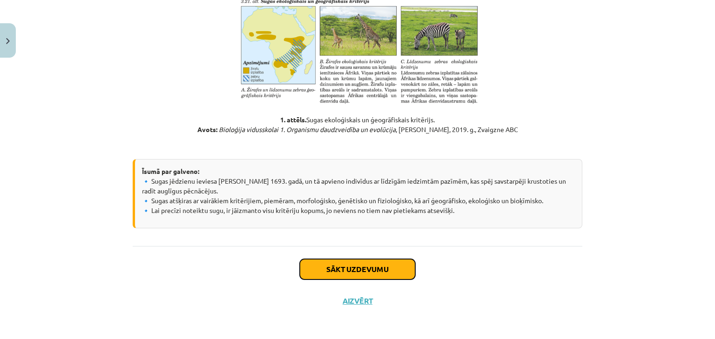
click at [339, 276] on button "Sākt uzdevumu" at bounding box center [357, 269] width 115 height 20
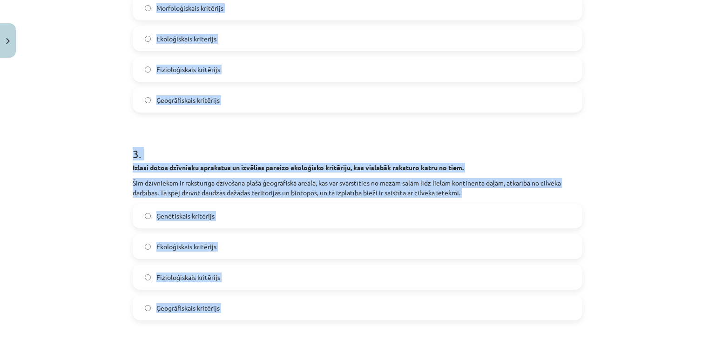
scroll to position [767, 0]
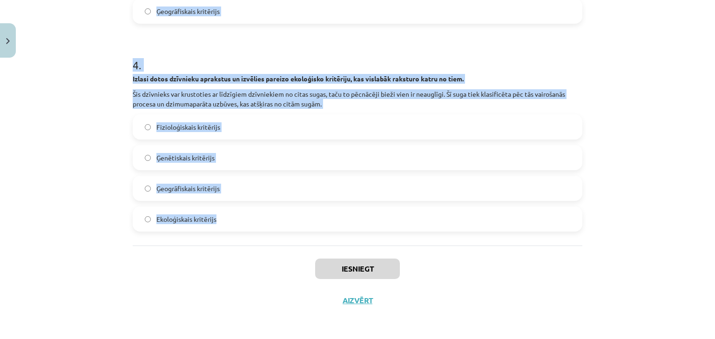
drag, startPoint x: 115, startPoint y: 164, endPoint x: 223, endPoint y: 203, distance: 114.9
click at [223, 203] on div "Mācību tēma: Bioloģijas ii - 12. klases 1. ieskaites mācību materiāls #9 8. tēm…" at bounding box center [357, 169] width 715 height 339
copy form "1 . Izlasi dotos dzīvnieku aprakstus un izvēlies pareizo ekoloģisko kritēriju, …"
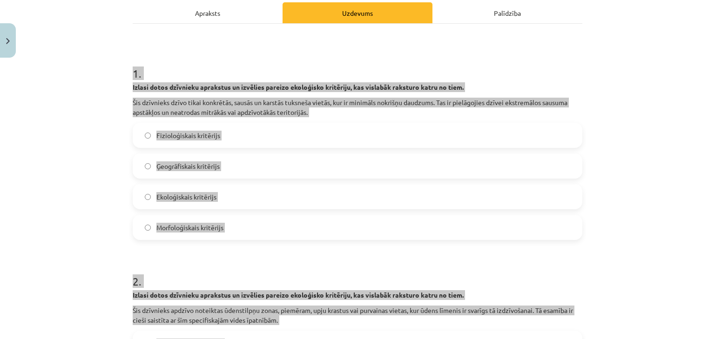
scroll to position [149, 0]
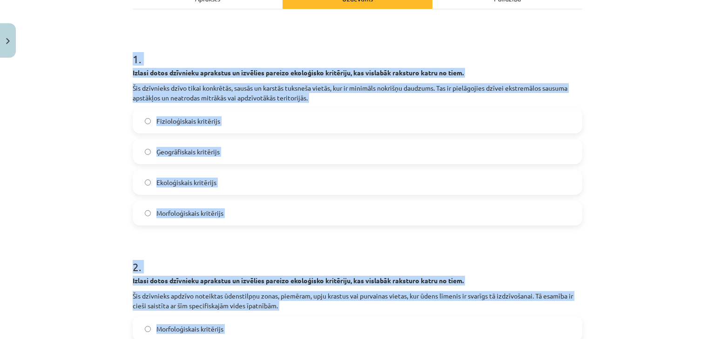
click at [248, 144] on label "Ģeogrāfiskais kritērijs" at bounding box center [358, 151] width 448 height 23
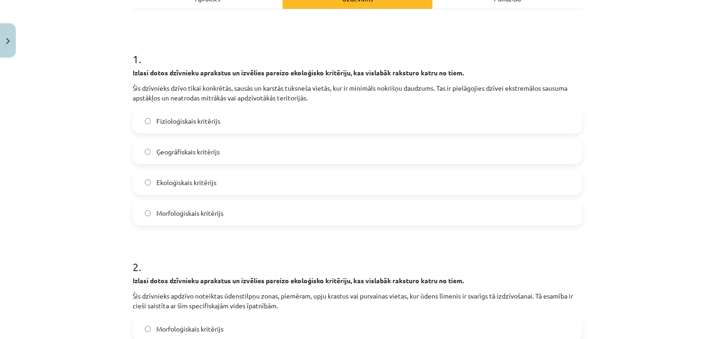
click at [244, 122] on label "Fizioloģiskais kritērijs" at bounding box center [358, 120] width 448 height 23
click at [250, 194] on div "Ekoloģiskais kritērijs" at bounding box center [358, 182] width 450 height 25
click at [248, 187] on label "Ekoloģiskais kritērijs" at bounding box center [358, 182] width 448 height 23
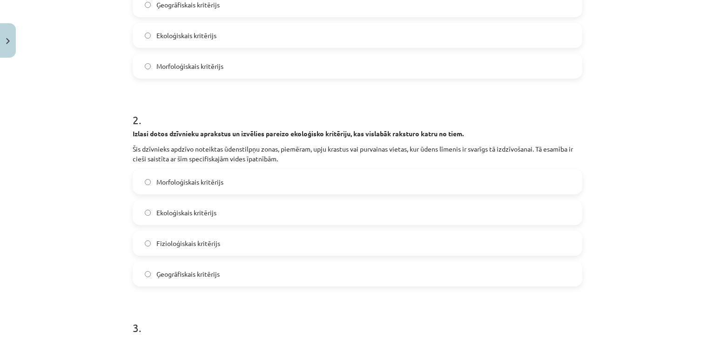
scroll to position [298, 0]
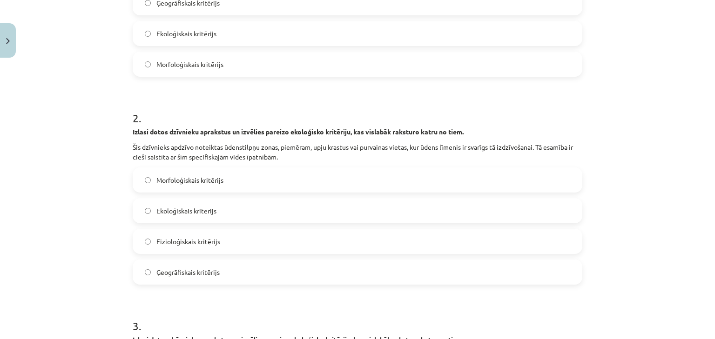
click at [238, 210] on label "Ekoloģiskais kritērijs" at bounding box center [358, 210] width 448 height 23
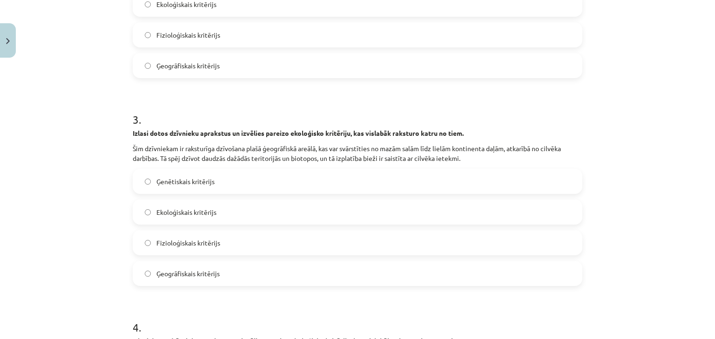
scroll to position [521, 0]
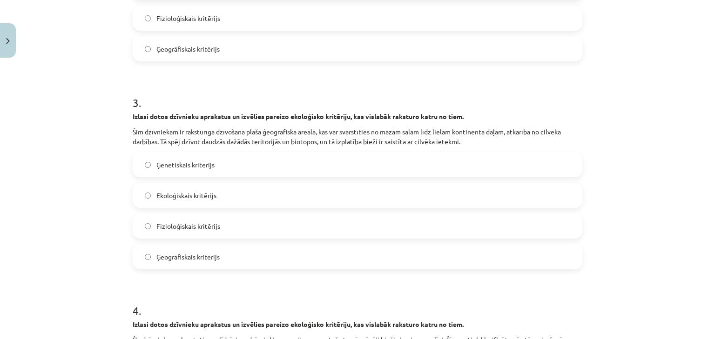
click at [233, 169] on label "Ģenētiskais kritērijs" at bounding box center [358, 164] width 448 height 23
click at [359, 264] on label "Ģeogrāfiskais kritērijs" at bounding box center [358, 256] width 448 height 23
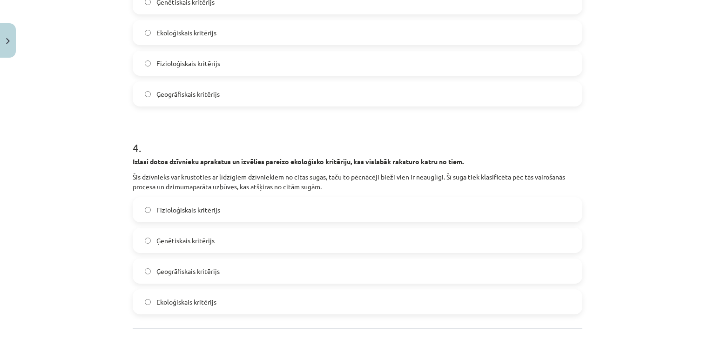
scroll to position [745, 0]
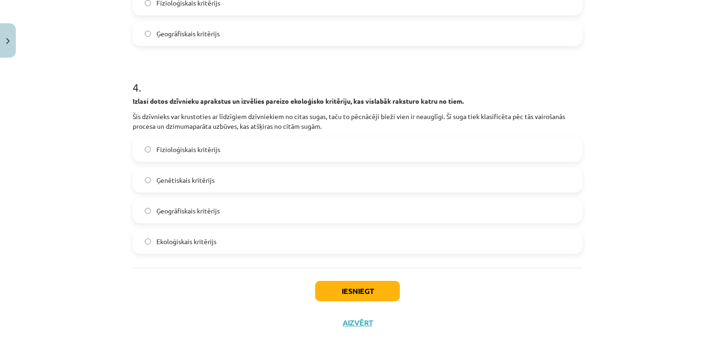
click at [264, 145] on label "Fizioloģiskais kritērijs" at bounding box center [358, 149] width 448 height 23
click at [344, 291] on button "Iesniegt" at bounding box center [357, 291] width 85 height 20
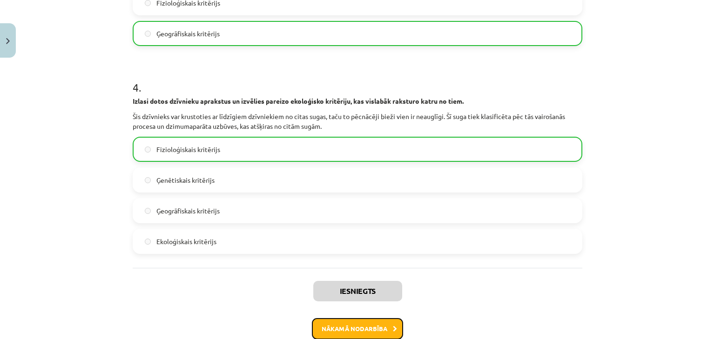
click at [345, 319] on button "Nākamā nodarbība" at bounding box center [357, 328] width 91 height 21
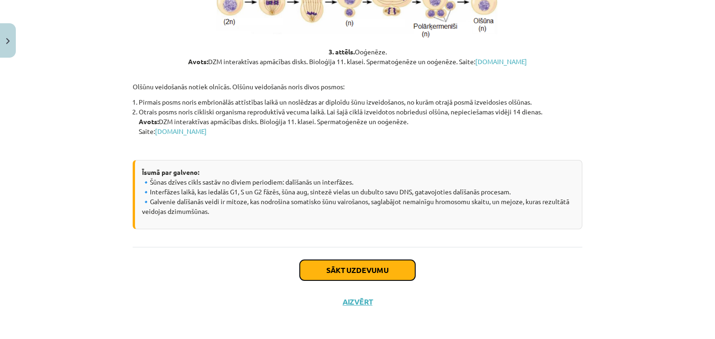
click at [319, 266] on button "Sākt uzdevumu" at bounding box center [357, 270] width 115 height 20
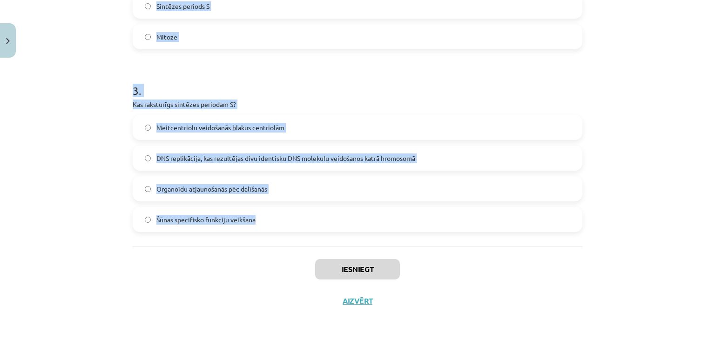
scroll to position [494, 0]
drag, startPoint x: 127, startPoint y: 183, endPoint x: 270, endPoint y: 230, distance: 150.8
copy form "1 . Kurā šūnas cikla periodā katrā hromosomā ir tikai viena DNS molekula (1 hro…"
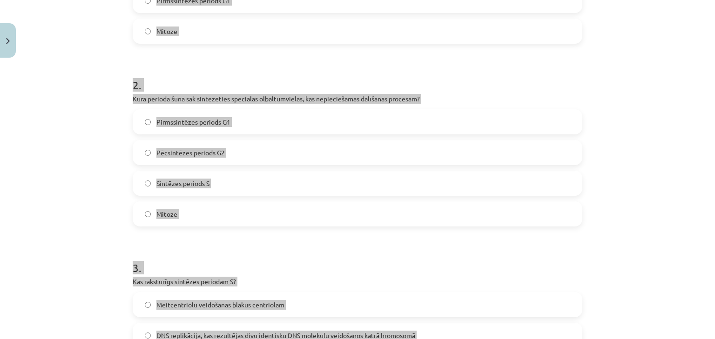
scroll to position [270, 0]
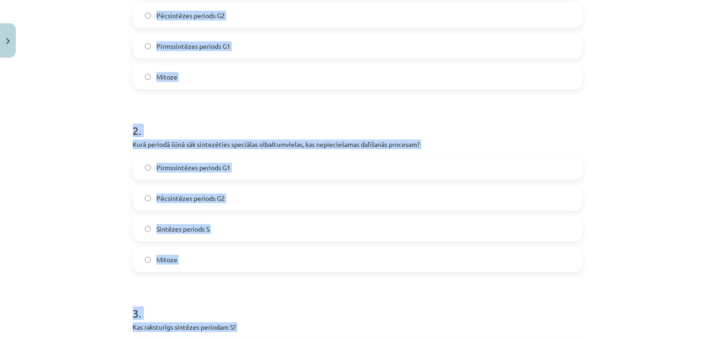
click at [316, 102] on form "1 . Kurā šūnas cikla periodā katrā hromosomā ir tikai viena DNS molekula (1 hro…" at bounding box center [358, 185] width 450 height 540
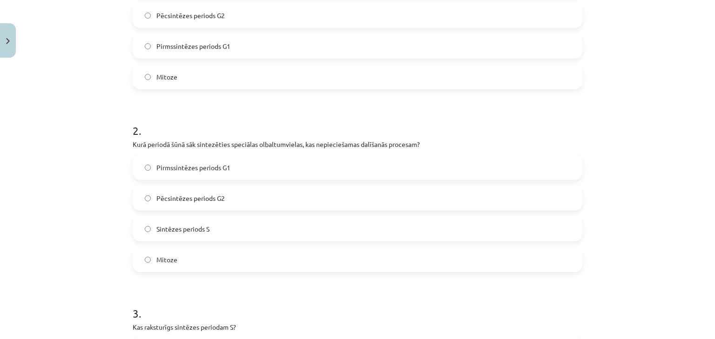
click at [271, 50] on label "Pirmssintēzes periods G1" at bounding box center [358, 45] width 448 height 23
click at [261, 198] on label "Pēcsintēzes periods G2" at bounding box center [358, 198] width 448 height 23
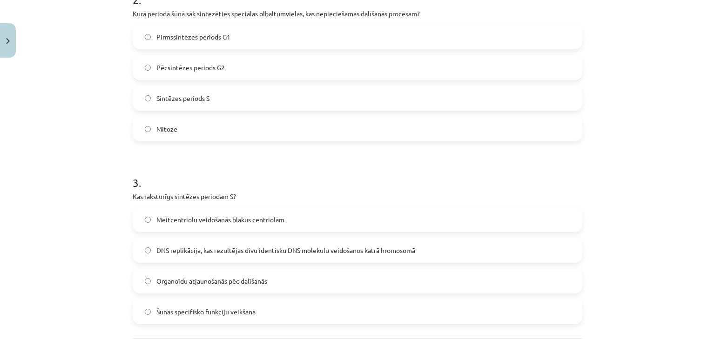
scroll to position [419, 0]
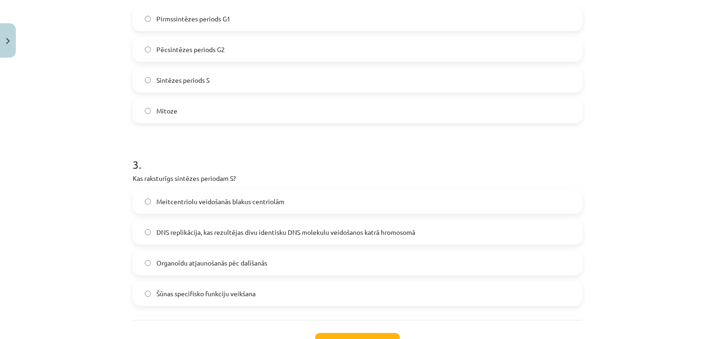
click at [283, 229] on span "DNS replikācija, kas rezultējas divu identisku DNS molekulu veidošanos katrā hr…" at bounding box center [285, 233] width 259 height 10
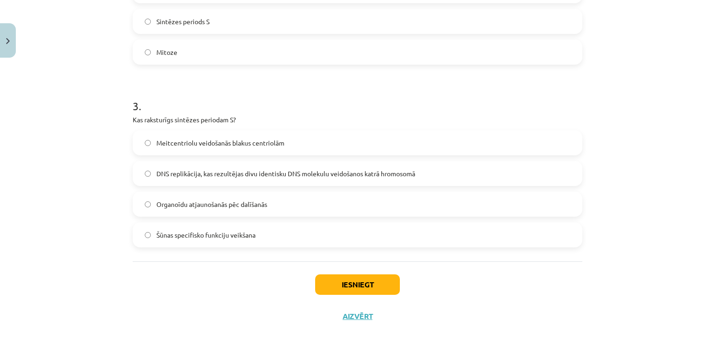
scroll to position [494, 0]
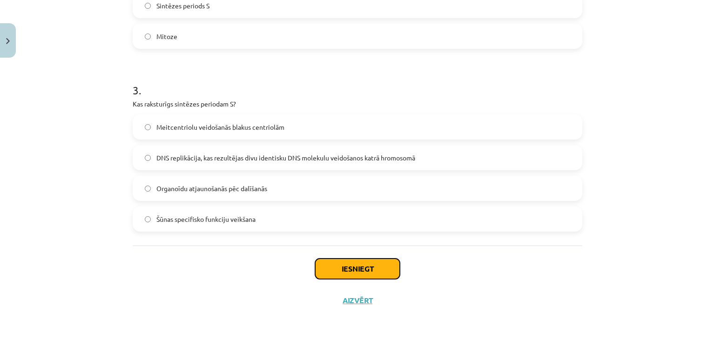
click at [326, 266] on button "Iesniegt" at bounding box center [357, 269] width 85 height 20
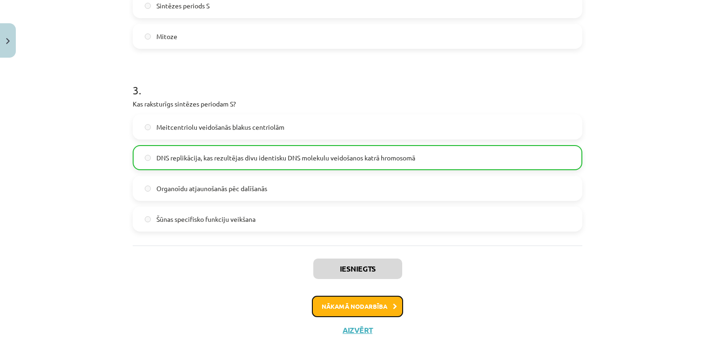
click at [373, 313] on button "Nākamā nodarbība" at bounding box center [357, 306] width 91 height 21
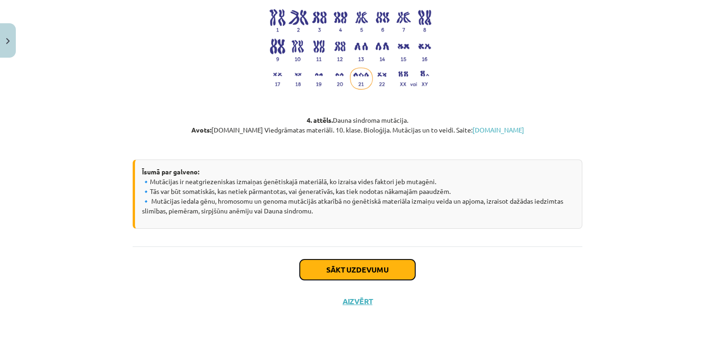
click at [360, 273] on button "Sākt uzdevumu" at bounding box center [357, 270] width 115 height 20
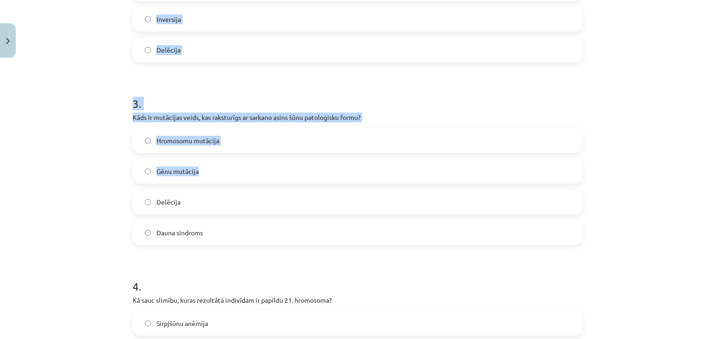
scroll to position [667, 0]
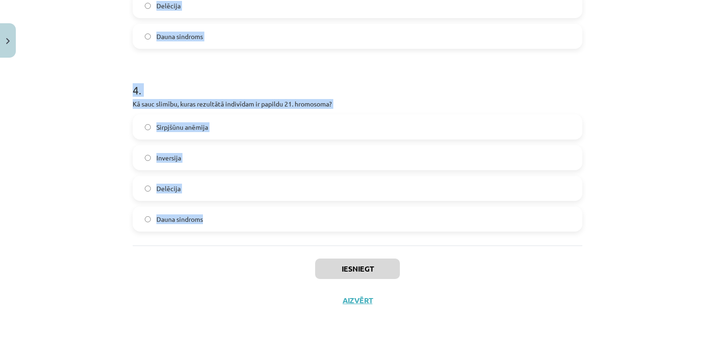
drag, startPoint x: 94, startPoint y: 164, endPoint x: 291, endPoint y: 217, distance: 204.0
click at [291, 217] on div "Mācību tēma: Bioloģijas ii - 12. klases 1. ieskaites mācību materiāls #11 10. t…" at bounding box center [357, 169] width 715 height 339
copy form "1 . Nosauc hromosomu mutāciju veidu, kurā pazūd kāda hromosomas daļa? Delēcija …"
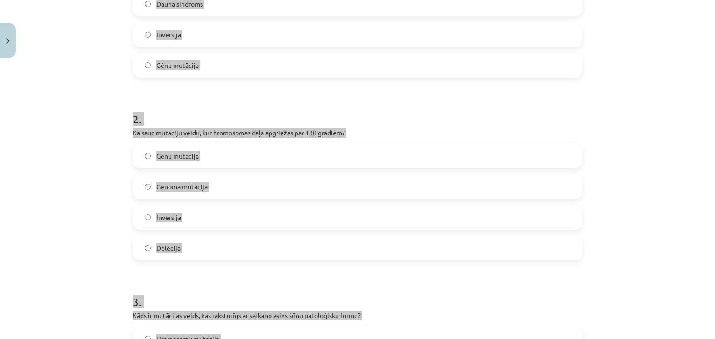
scroll to position [220, 0]
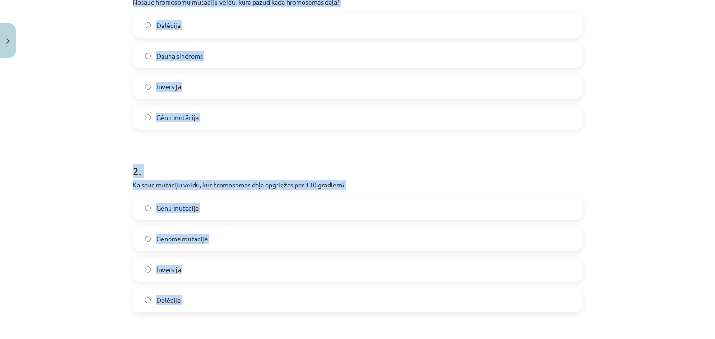
click at [182, 24] on label "Delēcija" at bounding box center [358, 25] width 448 height 23
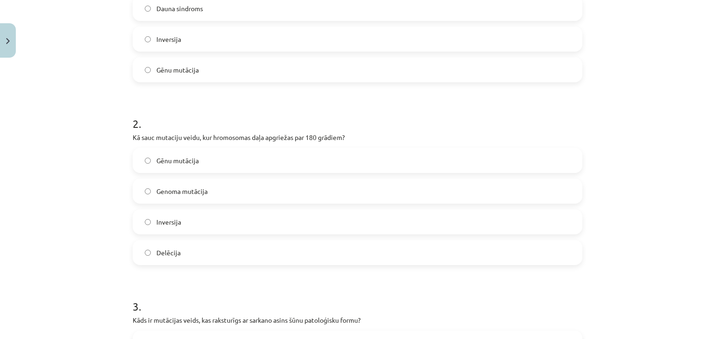
scroll to position [294, 0]
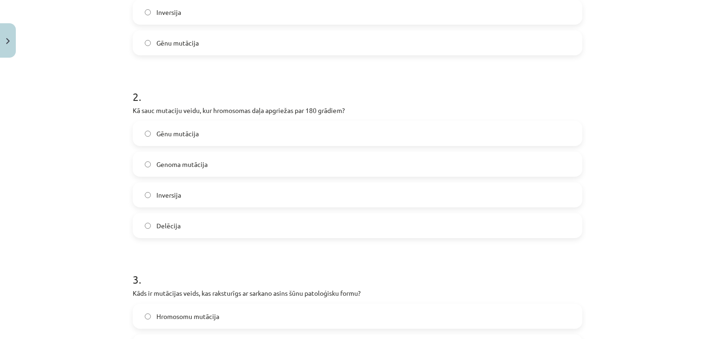
click at [227, 194] on label "Inversija" at bounding box center [358, 194] width 448 height 23
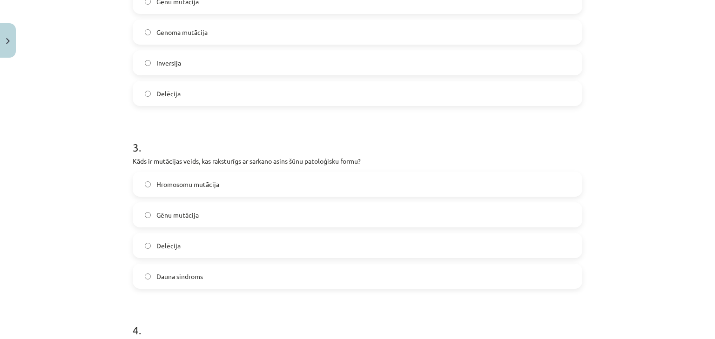
scroll to position [443, 0]
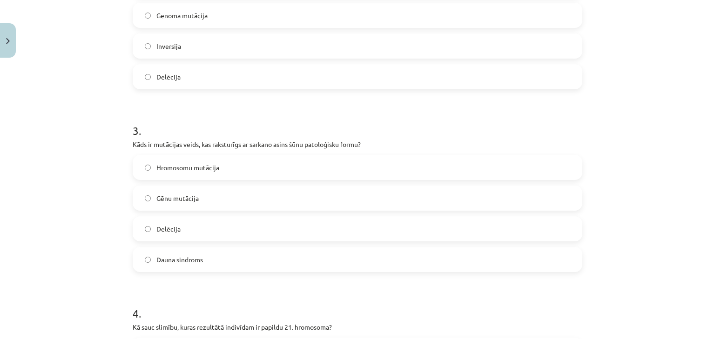
click at [227, 195] on label "Gēnu mutācija" at bounding box center [358, 198] width 448 height 23
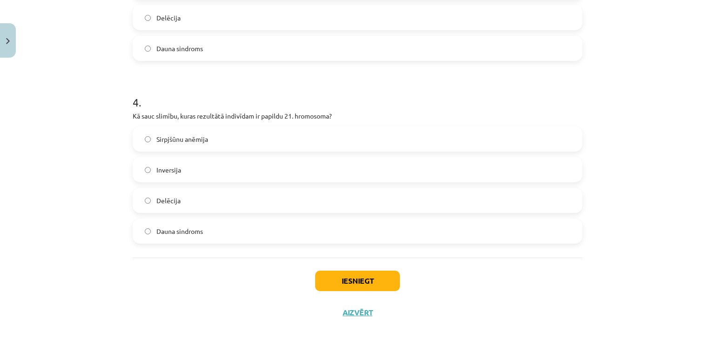
scroll to position [667, 0]
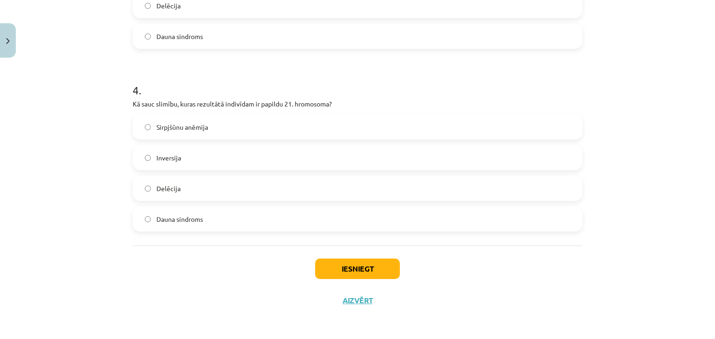
click at [216, 214] on label "Dauna sindroms" at bounding box center [358, 219] width 448 height 23
drag, startPoint x: 332, startPoint y: 258, endPoint x: 332, endPoint y: 264, distance: 5.7
click at [332, 263] on div "Iesniegt Aizvērt" at bounding box center [358, 278] width 450 height 65
click at [332, 264] on button "Iesniegt" at bounding box center [357, 269] width 85 height 20
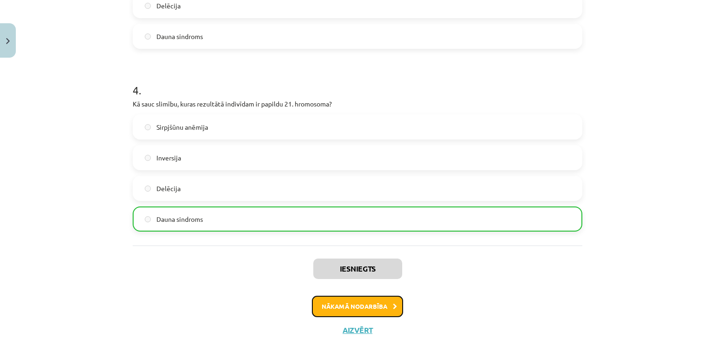
click at [337, 298] on button "Nākamā nodarbība" at bounding box center [357, 306] width 91 height 21
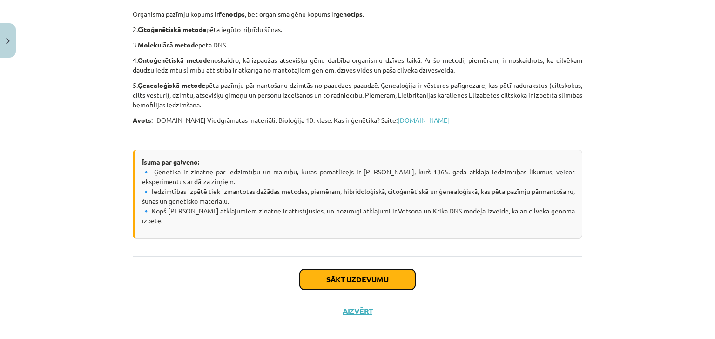
click at [332, 270] on button "Sākt uzdevumu" at bounding box center [357, 280] width 115 height 20
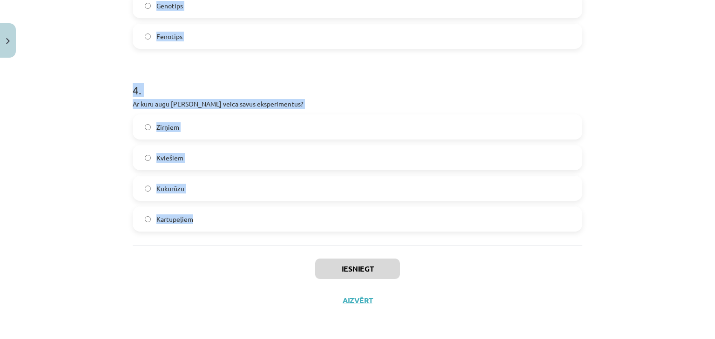
drag, startPoint x: 162, startPoint y: 167, endPoint x: 244, endPoint y: 210, distance: 92.9
click at [244, 210] on div "Mācību tēma: Bioloģijas ii - 12. klases 1. ieskaites mācību materiāls #12 11. t…" at bounding box center [357, 169] width 715 height 339
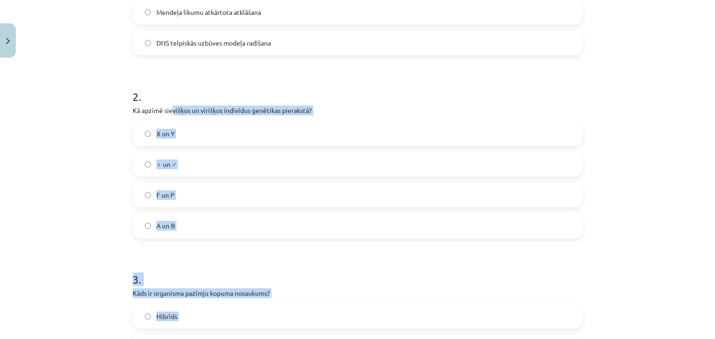
scroll to position [0, 0]
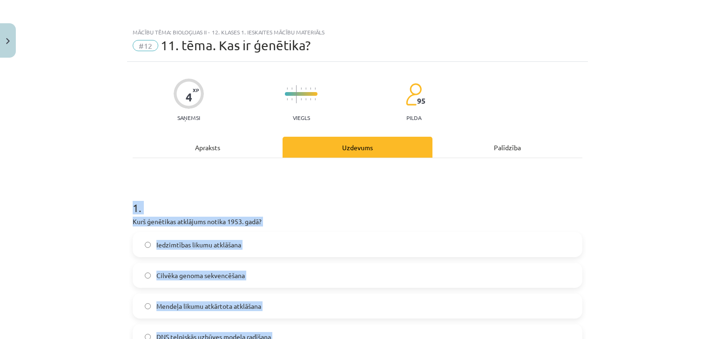
drag, startPoint x: 205, startPoint y: 223, endPoint x: 124, endPoint y: 204, distance: 83.2
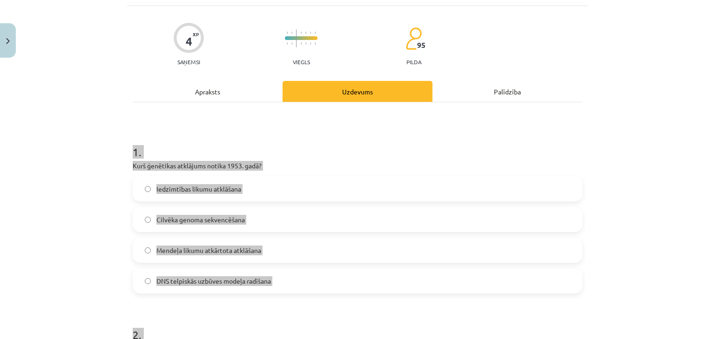
scroll to position [74, 0]
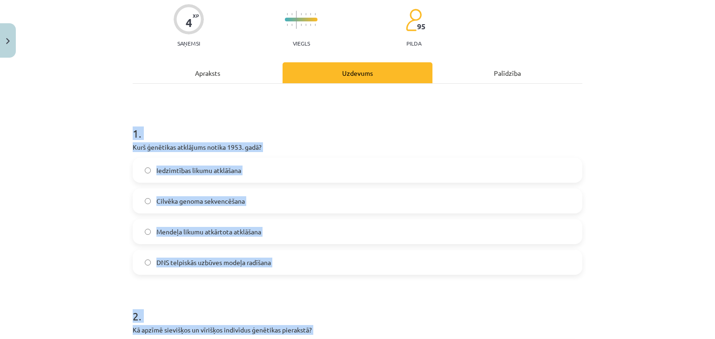
click at [304, 123] on h1 "1 ." at bounding box center [358, 125] width 450 height 29
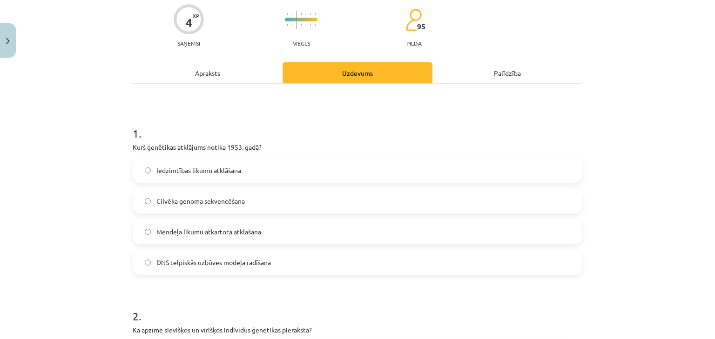
click at [265, 266] on span "DNS telpiskās uzbūves modeļa radīšana" at bounding box center [213, 263] width 115 height 10
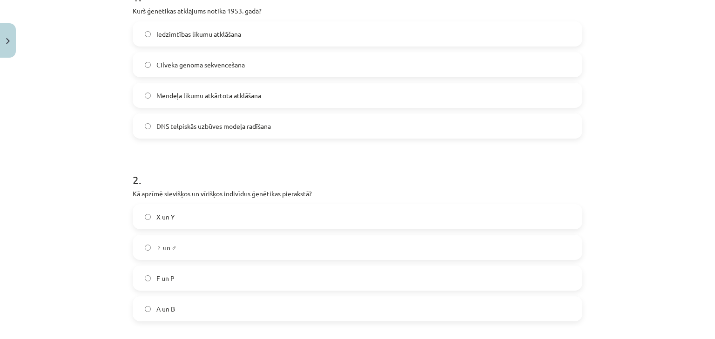
scroll to position [223, 0]
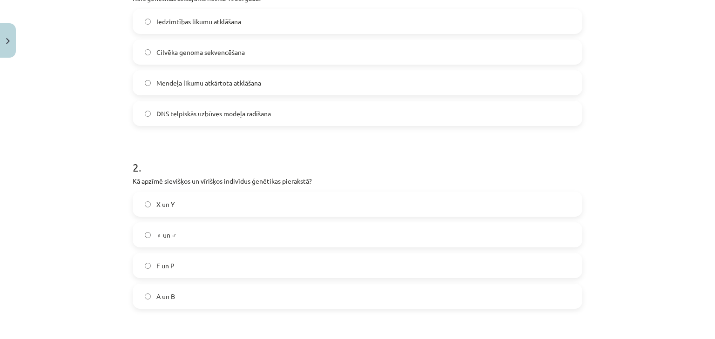
click at [174, 205] on label "X un Y" at bounding box center [358, 204] width 448 height 23
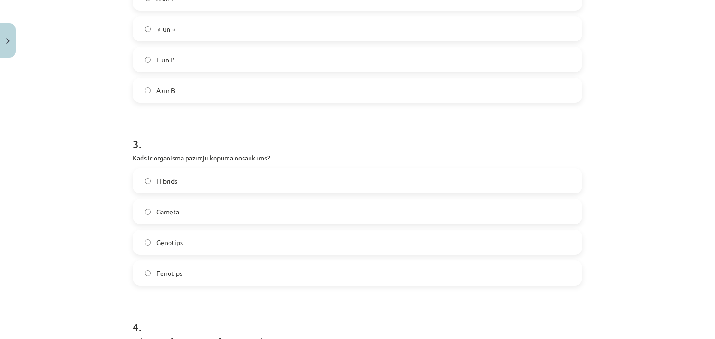
scroll to position [447, 0]
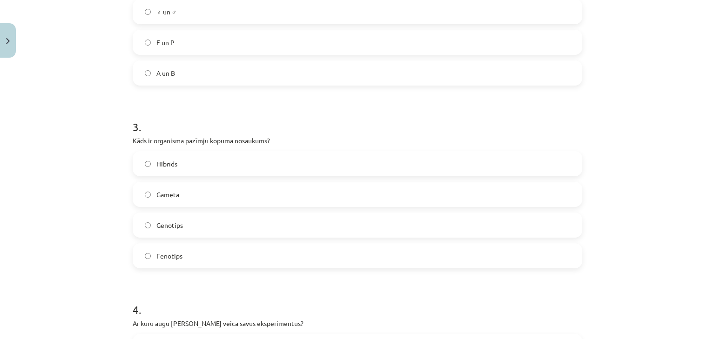
click at [189, 253] on label "Fenotips" at bounding box center [358, 255] width 448 height 23
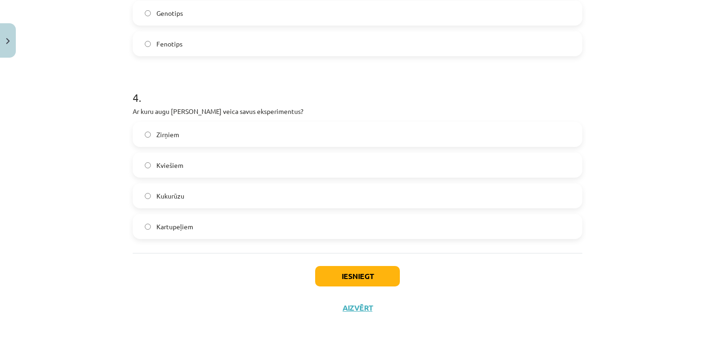
scroll to position [667, 0]
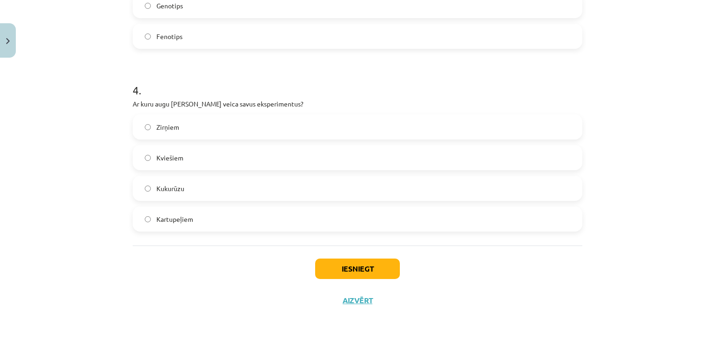
click at [176, 123] on label "Zirņiem" at bounding box center [358, 126] width 448 height 23
click at [329, 259] on button "Iesniegt" at bounding box center [357, 269] width 85 height 20
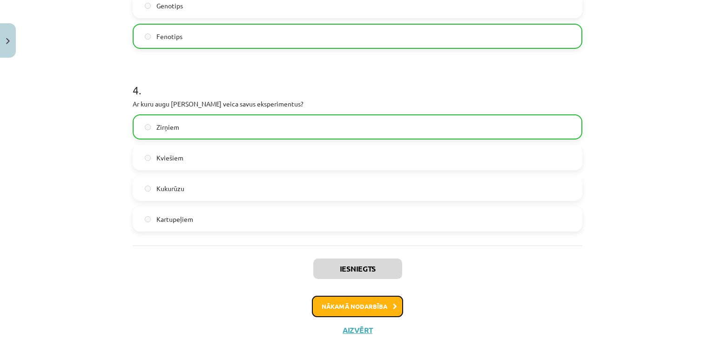
click at [338, 296] on button "Nākamā nodarbība" at bounding box center [357, 306] width 91 height 21
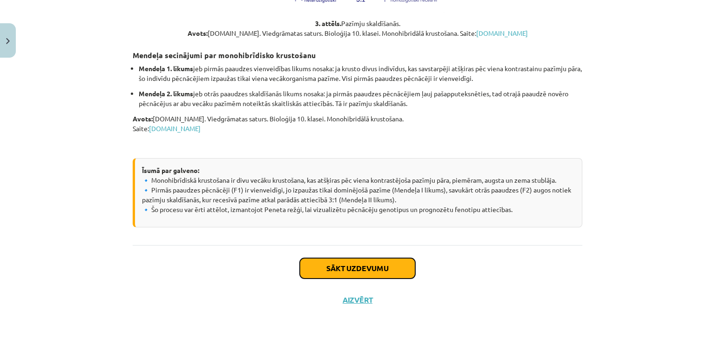
click at [341, 277] on button "Sākt uzdevumu" at bounding box center [357, 268] width 115 height 20
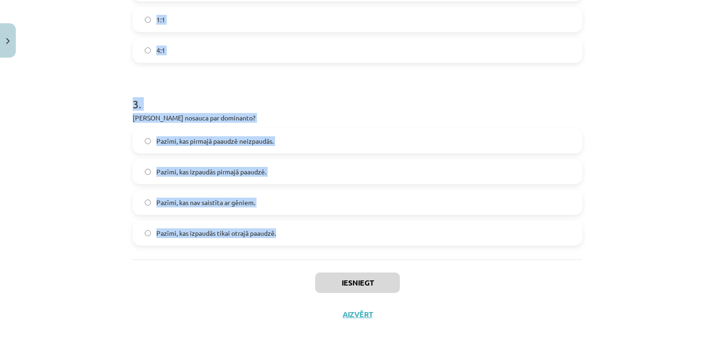
scroll to position [470, 0]
drag, startPoint x: 131, startPoint y: 177, endPoint x: 299, endPoint y: 237, distance: 178.5
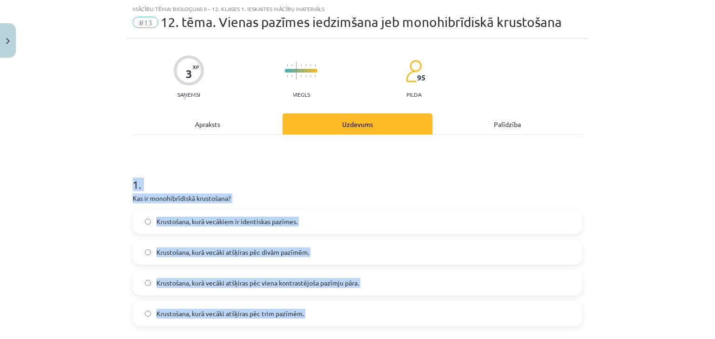
click at [68, 191] on div "Mācību tēma: Bioloģijas ii - 12. klases 1. ieskaites mācību materiāls #13 12. t…" at bounding box center [357, 169] width 715 height 339
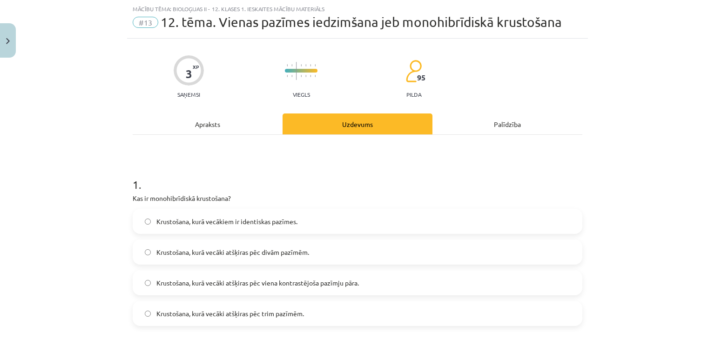
scroll to position [98, 0]
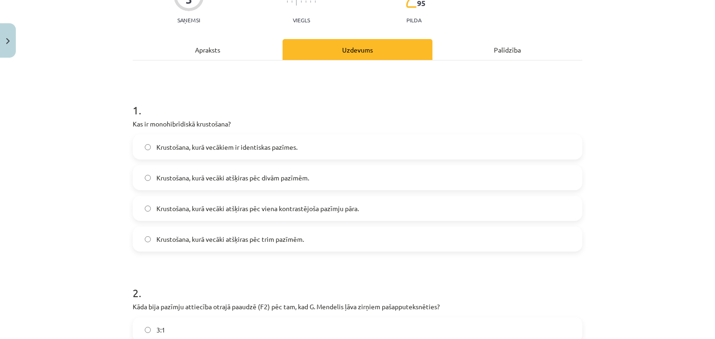
click at [232, 213] on span "Krustošana, kurā vecāki atšķiras pēc viena kontrastējoša pazīmju pāra." at bounding box center [257, 209] width 203 height 10
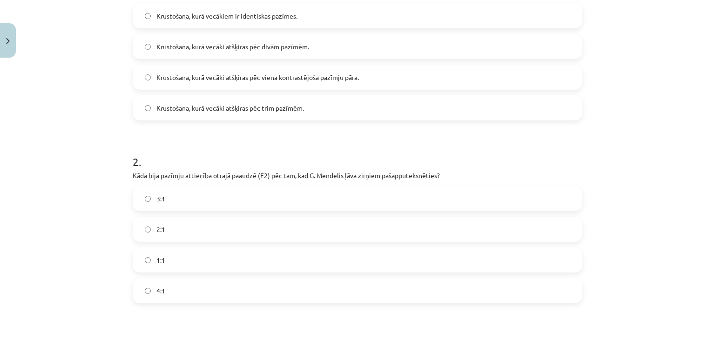
scroll to position [247, 0]
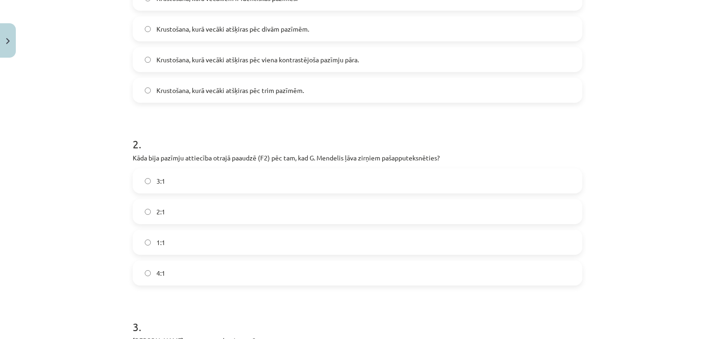
click at [207, 186] on label "3:1" at bounding box center [358, 180] width 448 height 23
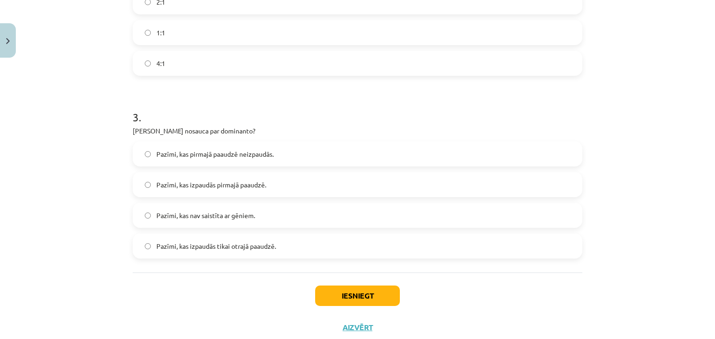
scroll to position [470, 0]
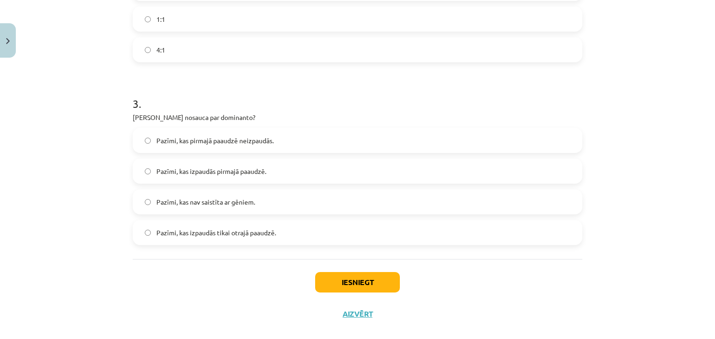
click at [218, 174] on span "Pazīmi, kas izpaudās pirmajā paaudzē." at bounding box center [211, 172] width 110 height 10
click at [331, 284] on button "Iesniegt" at bounding box center [357, 282] width 85 height 20
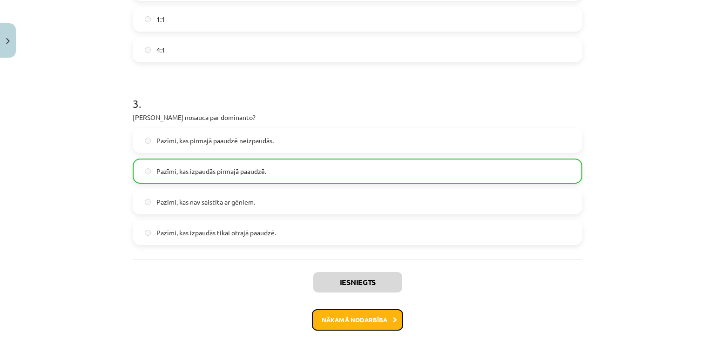
click at [328, 319] on button "Nākamā nodarbība" at bounding box center [357, 320] width 91 height 21
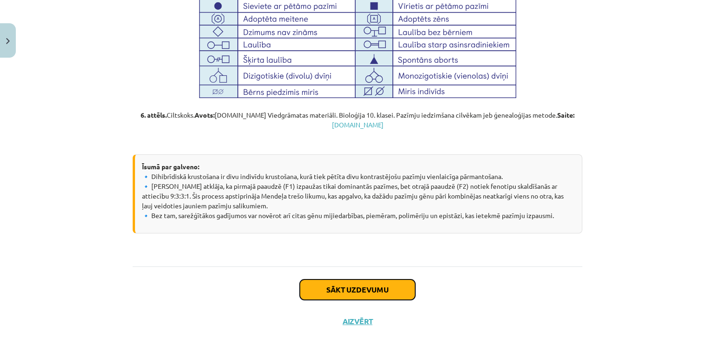
click at [324, 280] on button "Sākt uzdevumu" at bounding box center [357, 290] width 115 height 20
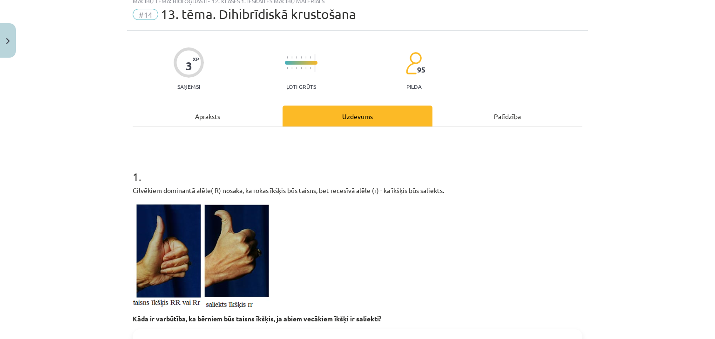
scroll to position [23, 0]
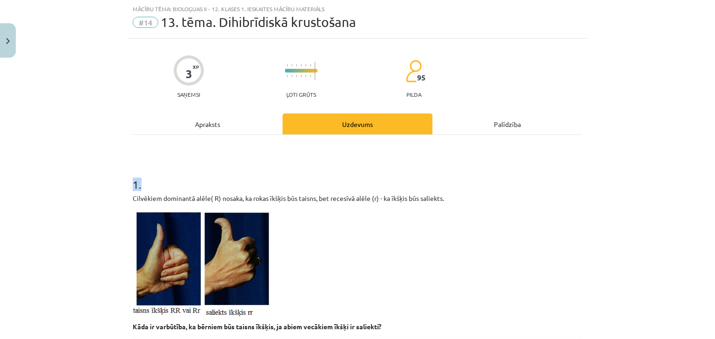
drag, startPoint x: 172, startPoint y: 175, endPoint x: 235, endPoint y: 190, distance: 64.3
click at [235, 190] on div "Mācību tēma: Bioloģijas ii - 12. klases 1. ieskaites mācību materiāls #14 13. t…" at bounding box center [357, 169] width 715 height 339
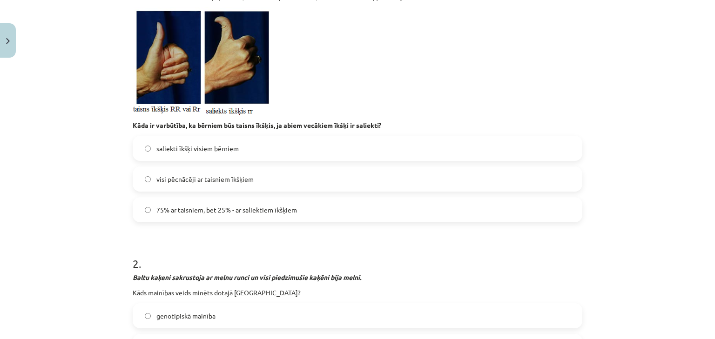
click at [235, 190] on div "1 . Cilvēkiem dominantā alēle( R) nosaka, ka rokas īkšķis būs taisns, bet reces…" at bounding box center [358, 91] width 450 height 262
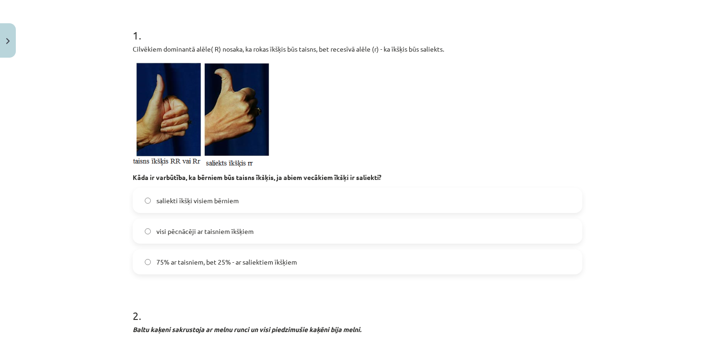
scroll to position [172, 0]
click at [402, 136] on p at bounding box center [358, 114] width 450 height 108
click at [289, 268] on label "75% ar taisniem, bet 25% - ar saliektiem īkšķiem" at bounding box center [358, 262] width 448 height 23
drag, startPoint x: 289, startPoint y: 268, endPoint x: 92, endPoint y: 244, distance: 198.4
click at [92, 244] on div "Mācību tēma: Bioloģijas ii - 12. klases 1. ieskaites mācību materiāls #14 13. t…" at bounding box center [357, 169] width 715 height 339
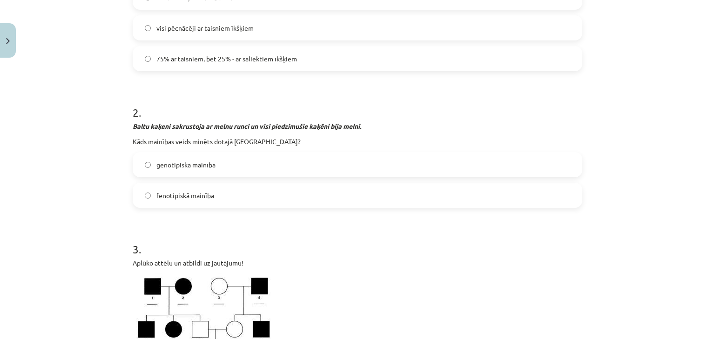
scroll to position [396, 0]
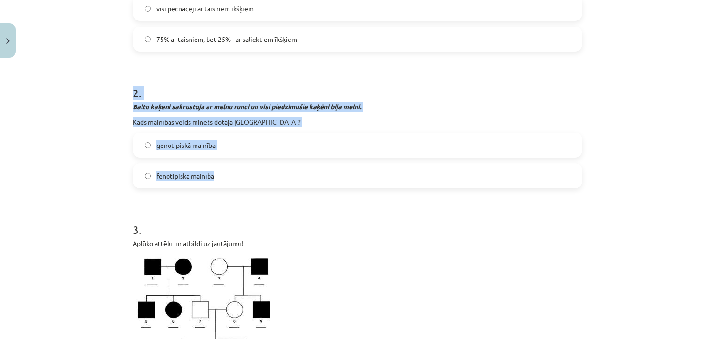
drag, startPoint x: 127, startPoint y: 89, endPoint x: 228, endPoint y: 166, distance: 126.9
click at [228, 166] on div "3 XP Saņemsi Ļoti grūts 95 pilda Apraksts Uzdevums Palīdzība 1 . Cilvēkiem domi…" at bounding box center [357, 125] width 461 height 918
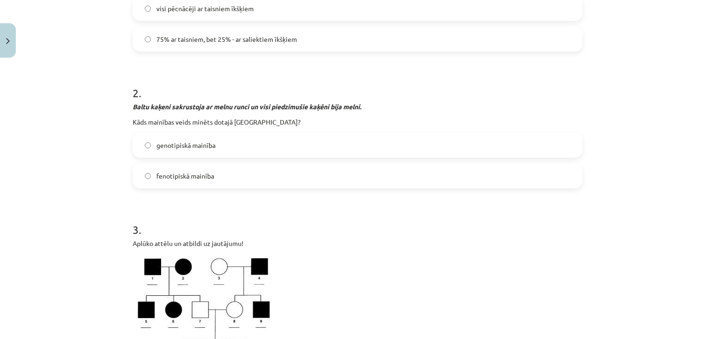
click at [389, 196] on form "1 . Cilvēkiem dominantā alēle( R) nosaka, ka rokas īkšķis būs taisns, bet reces…" at bounding box center [358, 145] width 450 height 710
click at [179, 145] on span "genotipiskā mainība" at bounding box center [185, 146] width 59 height 10
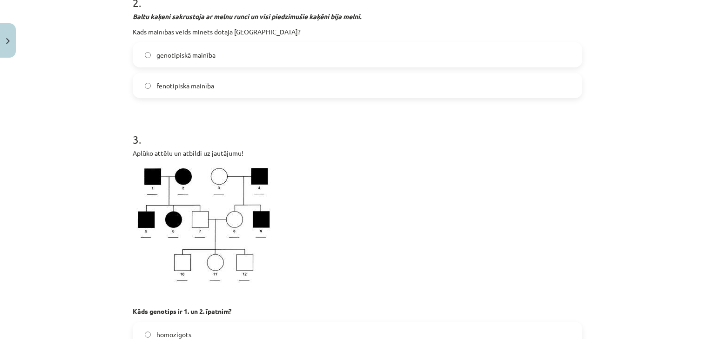
scroll to position [470, 0]
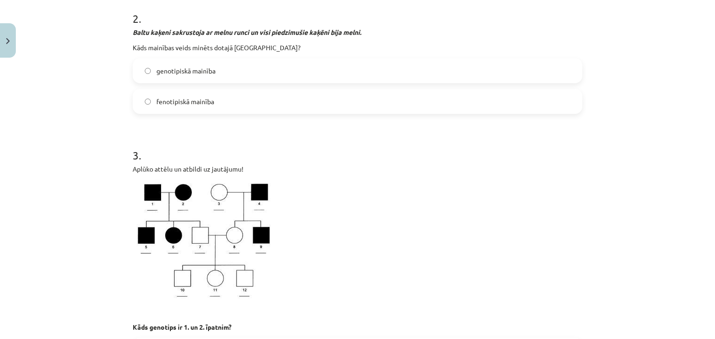
click at [199, 107] on label "fenotipiskā mainība" at bounding box center [358, 101] width 448 height 23
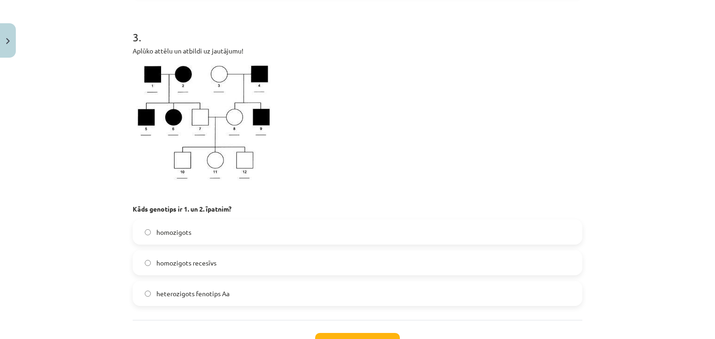
scroll to position [663, 0]
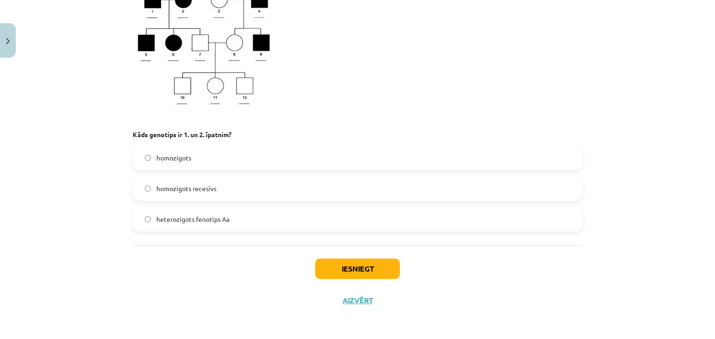
click at [225, 196] on label "homozigots recesīvs" at bounding box center [358, 188] width 448 height 23
click at [365, 273] on button "Iesniegt" at bounding box center [357, 269] width 85 height 20
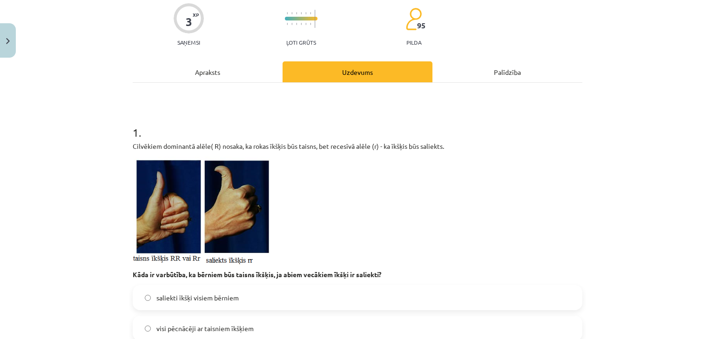
scroll to position [149, 0]
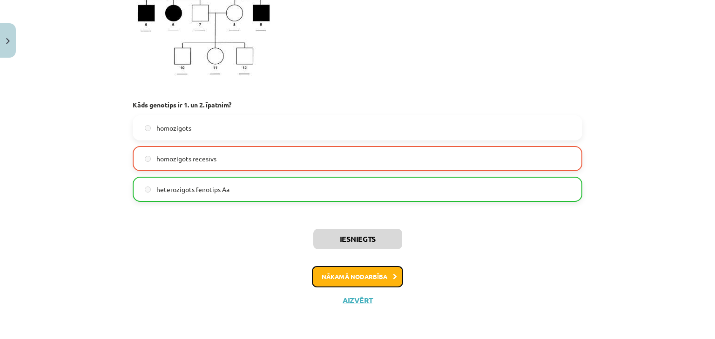
click at [354, 270] on button "Nākamā nodarbība" at bounding box center [357, 276] width 91 height 21
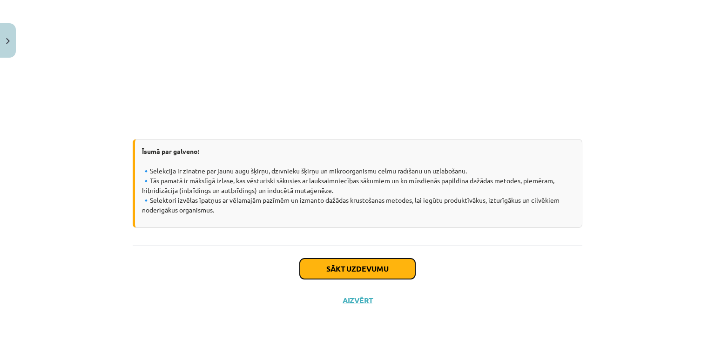
click at [343, 261] on button "Sākt uzdevumu" at bounding box center [357, 269] width 115 height 20
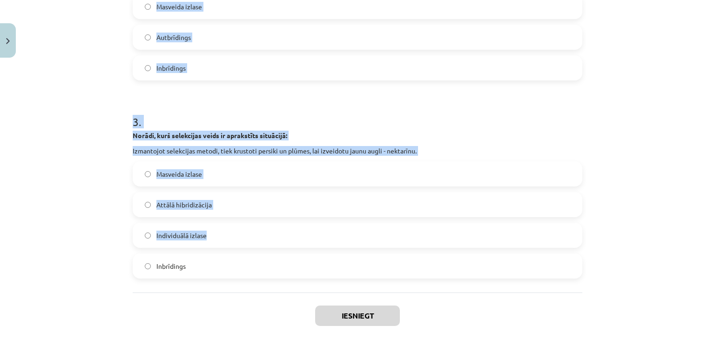
scroll to position [561, 0]
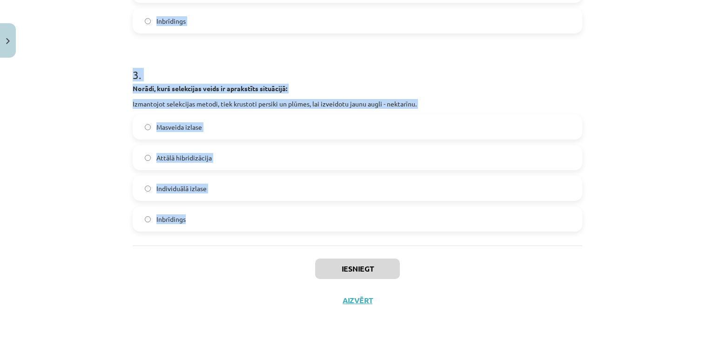
drag, startPoint x: 121, startPoint y: 176, endPoint x: 248, endPoint y: 211, distance: 131.4
click at [248, 211] on div "Mācību tēma: Bioloģijas ii - 12. klases 1. ieskaites mācību materiāls #15 14. t…" at bounding box center [357, 169] width 715 height 339
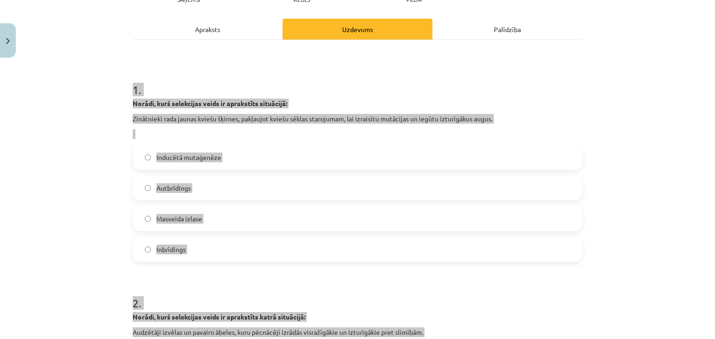
scroll to position [114, 0]
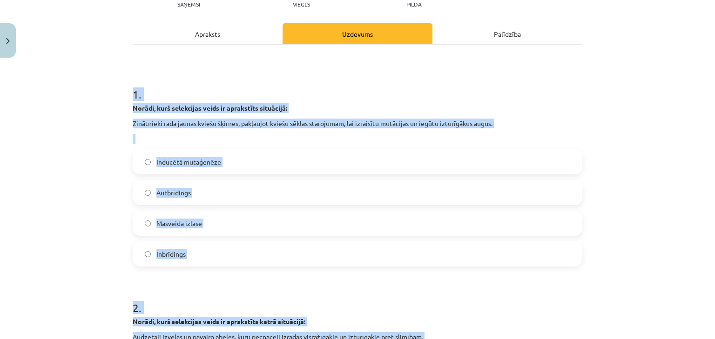
click at [214, 160] on span "Inducētā mutaģenēze" at bounding box center [188, 162] width 65 height 10
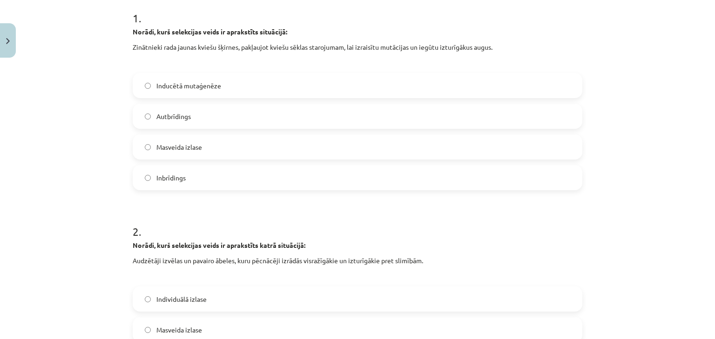
scroll to position [263, 0]
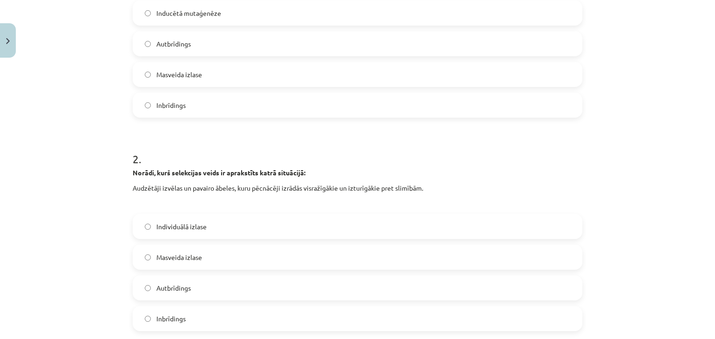
click at [226, 225] on label "Individuālā izlase" at bounding box center [358, 226] width 448 height 23
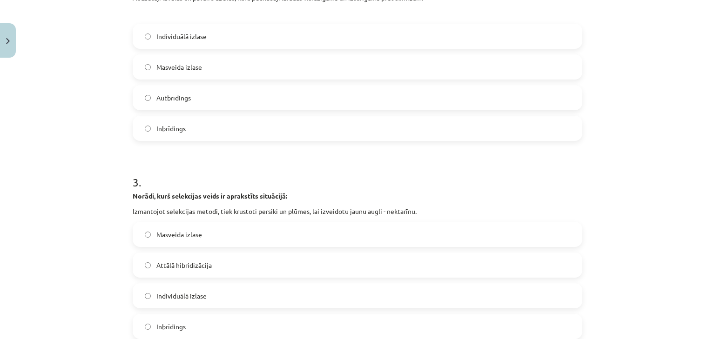
scroll to position [486, 0]
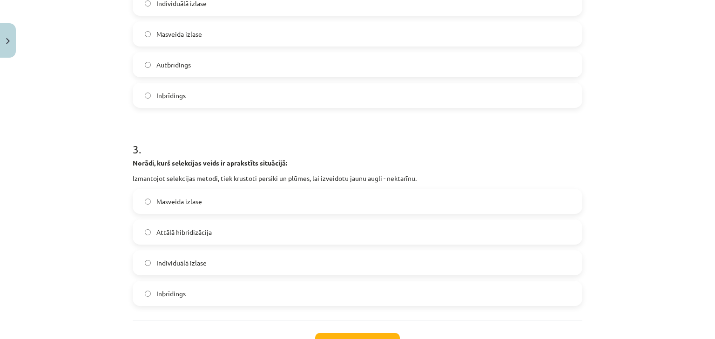
click at [213, 231] on label "Attālā hibridizācija" at bounding box center [358, 232] width 448 height 23
click at [356, 335] on button "Iesniegt" at bounding box center [357, 343] width 85 height 20
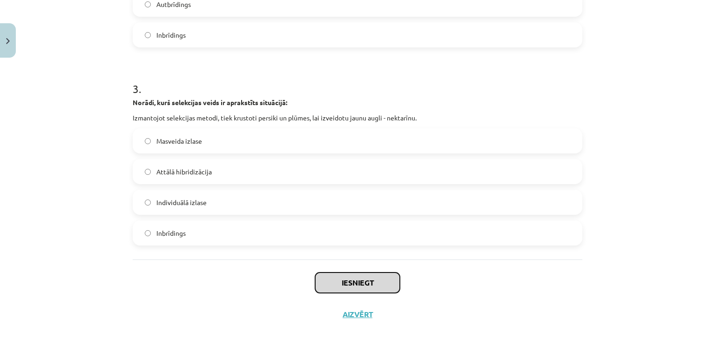
scroll to position [561, 0]
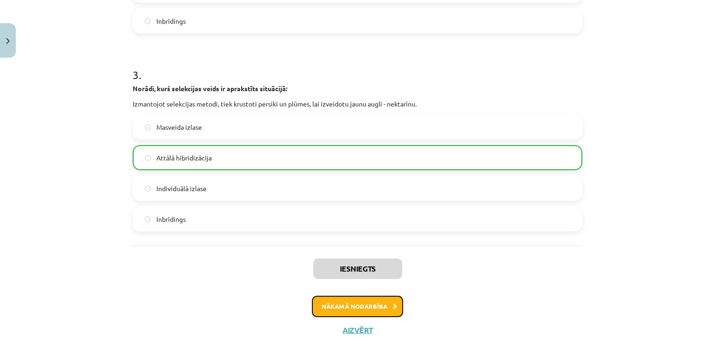
click at [378, 299] on button "Nākamā nodarbība" at bounding box center [357, 306] width 91 height 21
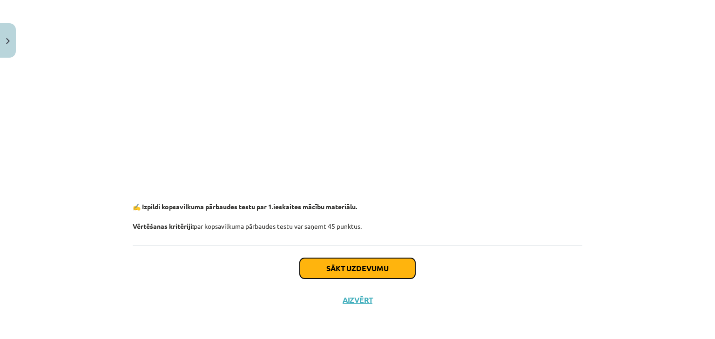
click at [339, 264] on button "Sākt uzdevumu" at bounding box center [357, 268] width 115 height 20
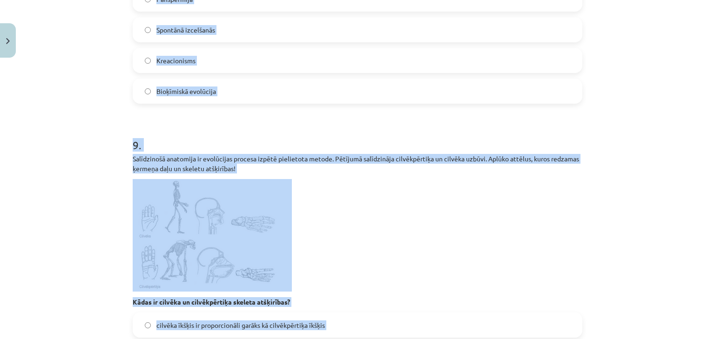
scroll to position [1987, 0]
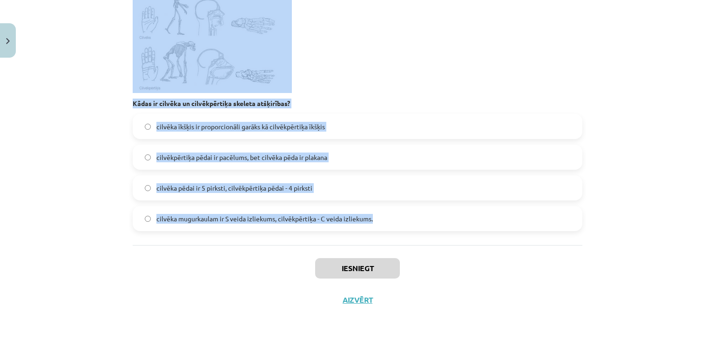
drag, startPoint x: 111, startPoint y: 163, endPoint x: 422, endPoint y: 206, distance: 313.5
click at [422, 206] on div "Mācību tēma: Bioloģijas ii - 12. klases 1. ieskaites mācību materiāls #16 Noslē…" at bounding box center [357, 169] width 715 height 339
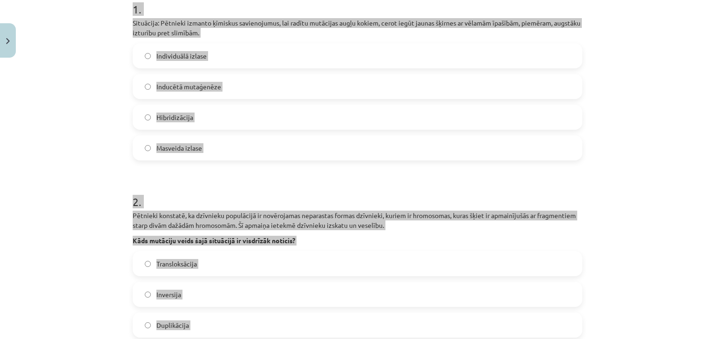
scroll to position [0, 0]
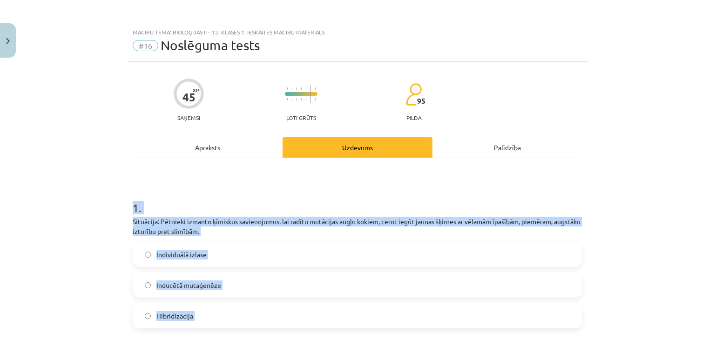
click at [604, 184] on div "Mācību tēma: Bioloģijas ii - 12. klases 1. ieskaites mācību materiāls #16 Noslē…" at bounding box center [357, 169] width 715 height 339
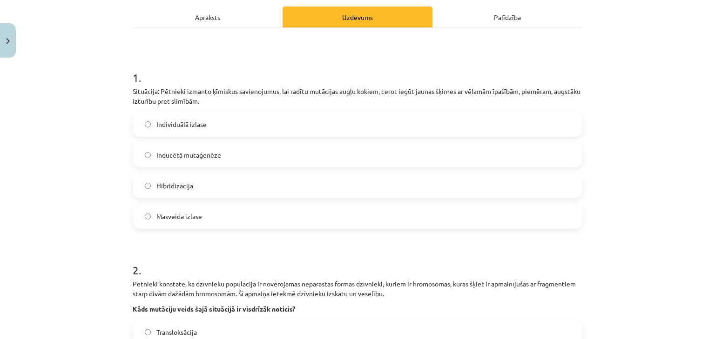
scroll to position [149, 0]
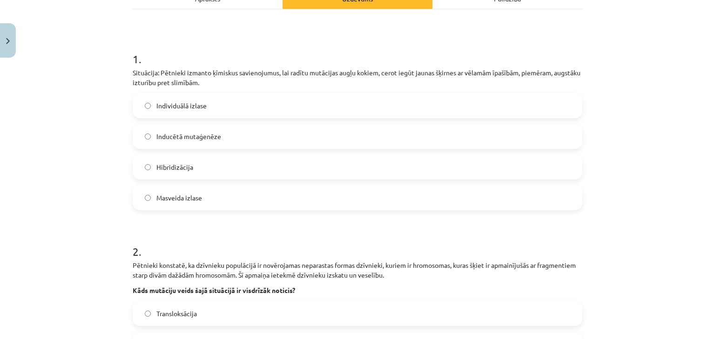
click at [202, 142] on label "Inducētā mutaģenēze" at bounding box center [358, 136] width 448 height 23
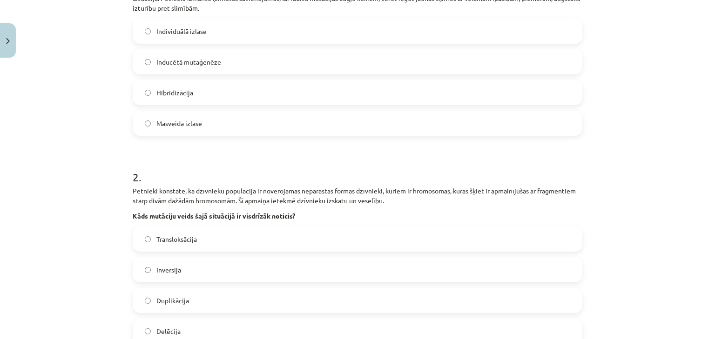
click at [180, 231] on label "Transloksācija" at bounding box center [358, 239] width 448 height 23
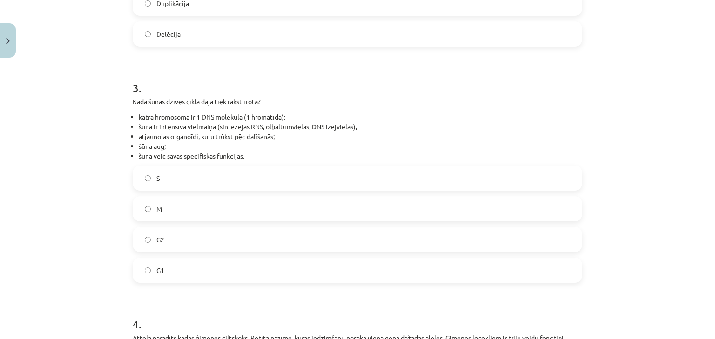
scroll to position [521, 0]
click at [176, 264] on label "G1" at bounding box center [358, 269] width 448 height 23
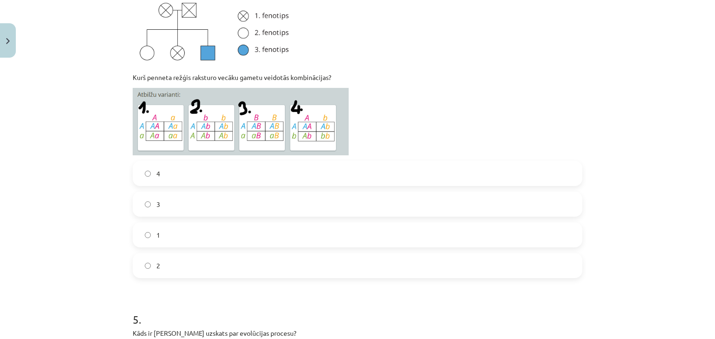
scroll to position [968, 0]
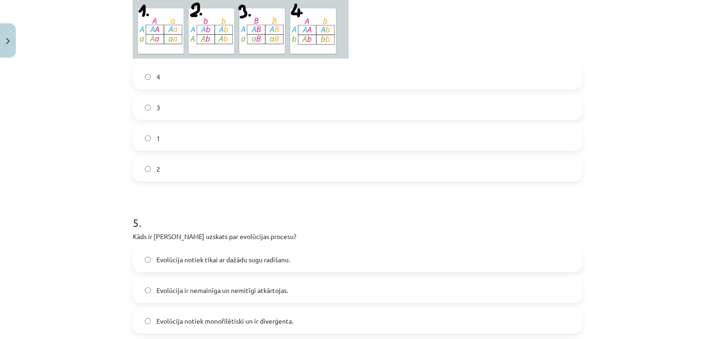
click at [190, 160] on label "2" at bounding box center [358, 168] width 448 height 23
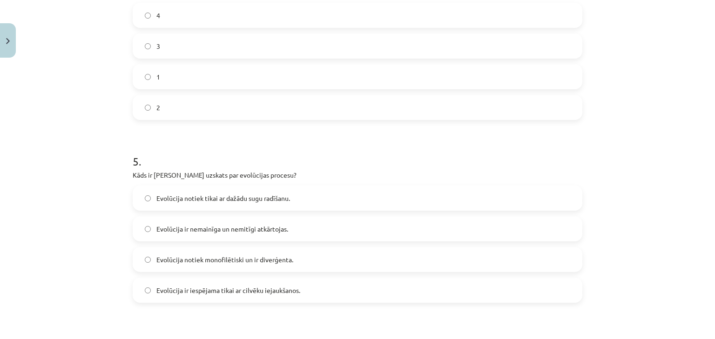
scroll to position [1043, 0]
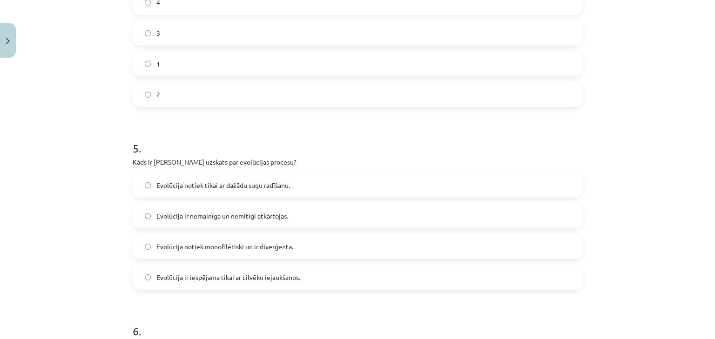
click at [255, 247] on span "Evolūcija notiek monofilētiski un ir diverģenta." at bounding box center [224, 247] width 137 height 10
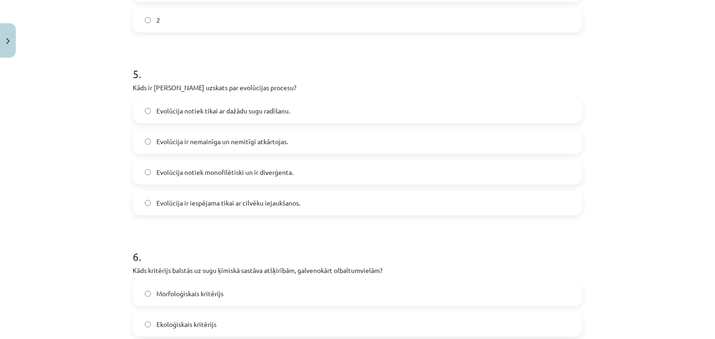
scroll to position [1192, 0]
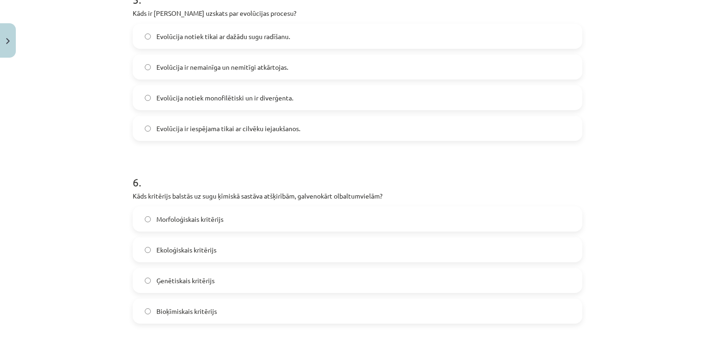
click at [207, 305] on label "Bioķīmiskais kritērijs" at bounding box center [358, 311] width 448 height 23
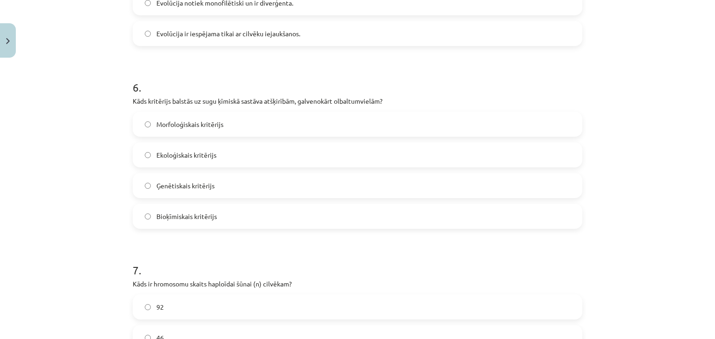
scroll to position [1341, 0]
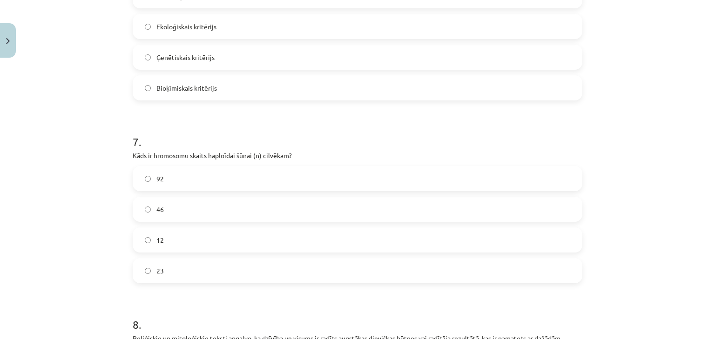
click at [181, 274] on label "23" at bounding box center [358, 270] width 448 height 23
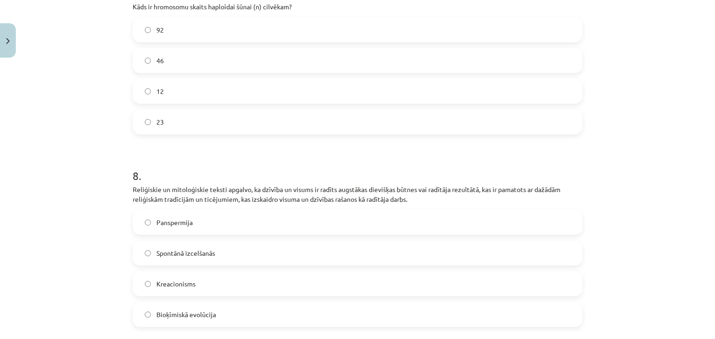
scroll to position [1639, 0]
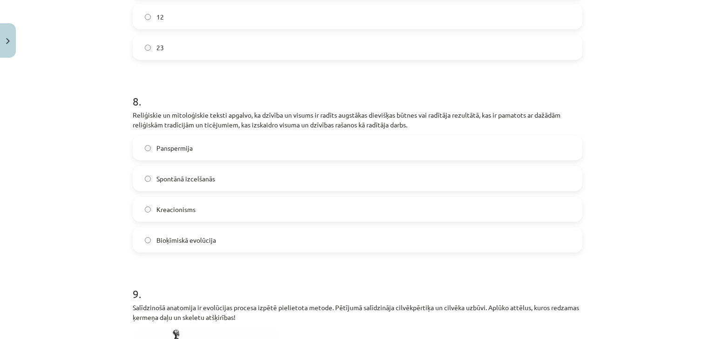
click at [183, 209] on span "Kreacionisms" at bounding box center [175, 210] width 39 height 10
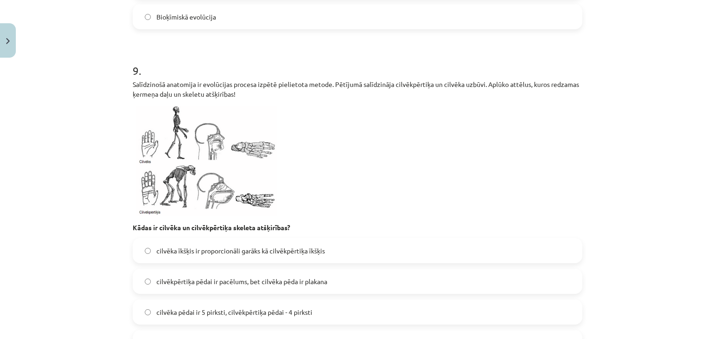
scroll to position [1937, 0]
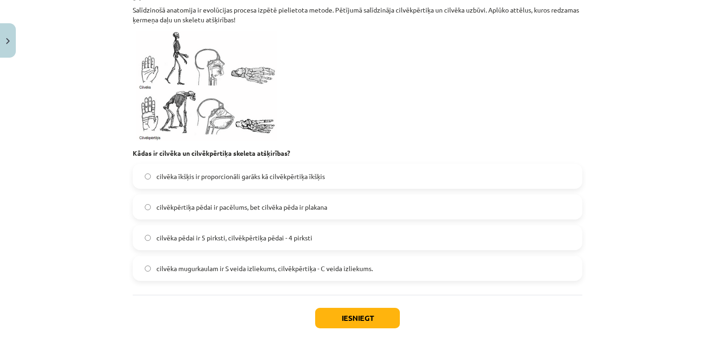
click at [222, 231] on label "cilvēka pēdai ir 5 pirksti, cilvēkpērtiķa pēdai - 4 pirksti" at bounding box center [358, 237] width 448 height 23
click at [312, 275] on label "cilvēka mugurkaulam ir S veida izliekums, cilvēkpērtiķa - C veida izliekums." at bounding box center [358, 268] width 448 height 23
click at [349, 318] on button "Iesniegt" at bounding box center [357, 318] width 85 height 20
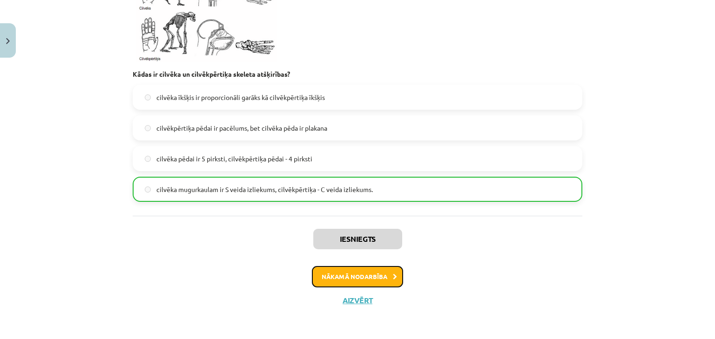
drag, startPoint x: 332, startPoint y: 256, endPoint x: 335, endPoint y: 275, distance: 19.8
click at [335, 275] on button "Nākamā nodarbība" at bounding box center [357, 276] width 91 height 21
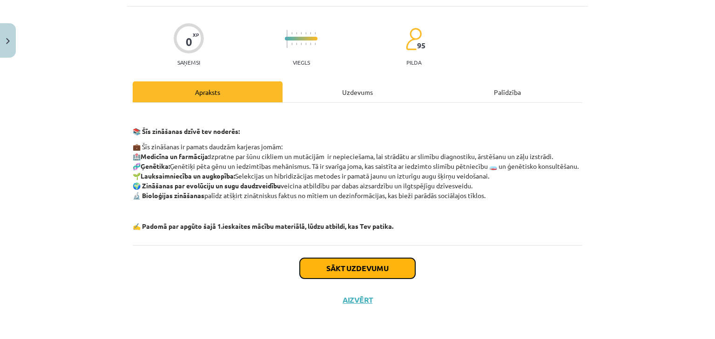
click at [330, 261] on button "Sākt uzdevumu" at bounding box center [357, 268] width 115 height 20
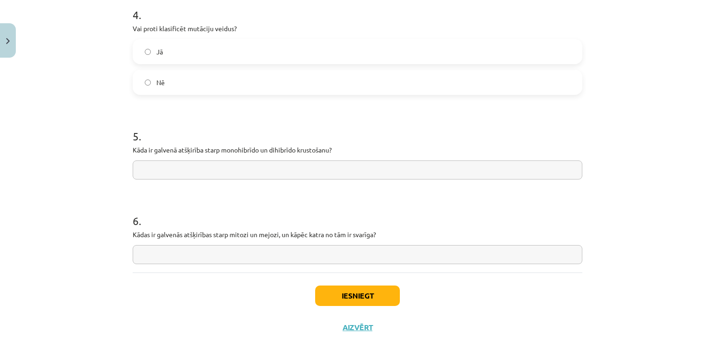
scroll to position [872, 0]
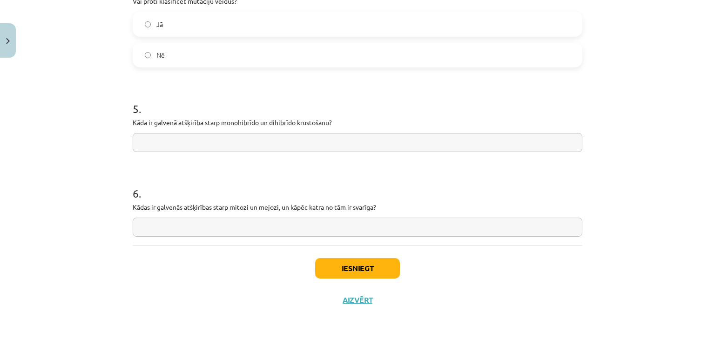
click at [220, 28] on label "Jā" at bounding box center [358, 24] width 448 height 23
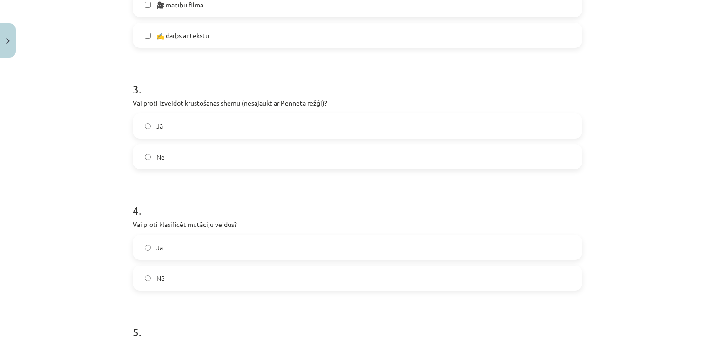
scroll to position [574, 0]
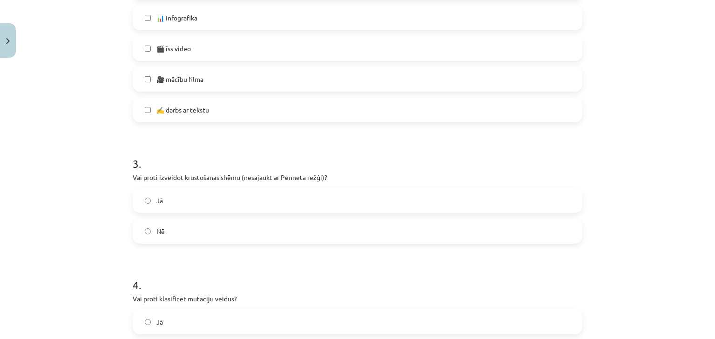
click at [225, 315] on label "Jā" at bounding box center [358, 322] width 448 height 23
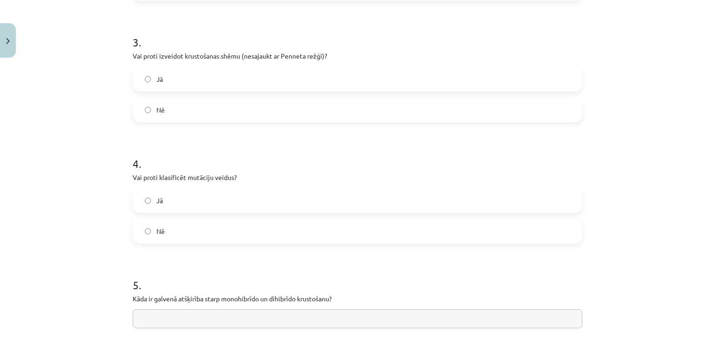
scroll to position [872, 0]
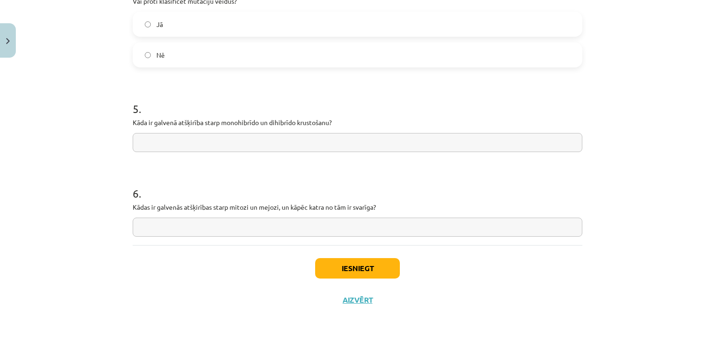
click at [338, 257] on div "Iesniegt Aizvērt" at bounding box center [358, 277] width 450 height 65
click at [341, 269] on button "Iesniegt" at bounding box center [357, 268] width 85 height 20
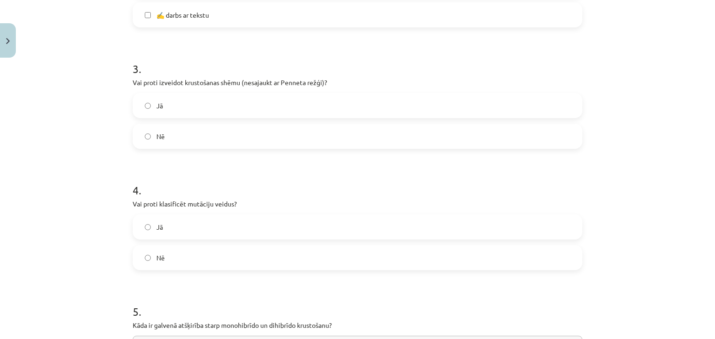
scroll to position [670, 0]
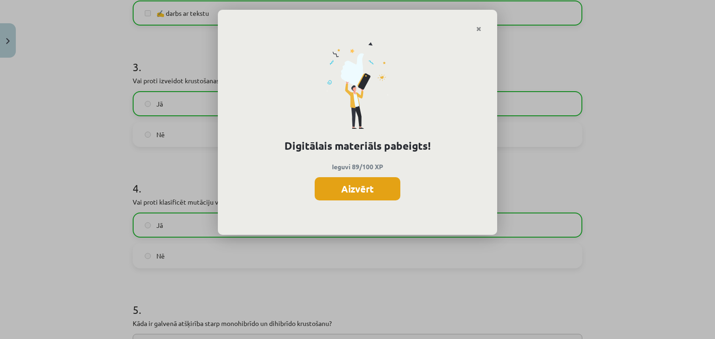
click at [358, 189] on button "Aizvērt" at bounding box center [358, 188] width 86 height 23
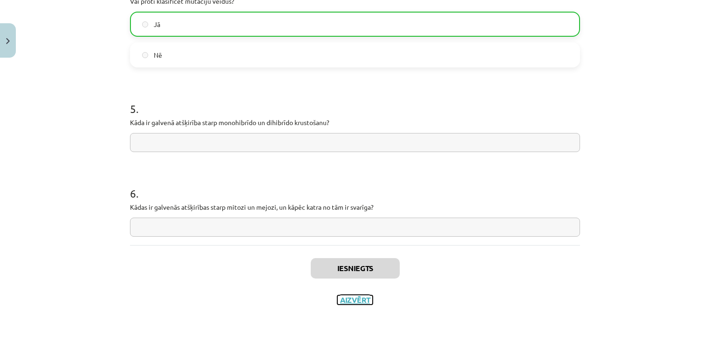
click at [361, 302] on button "Aizvērt" at bounding box center [354, 300] width 35 height 9
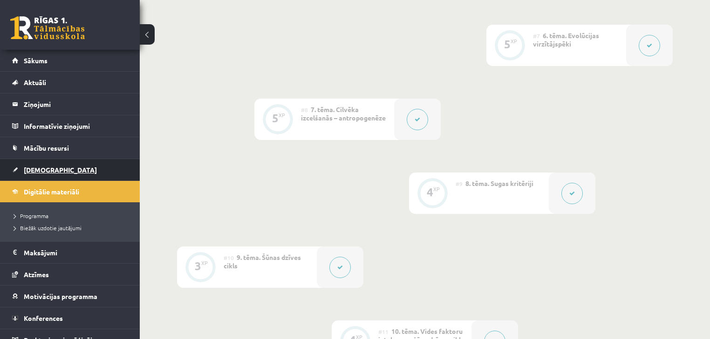
click at [70, 171] on link "[DEMOGRAPHIC_DATA]" at bounding box center [70, 169] width 116 height 21
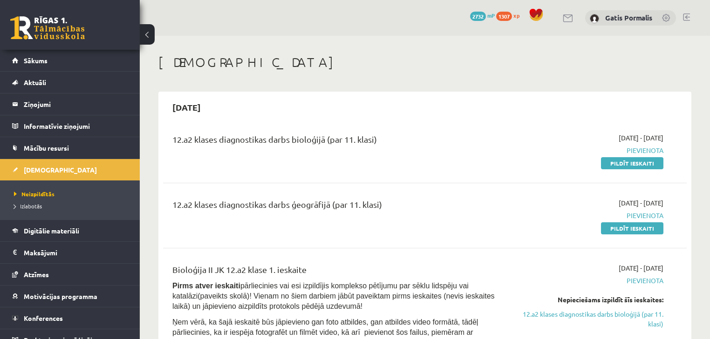
drag, startPoint x: 269, startPoint y: 203, endPoint x: 397, endPoint y: 203, distance: 128.0
click at [397, 203] on div "12.a2 klases diagnostikas darbs ģeogrāfijā (par 11. klasi)" at bounding box center [333, 206] width 323 height 17
click at [613, 223] on link "Pildīt ieskaiti" at bounding box center [632, 229] width 62 height 12
click at [630, 160] on link "Pildīt ieskaiti" at bounding box center [632, 163] width 62 height 12
click at [416, 105] on div "2025-09-30" at bounding box center [424, 107] width 523 height 22
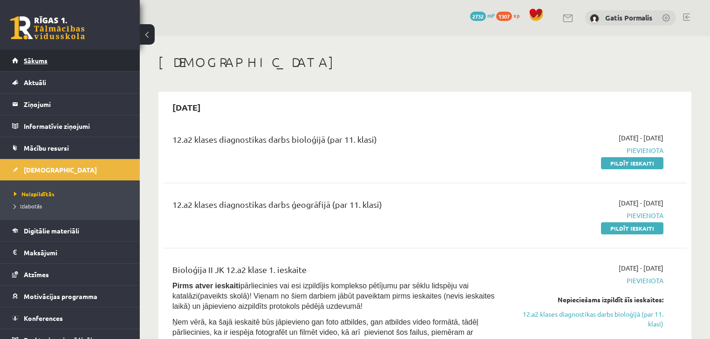
click at [58, 59] on link "Sākums" at bounding box center [70, 60] width 116 height 21
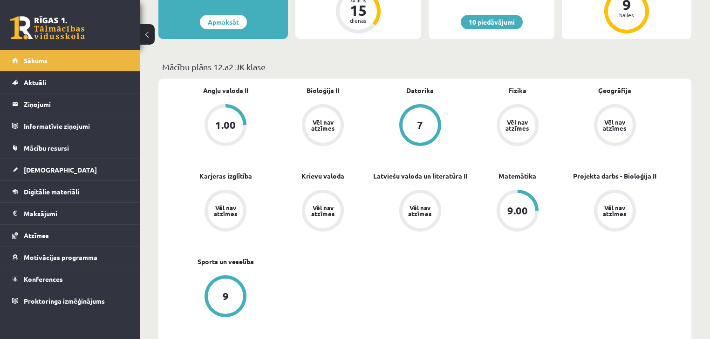
scroll to position [223, 0]
